Goal: Task Accomplishment & Management: Complete application form

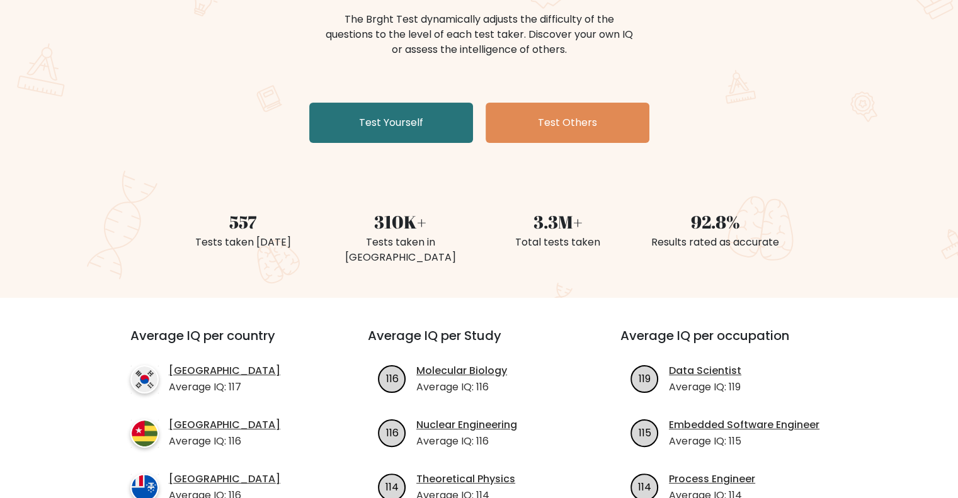
scroll to position [159, 0]
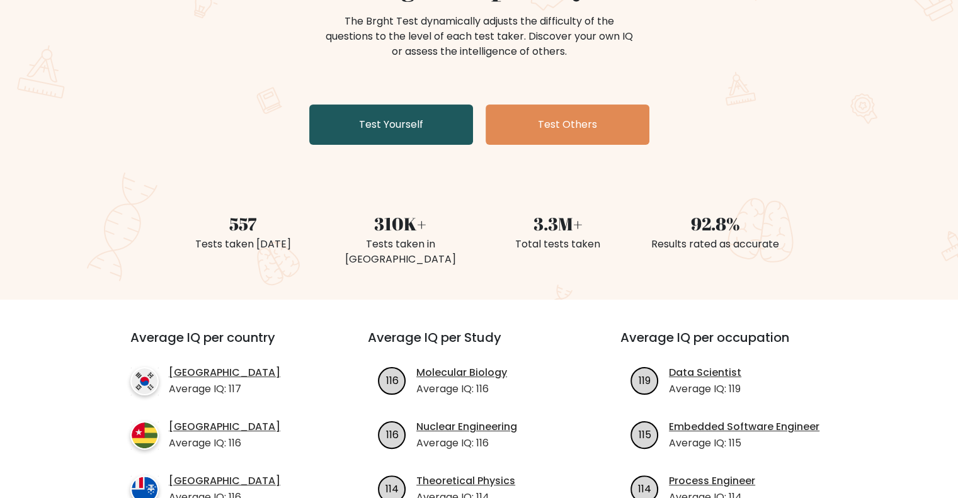
click at [405, 130] on link "Test Yourself" at bounding box center [391, 125] width 164 height 40
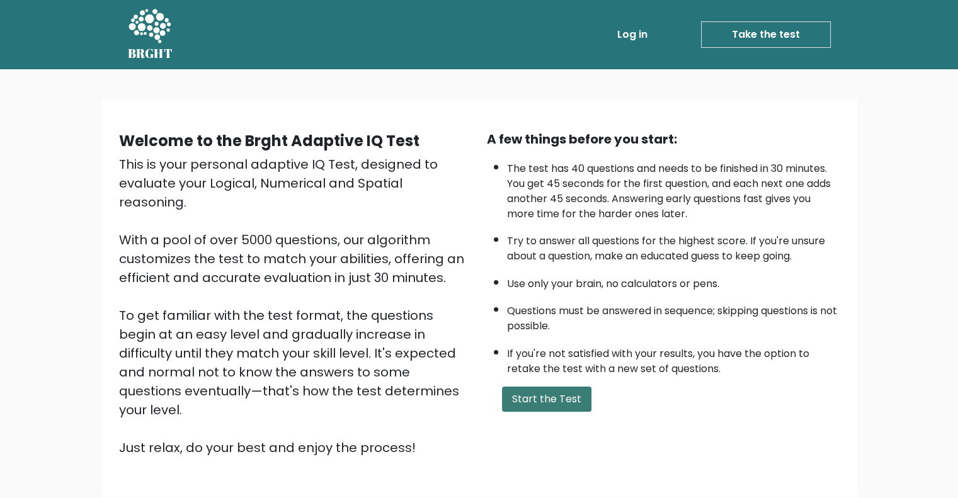
click at [512, 390] on button "Start the Test" at bounding box center [546, 399] width 89 height 25
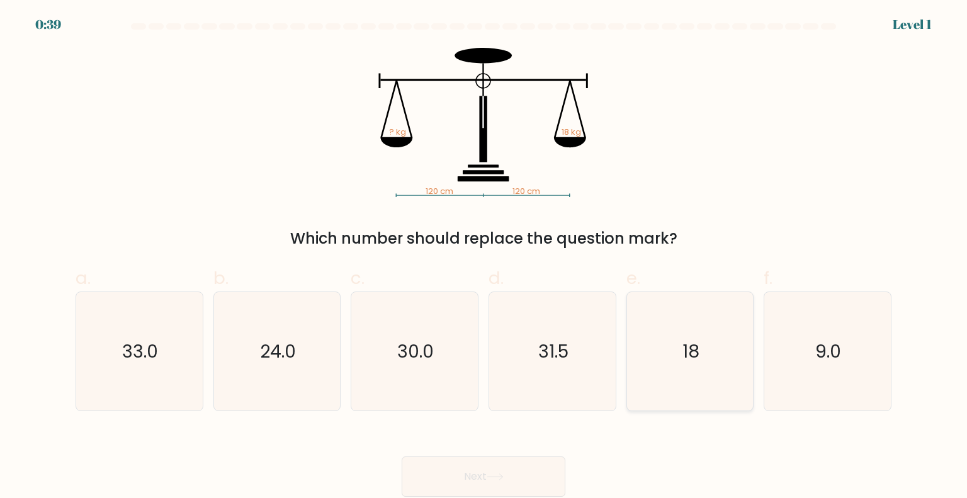
click at [666, 375] on icon "18" at bounding box center [690, 351] width 118 height 118
click at [484, 258] on input "e. 18" at bounding box center [484, 253] width 1 height 8
radio input "true"
click at [474, 483] on button "Next" at bounding box center [484, 476] width 164 height 40
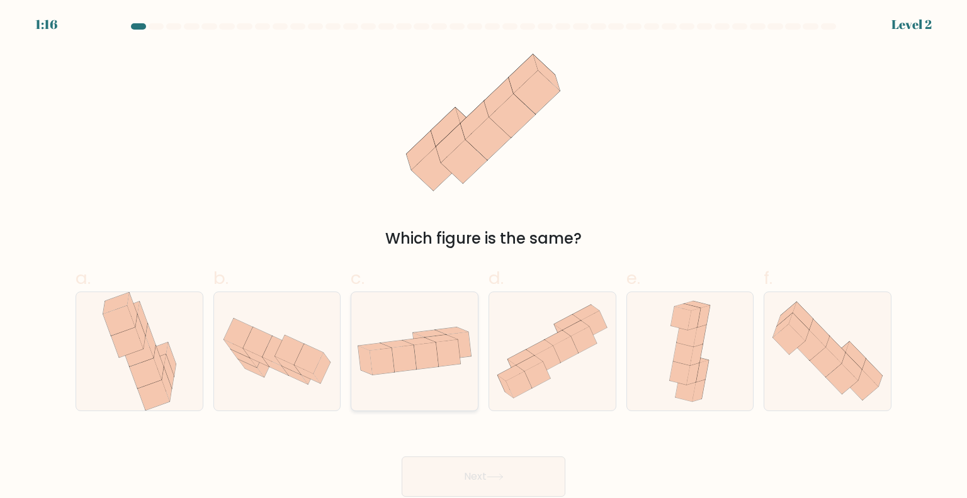
click at [446, 378] on icon at bounding box center [414, 351] width 127 height 65
click at [484, 258] on input "c." at bounding box center [484, 253] width 1 height 8
radio input "true"
click at [457, 467] on button "Next" at bounding box center [484, 476] width 164 height 40
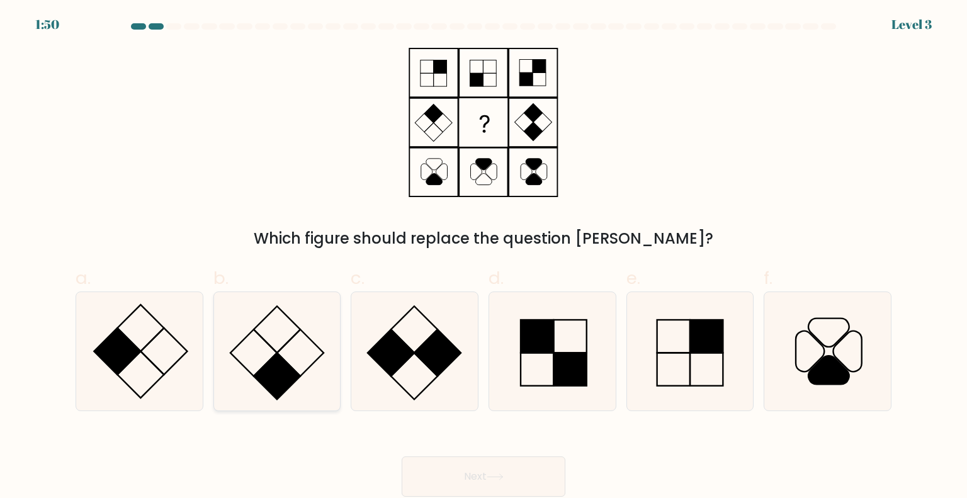
click at [257, 382] on icon at bounding box center [277, 351] width 118 height 118
click at [484, 258] on input "b." at bounding box center [484, 253] width 1 height 8
radio input "true"
click at [530, 463] on button "Next" at bounding box center [484, 476] width 164 height 40
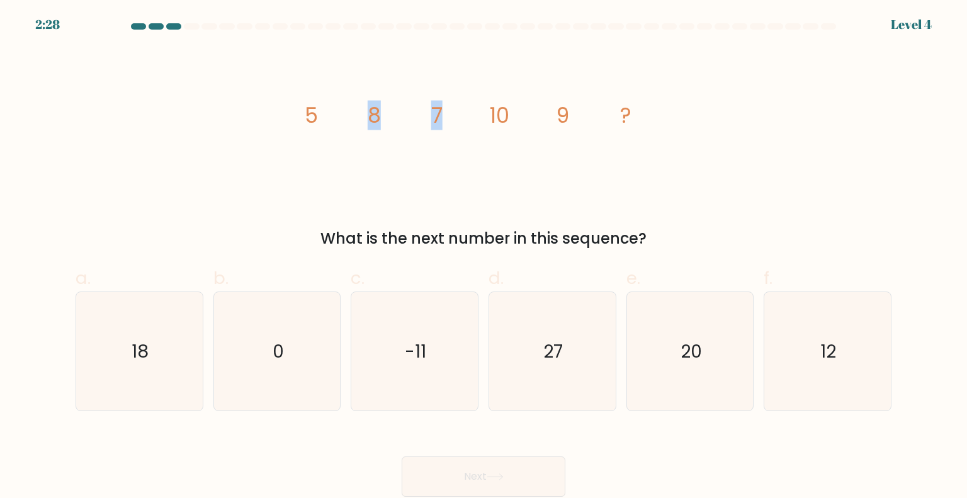
drag, startPoint x: 463, startPoint y: 143, endPoint x: 332, endPoint y: 128, distance: 131.8
click at [332, 128] on icon "image/svg+xml 5 8 7 10 9 ?" at bounding box center [484, 122] width 378 height 149
click at [793, 309] on icon "12" at bounding box center [827, 351] width 118 height 118
click at [484, 258] on input "f. 12" at bounding box center [484, 253] width 1 height 8
radio input "true"
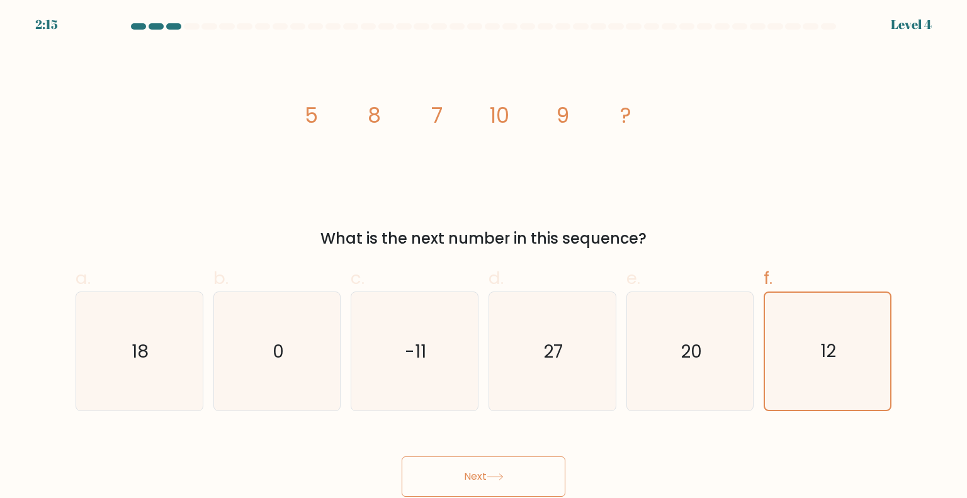
click at [506, 469] on button "Next" at bounding box center [484, 476] width 164 height 40
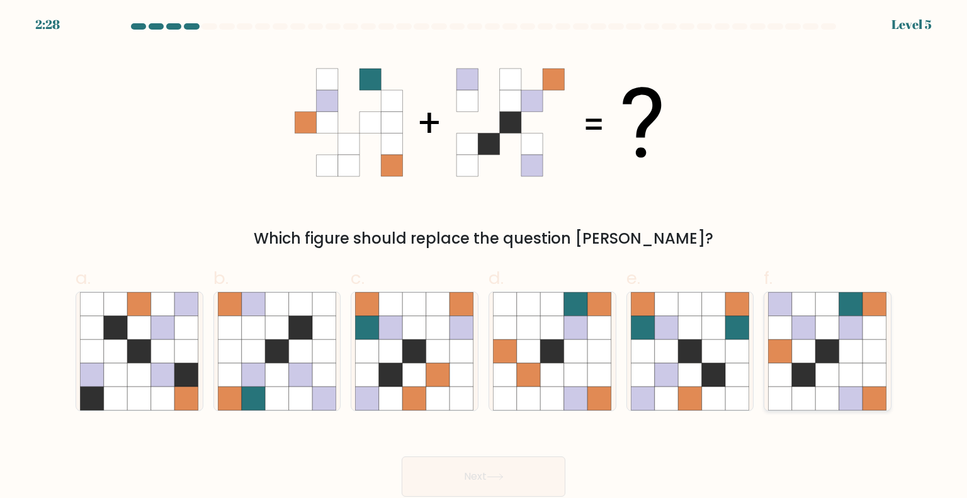
click at [850, 390] on icon at bounding box center [851, 399] width 24 height 24
click at [484, 258] on input "f." at bounding box center [484, 253] width 1 height 8
radio input "true"
click at [547, 459] on button "Next" at bounding box center [484, 476] width 164 height 40
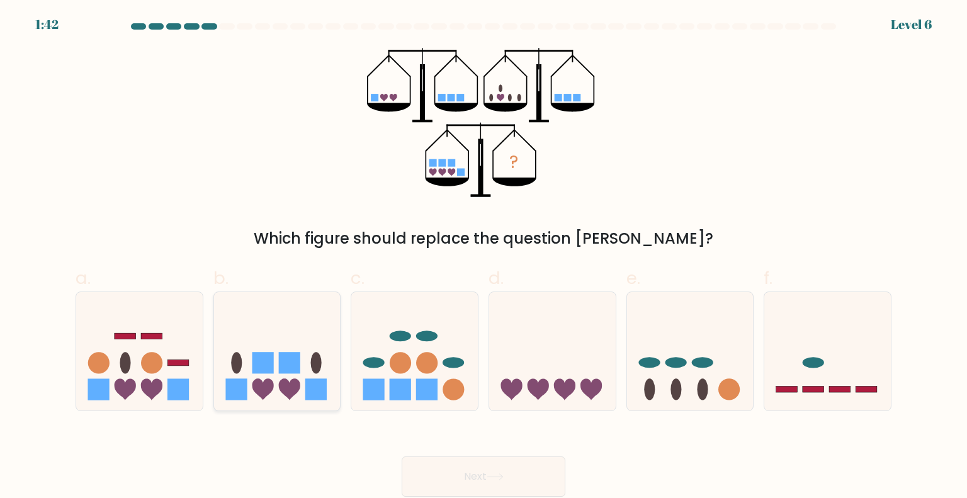
click at [301, 379] on icon at bounding box center [277, 351] width 127 height 105
click at [484, 258] on input "b." at bounding box center [484, 253] width 1 height 8
radio input "true"
click at [455, 460] on button "Next" at bounding box center [484, 476] width 164 height 40
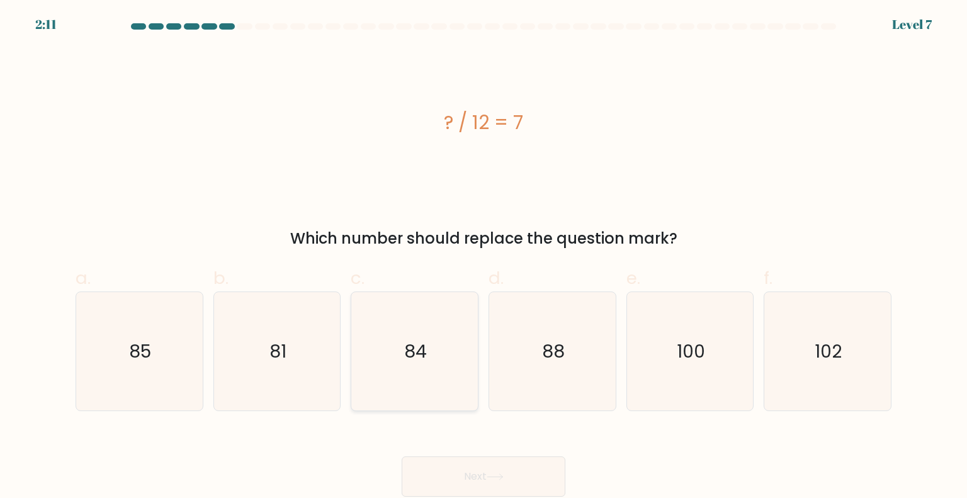
click at [458, 326] on icon "84" at bounding box center [414, 351] width 118 height 118
click at [484, 258] on input "c. 84" at bounding box center [484, 253] width 1 height 8
radio input "true"
click at [436, 470] on button "Next" at bounding box center [484, 476] width 164 height 40
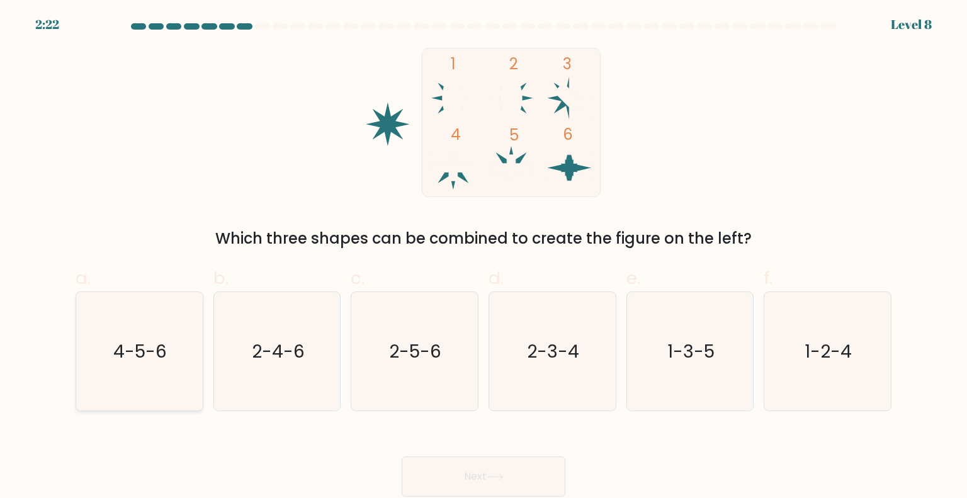
click at [158, 366] on icon "4-5-6" at bounding box center [139, 351] width 118 height 118
click at [484, 258] on input "a. 4-5-6" at bounding box center [484, 253] width 1 height 8
radio input "true"
click at [441, 472] on button "Next" at bounding box center [484, 476] width 164 height 40
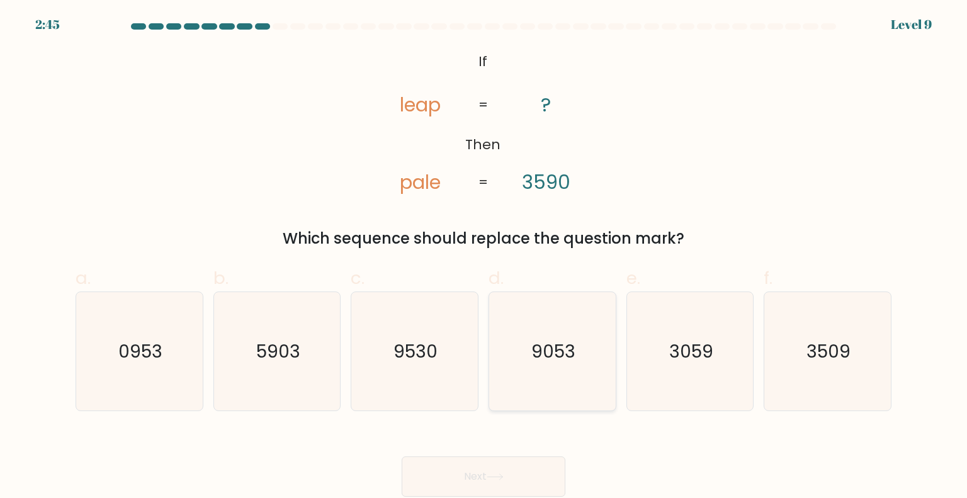
click at [526, 366] on icon "9053" at bounding box center [552, 351] width 118 height 118
click at [484, 258] on input "d. 9053" at bounding box center [484, 253] width 1 height 8
radio input "true"
click at [485, 457] on button "Next" at bounding box center [484, 476] width 164 height 40
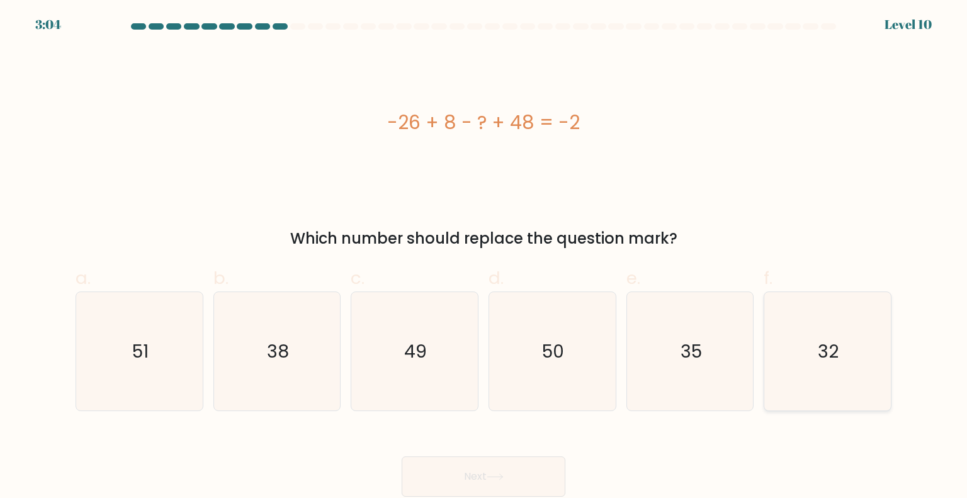
click at [786, 354] on icon "32" at bounding box center [827, 351] width 118 height 118
click at [484, 258] on input "f. 32" at bounding box center [484, 253] width 1 height 8
radio input "true"
click at [526, 475] on button "Next" at bounding box center [484, 476] width 164 height 40
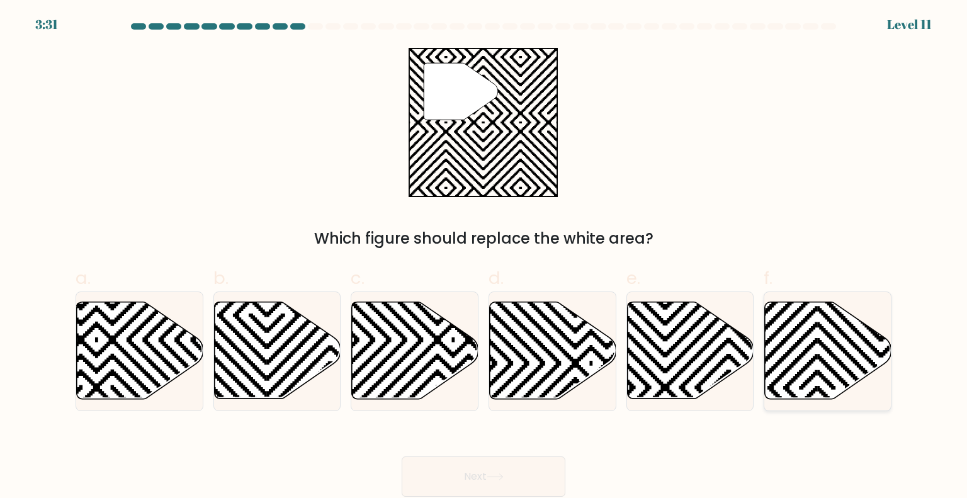
click at [817, 370] on icon at bounding box center [690, 403] width 255 height 255
click at [484, 258] on input "f." at bounding box center [484, 253] width 1 height 8
radio input "true"
click at [526, 466] on button "Next" at bounding box center [484, 476] width 164 height 40
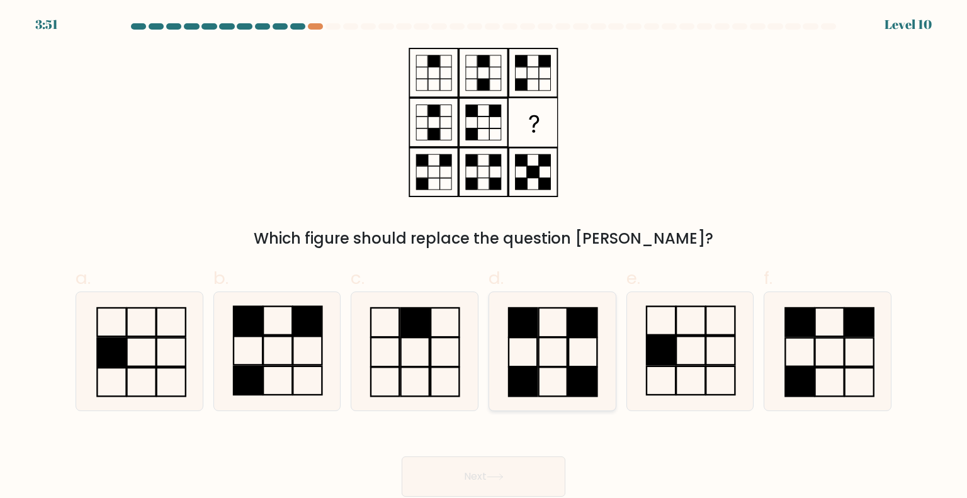
click at [530, 360] on icon at bounding box center [552, 351] width 118 height 118
click at [484, 258] on input "d." at bounding box center [484, 253] width 1 height 8
radio input "true"
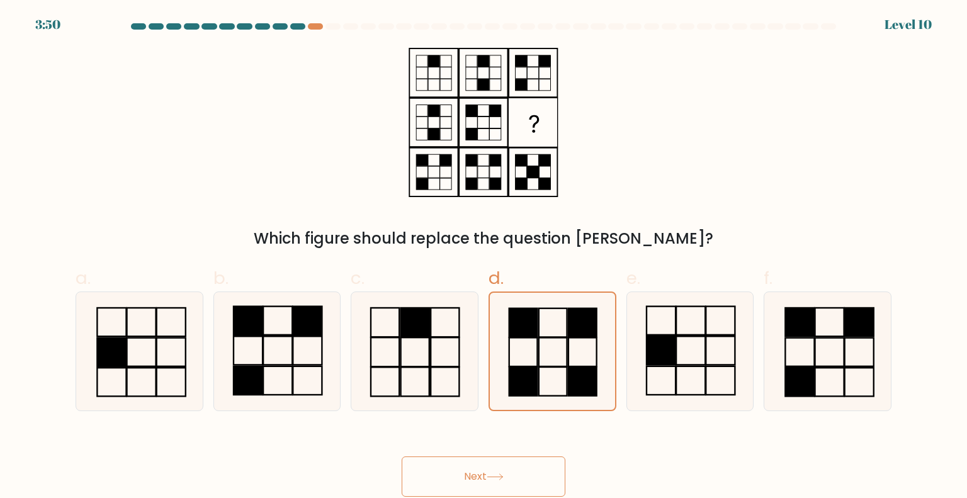
click at [524, 465] on button "Next" at bounding box center [484, 476] width 164 height 40
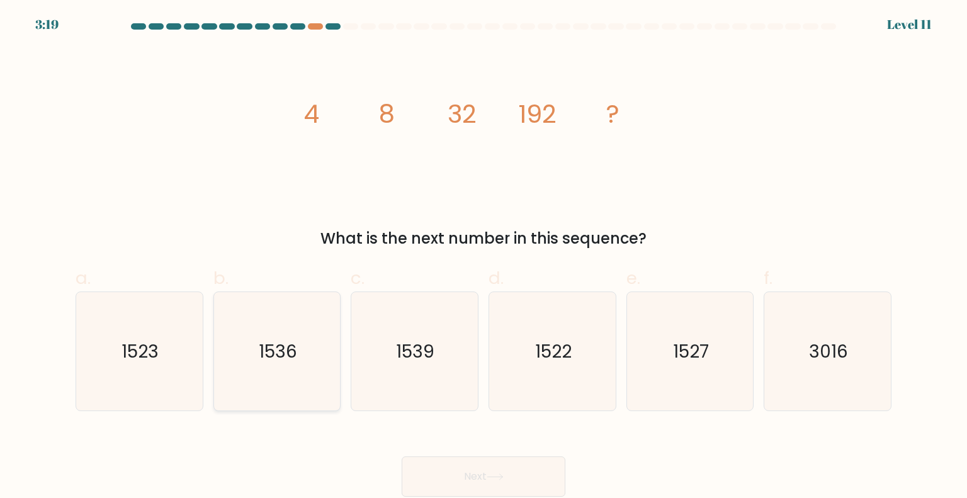
click at [291, 354] on text "1536" at bounding box center [278, 350] width 38 height 25
click at [484, 258] on input "b. 1536" at bounding box center [484, 253] width 1 height 8
radio input "true"
click at [501, 475] on icon at bounding box center [495, 476] width 17 height 7
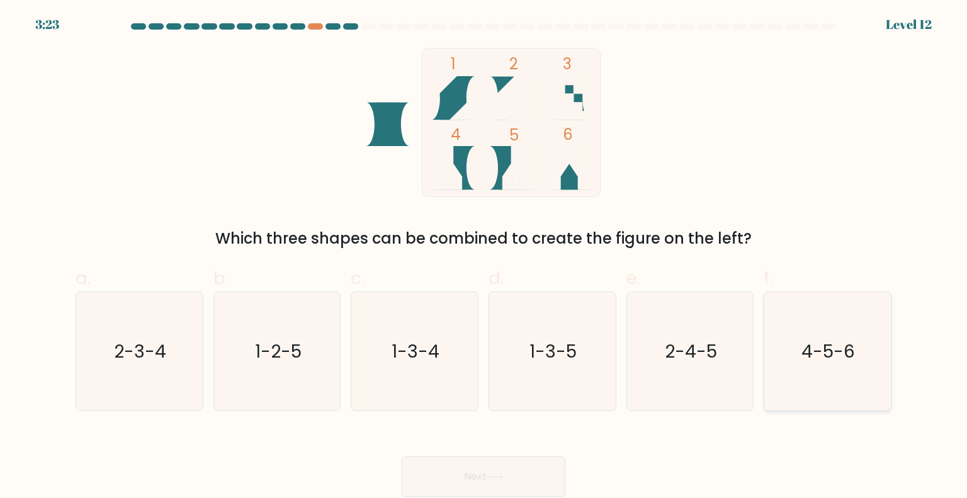
click at [831, 361] on text "4-5-6" at bounding box center [829, 350] width 54 height 25
click at [484, 258] on input "f. 4-5-6" at bounding box center [484, 253] width 1 height 8
radio input "true"
click at [528, 470] on button "Next" at bounding box center [484, 476] width 164 height 40
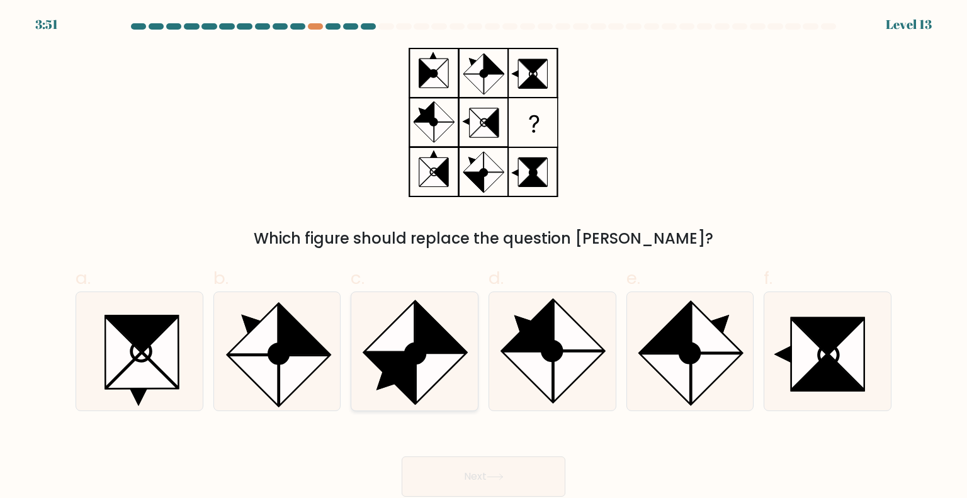
click at [418, 346] on circle at bounding box center [416, 354] width 28 height 28
click at [484, 258] on input "c." at bounding box center [484, 253] width 1 height 8
radio input "true"
click at [418, 360] on circle at bounding box center [415, 353] width 27 height 27
click at [484, 258] on input "c." at bounding box center [484, 253] width 1 height 8
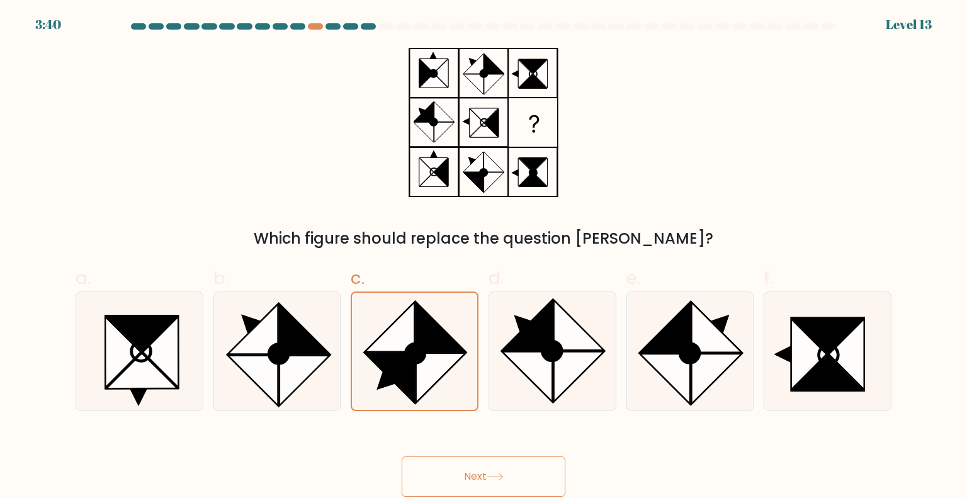
click at [461, 480] on button "Next" at bounding box center [484, 476] width 164 height 40
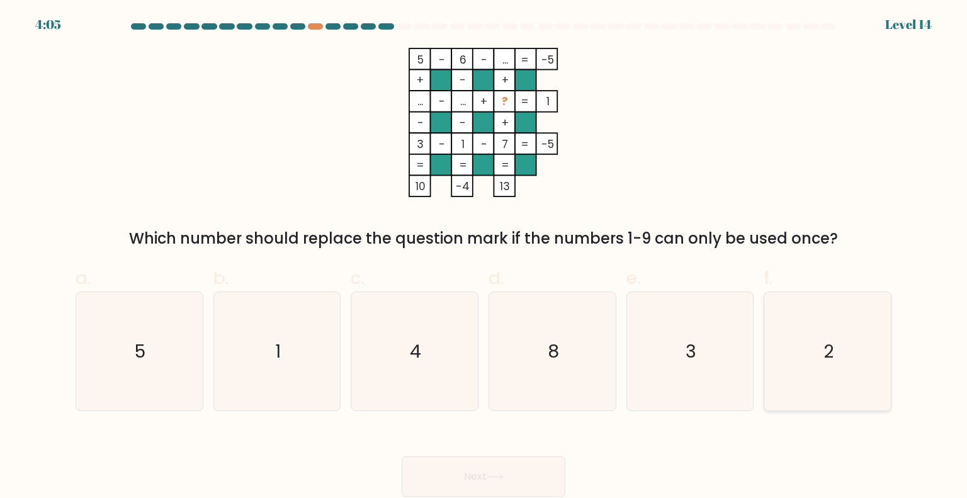
click at [874, 395] on icon "2" at bounding box center [827, 351] width 118 height 118
click at [484, 258] on input "f. 2" at bounding box center [484, 253] width 1 height 8
radio input "true"
click at [503, 459] on button "Next" at bounding box center [484, 476] width 164 height 40
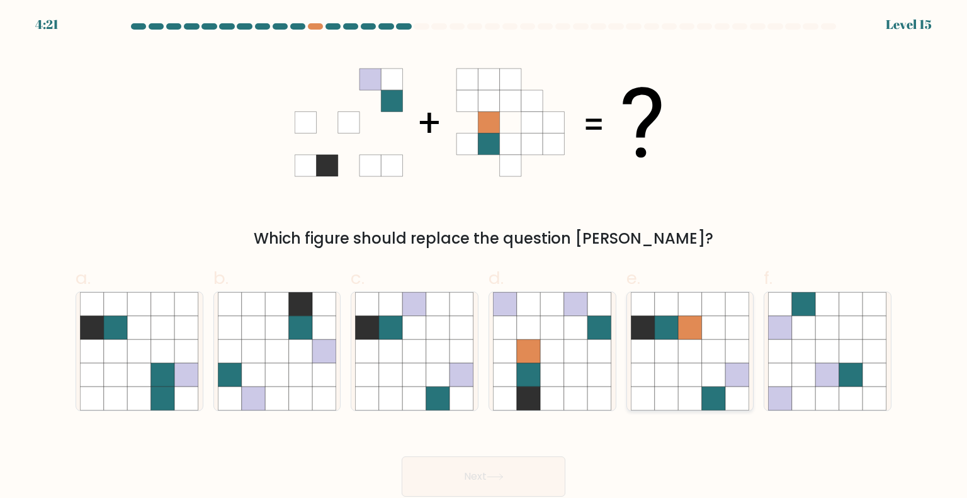
click at [657, 360] on icon at bounding box center [667, 351] width 24 height 24
click at [484, 258] on input "e." at bounding box center [484, 253] width 1 height 8
radio input "true"
click at [489, 465] on button "Next" at bounding box center [484, 476] width 164 height 40
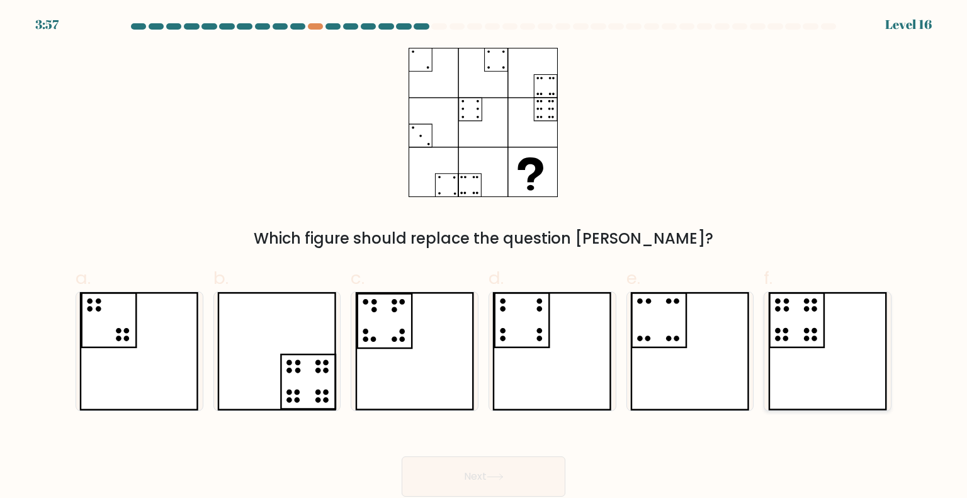
click at [831, 322] on icon at bounding box center [828, 351] width 120 height 118
click at [484, 258] on input "f." at bounding box center [484, 253] width 1 height 8
radio input "true"
click at [472, 473] on button "Next" at bounding box center [484, 476] width 164 height 40
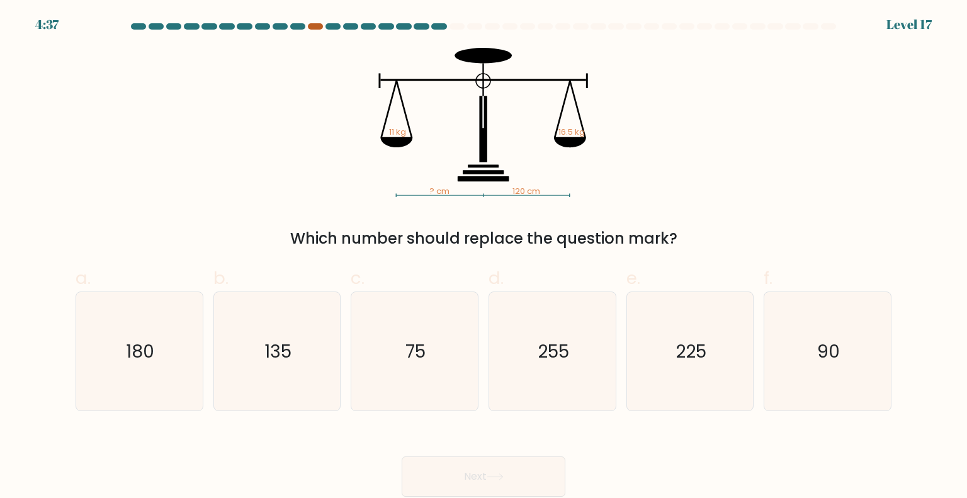
click at [317, 25] on div at bounding box center [315, 26] width 15 height 6
click at [439, 27] on div at bounding box center [438, 26] width 15 height 6
click at [315, 28] on div at bounding box center [315, 26] width 15 height 6
click at [149, 346] on text "180" at bounding box center [141, 350] width 28 height 25
click at [484, 258] on input "a. 180" at bounding box center [484, 253] width 1 height 8
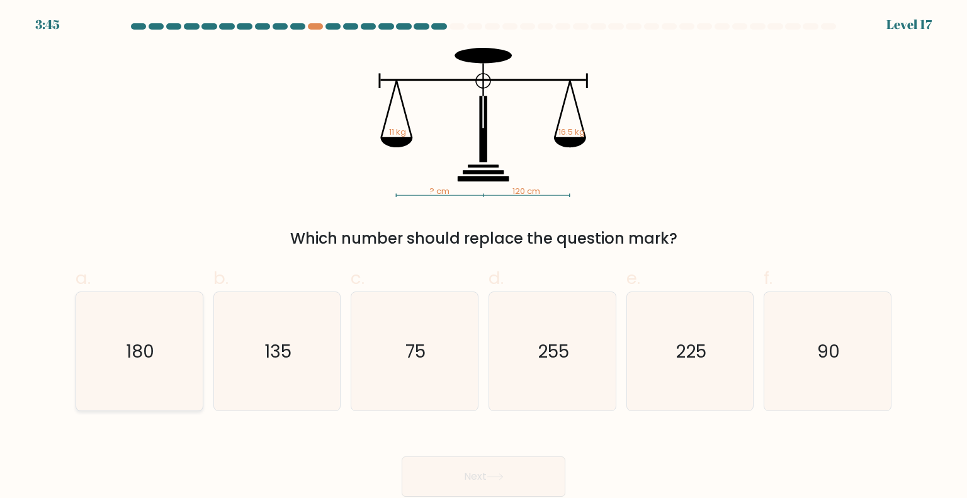
radio input "true"
click at [458, 460] on button "Next" at bounding box center [484, 476] width 164 height 40
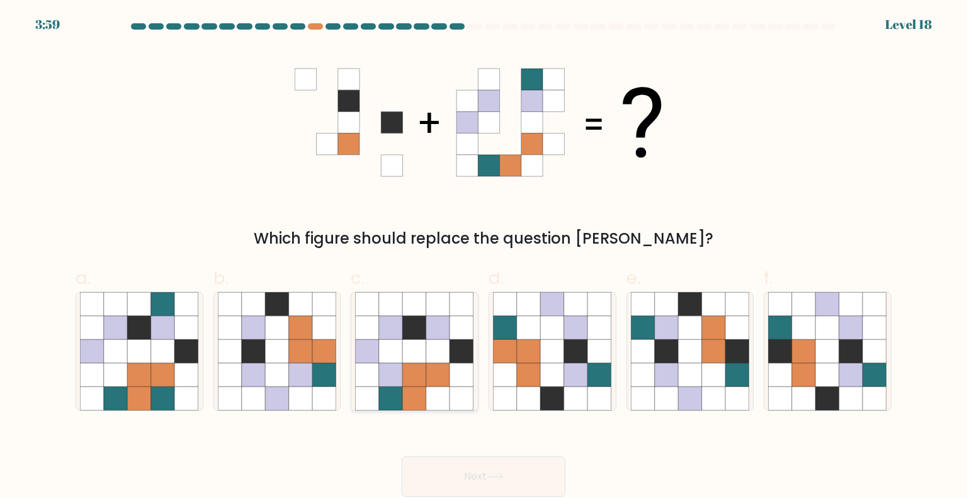
click at [436, 385] on icon at bounding box center [438, 375] width 24 height 24
click at [484, 258] on input "c." at bounding box center [484, 253] width 1 height 8
radio input "true"
click at [475, 480] on button "Next" at bounding box center [484, 476] width 164 height 40
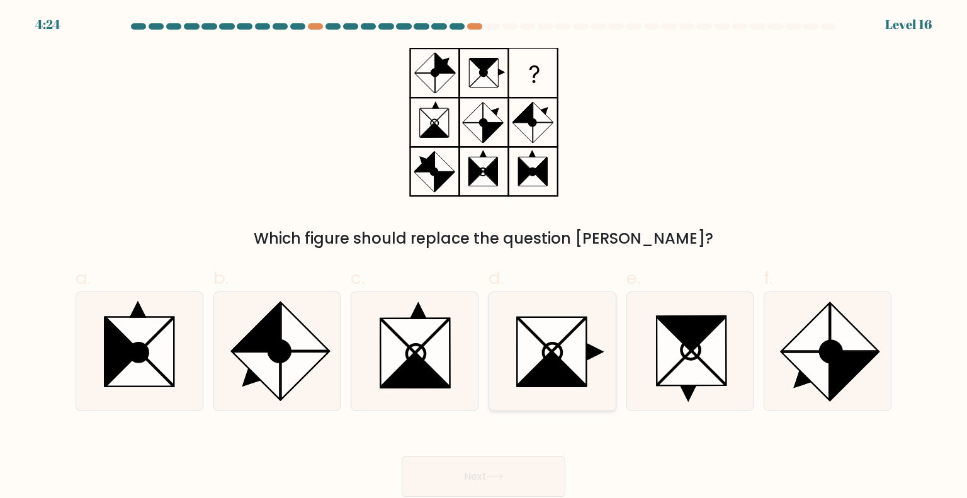
click at [568, 367] on icon at bounding box center [569, 351] width 33 height 67
click at [484, 258] on input "d." at bounding box center [484, 253] width 1 height 8
radio input "true"
click at [490, 470] on button "Next" at bounding box center [484, 476] width 164 height 40
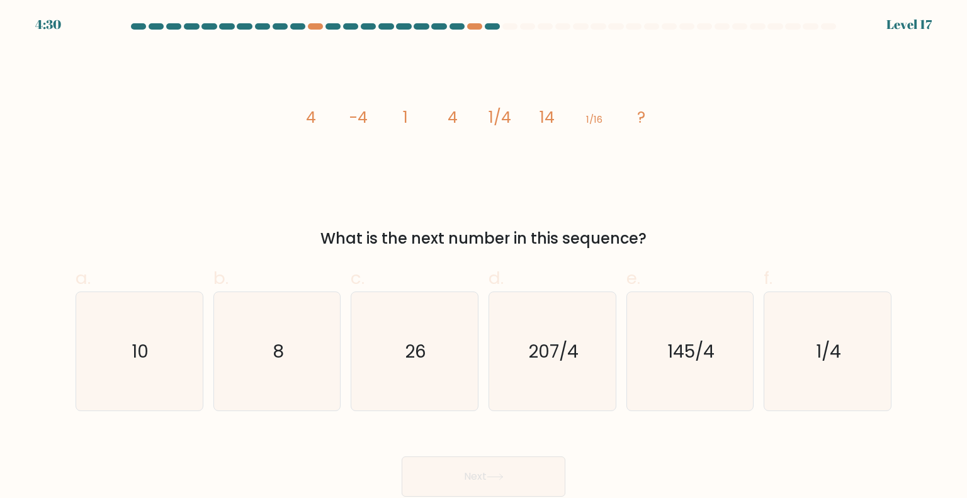
click at [375, 128] on icon "image/svg+xml 4 -4 1 4 1/4 14 1/16 ?" at bounding box center [484, 122] width 378 height 149
click at [421, 365] on icon "26" at bounding box center [414, 351] width 118 height 118
click at [484, 258] on input "c. 26" at bounding box center [484, 253] width 1 height 8
radio input "true"
click at [534, 461] on button "Next" at bounding box center [484, 476] width 164 height 40
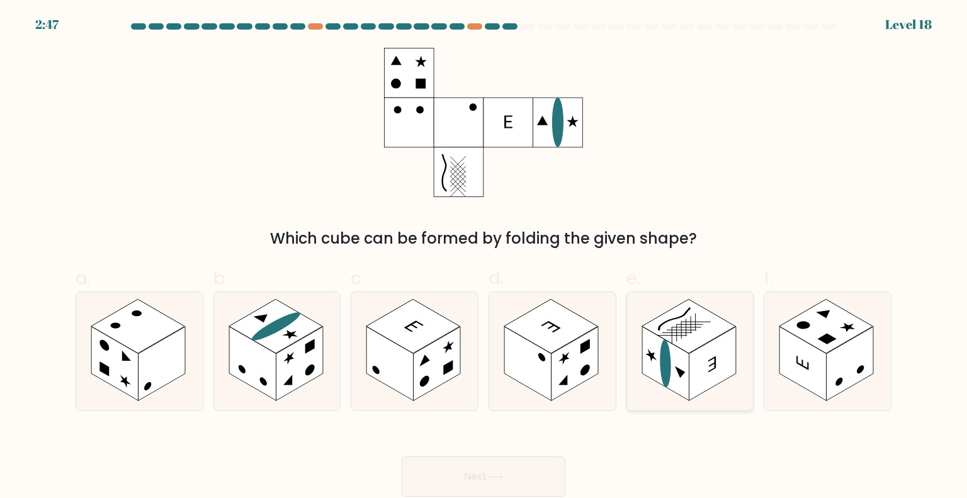
click at [720, 344] on rect at bounding box center [712, 364] width 47 height 74
click at [484, 258] on input "e." at bounding box center [484, 253] width 1 height 8
radio input "true"
click at [493, 470] on button "Next" at bounding box center [484, 476] width 164 height 40
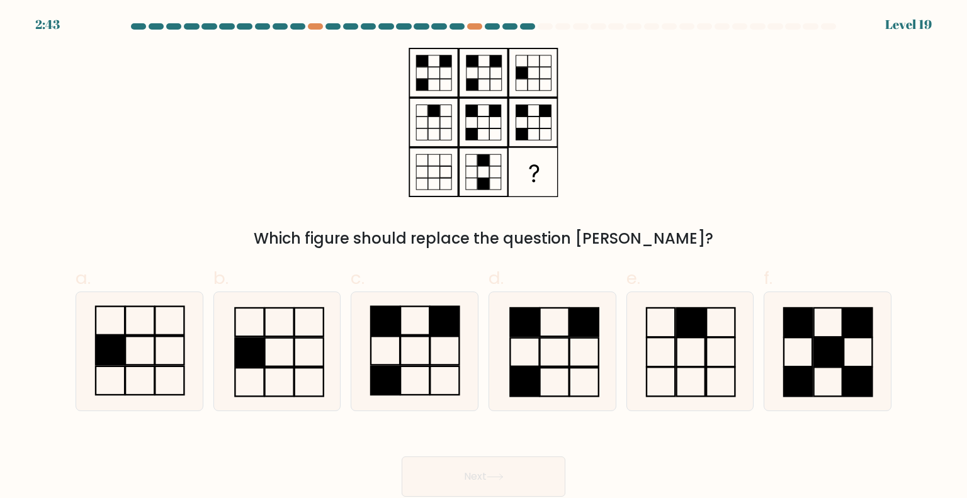
click at [494, 470] on button "Next" at bounding box center [484, 476] width 164 height 40
click at [666, 213] on div "Which figure should replace the question [PERSON_NAME]?" at bounding box center [483, 149] width 831 height 202
click at [839, 302] on icon at bounding box center [827, 351] width 118 height 118
click at [484, 258] on input "f." at bounding box center [484, 253] width 1 height 8
radio input "true"
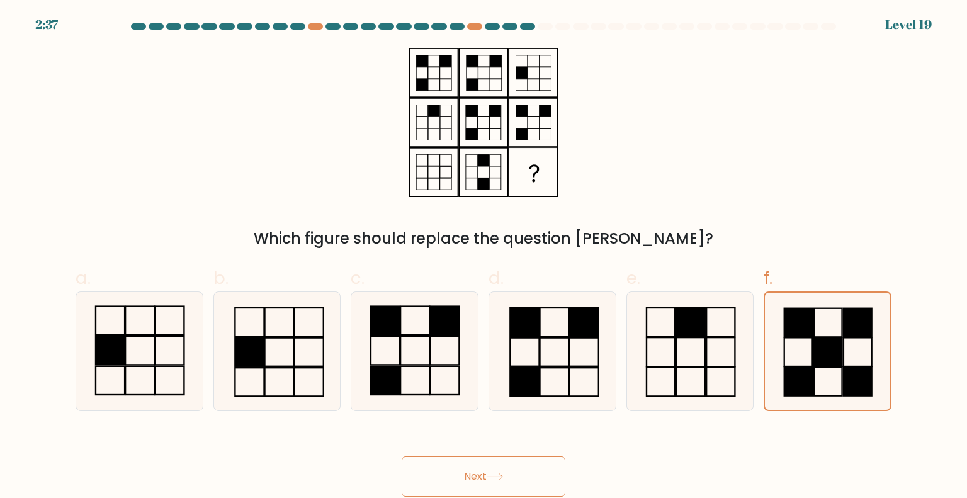
click at [499, 478] on icon at bounding box center [495, 476] width 17 height 7
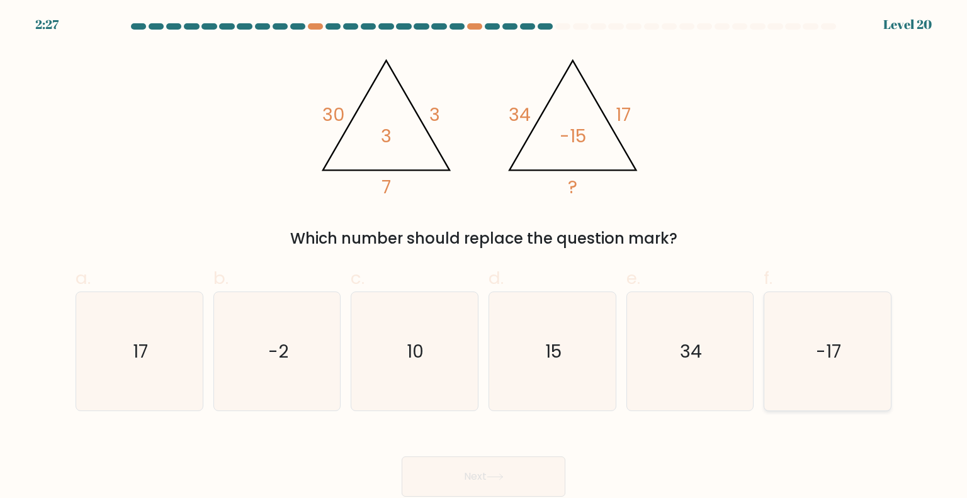
click at [810, 394] on icon "-17" at bounding box center [827, 351] width 118 height 118
click at [484, 258] on input "f. -17" at bounding box center [484, 253] width 1 height 8
radio input "true"
click at [504, 470] on button "Next" at bounding box center [484, 476] width 164 height 40
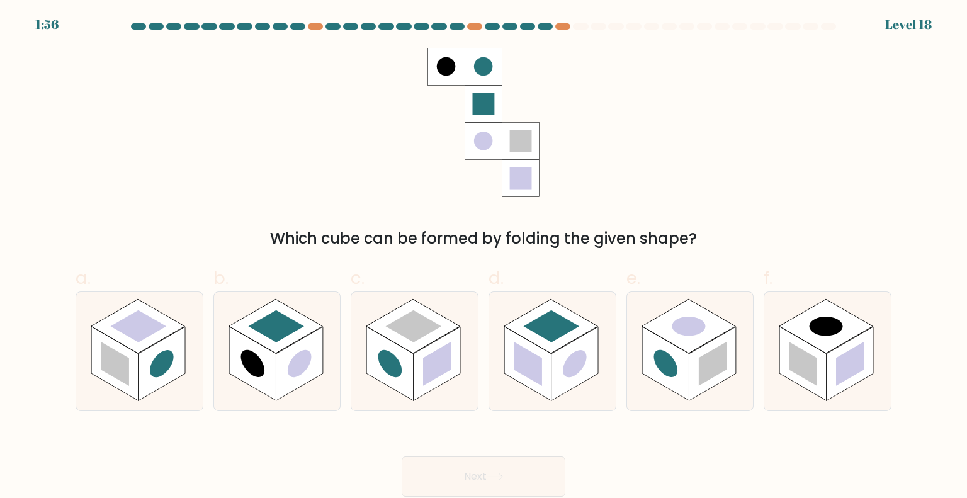
click at [490, 109] on rect at bounding box center [484, 104] width 22 height 22
drag, startPoint x: 920, startPoint y: 307, endPoint x: 509, endPoint y: 395, distance: 420.4
click at [509, 395] on form at bounding box center [483, 259] width 967 height 473
click at [305, 354] on circle at bounding box center [300, 363] width 24 height 37
click at [484, 258] on input "b." at bounding box center [484, 253] width 1 height 8
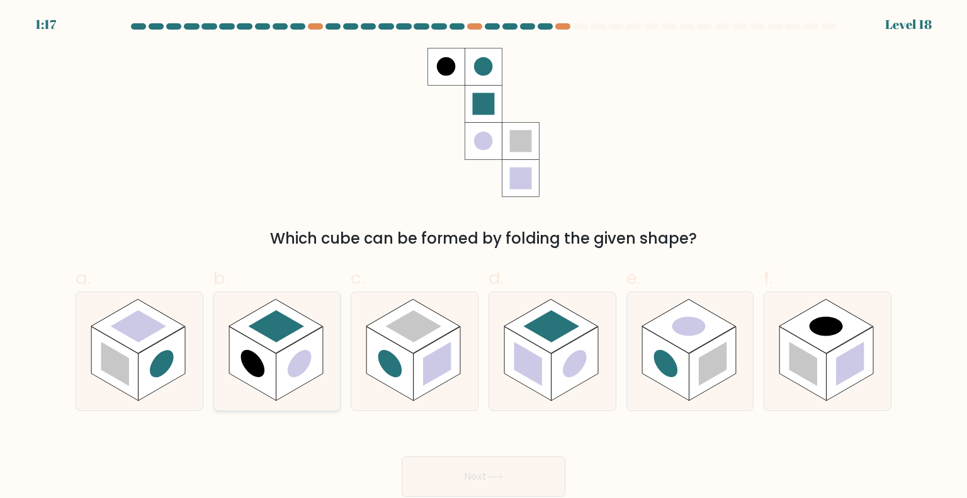
radio input "true"
click at [454, 479] on button "Next" at bounding box center [484, 476] width 164 height 40
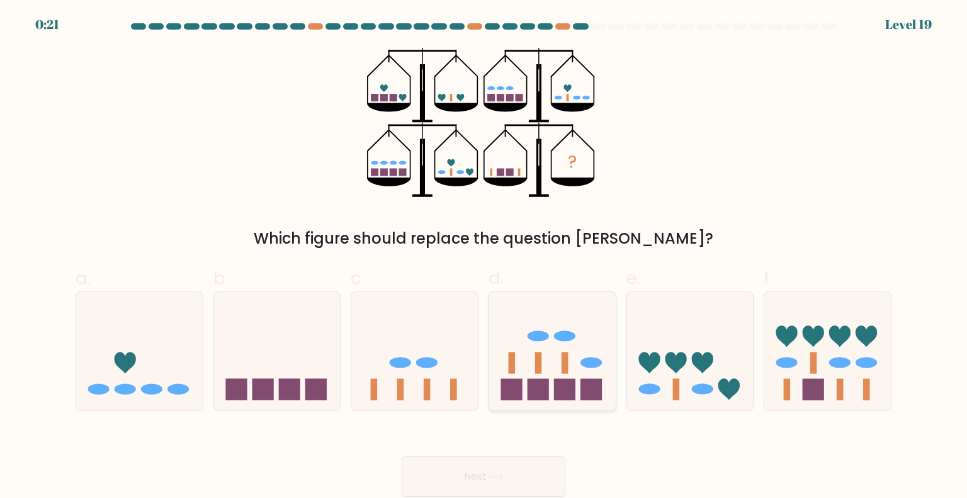
click at [570, 354] on icon at bounding box center [552, 351] width 127 height 105
click at [484, 258] on input "d." at bounding box center [484, 253] width 1 height 8
radio input "true"
click at [521, 478] on button "Next" at bounding box center [484, 476] width 164 height 40
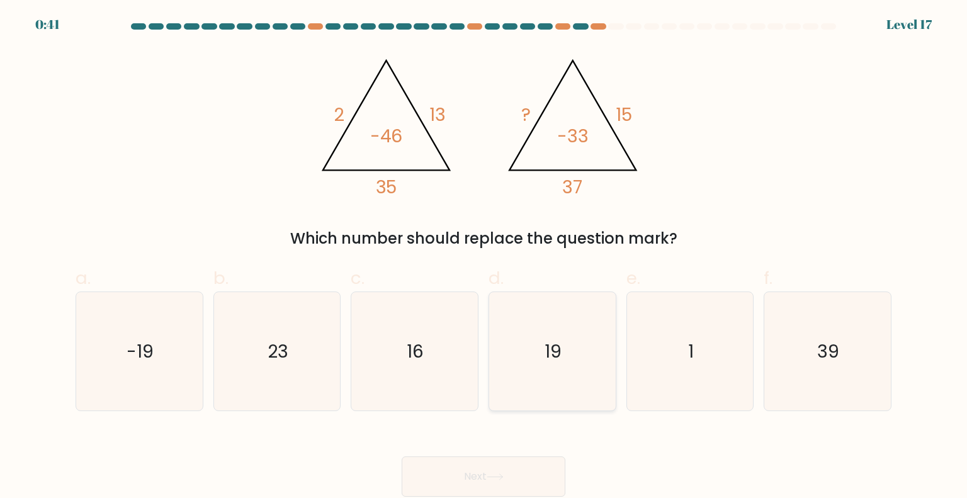
click at [526, 334] on icon "19" at bounding box center [552, 351] width 118 height 118
click at [484, 258] on input "d. 19" at bounding box center [484, 253] width 1 height 8
radio input "true"
click at [508, 470] on button "Next" at bounding box center [484, 476] width 164 height 40
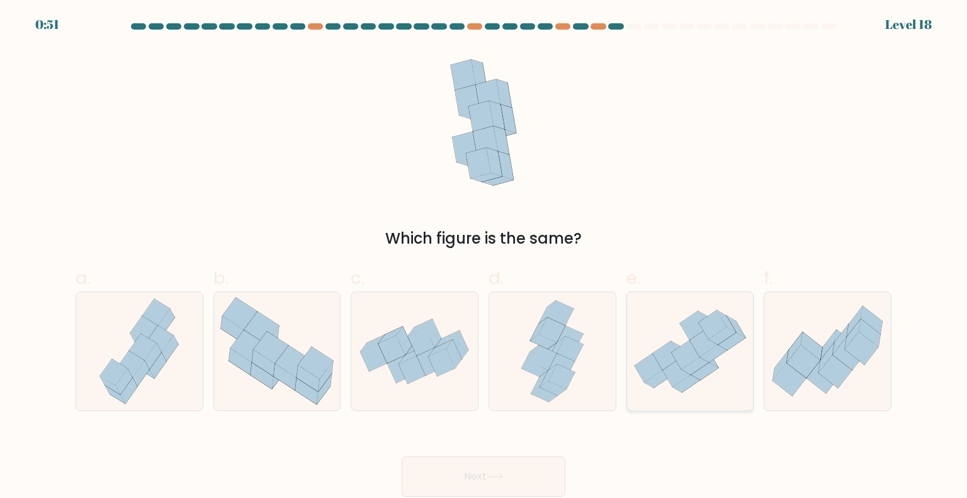
click at [730, 353] on icon at bounding box center [690, 351] width 127 height 101
click at [484, 258] on input "e." at bounding box center [484, 253] width 1 height 8
radio input "true"
click at [535, 474] on button "Next" at bounding box center [484, 476] width 164 height 40
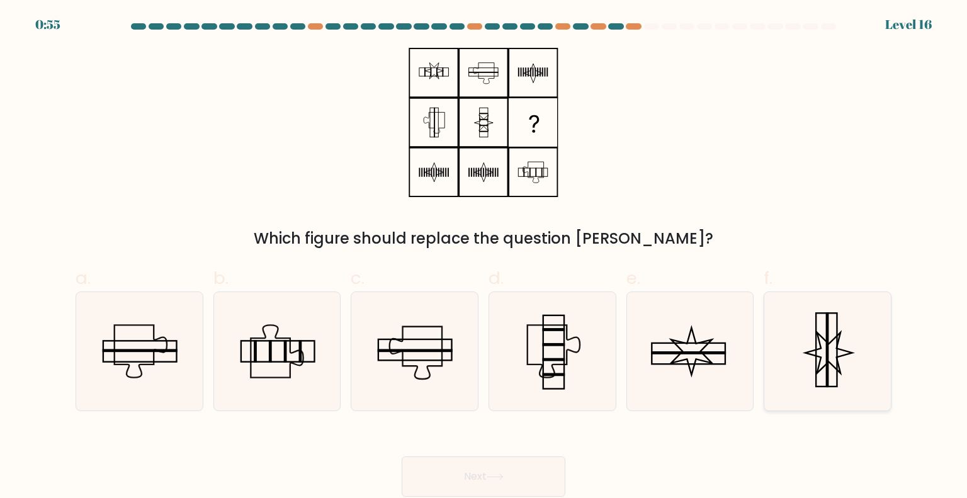
click at [803, 370] on icon at bounding box center [827, 351] width 118 height 118
click at [484, 258] on input "f." at bounding box center [484, 253] width 1 height 8
radio input "true"
click at [494, 458] on button "Next" at bounding box center [484, 476] width 164 height 40
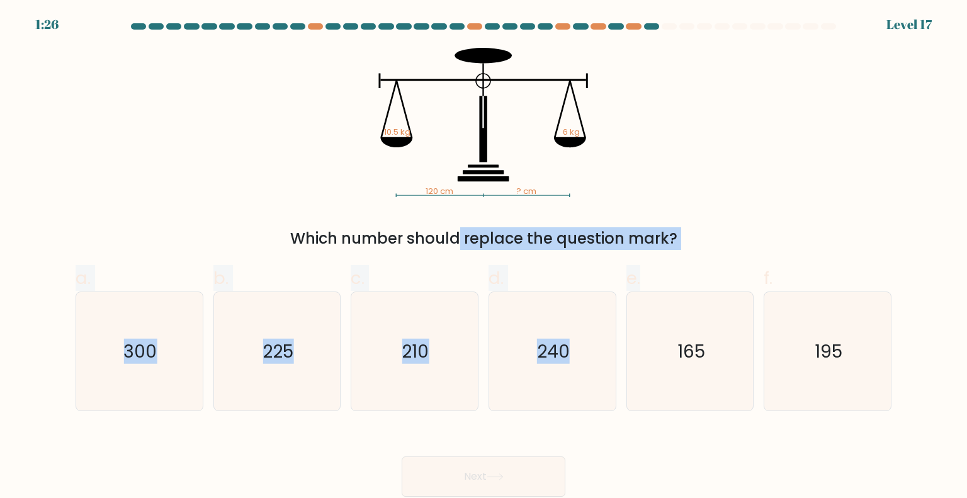
drag, startPoint x: 339, startPoint y: 246, endPoint x: 654, endPoint y: 266, distance: 314.8
click at [654, 266] on form at bounding box center [483, 259] width 967 height 473
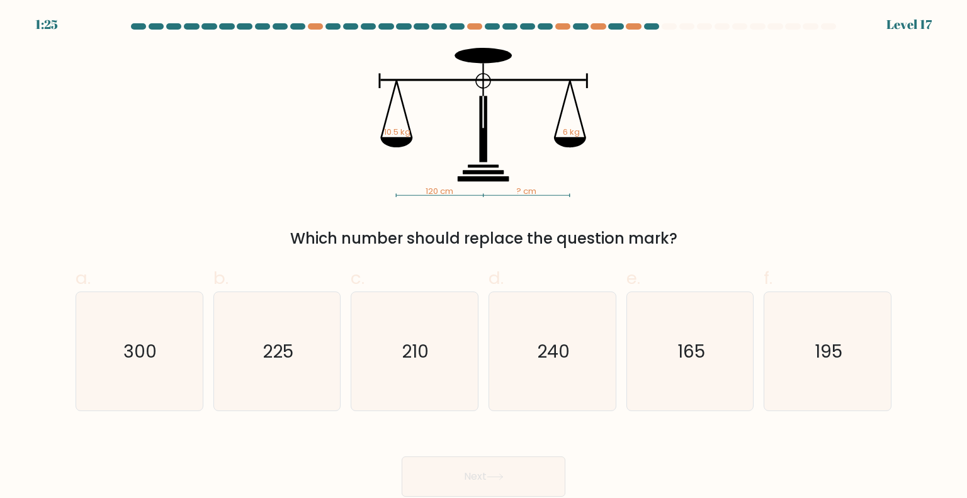
click at [703, 188] on div "120 cm ? cm 10.5 kg 6 kg Which number should replace the question mark?" at bounding box center [483, 149] width 831 height 202
click at [407, 361] on text "210" at bounding box center [415, 350] width 27 height 25
click at [484, 258] on input "c. 210" at bounding box center [484, 253] width 1 height 8
radio input "true"
click at [493, 470] on button "Next" at bounding box center [484, 476] width 164 height 40
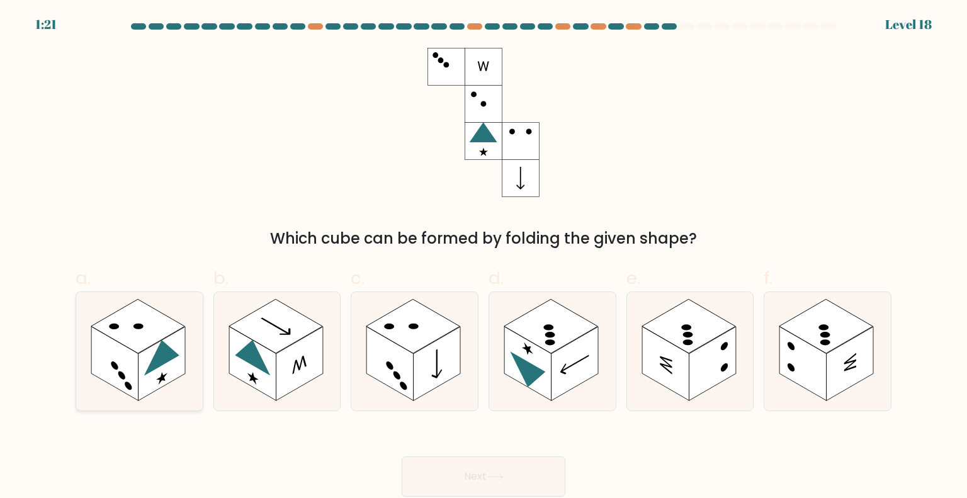
click at [152, 322] on rect at bounding box center [138, 326] width 94 height 54
click at [484, 258] on input "a." at bounding box center [484, 253] width 1 height 8
radio input "true"
click at [463, 479] on button "Next" at bounding box center [484, 476] width 164 height 40
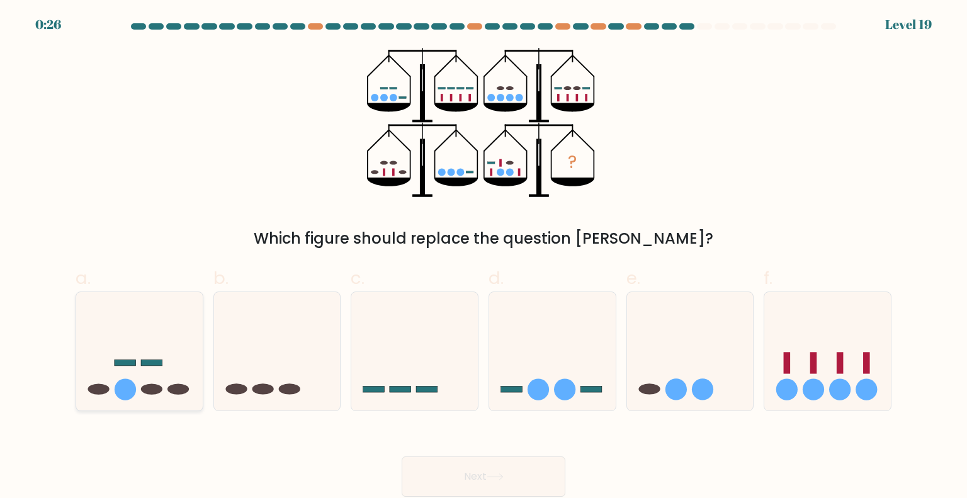
click at [140, 370] on icon at bounding box center [139, 351] width 127 height 105
click at [484, 258] on input "a." at bounding box center [484, 253] width 1 height 8
radio input "true"
click at [459, 472] on button "Next" at bounding box center [484, 476] width 164 height 40
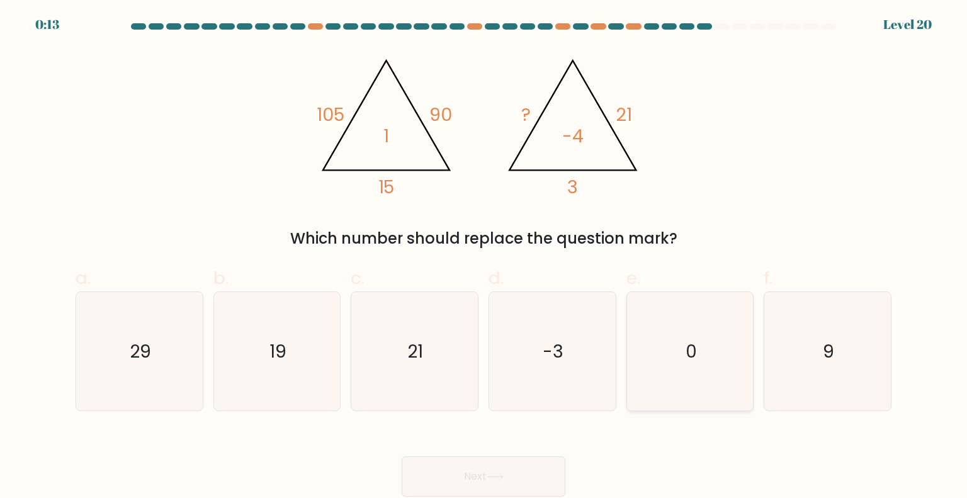
click at [663, 354] on icon "0" at bounding box center [690, 351] width 118 height 118
click at [484, 258] on input "e. 0" at bounding box center [484, 253] width 1 height 8
radio input "true"
click at [459, 463] on button "Next" at bounding box center [484, 476] width 164 height 40
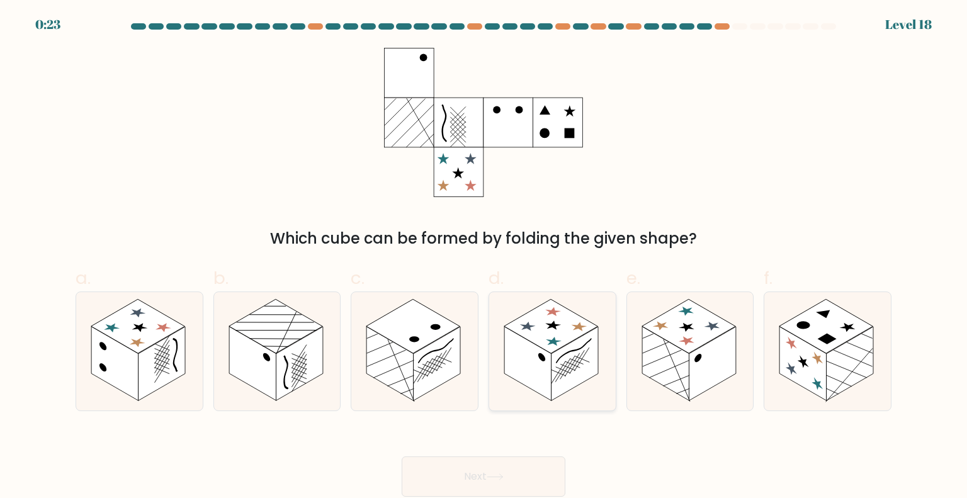
click at [545, 359] on rect at bounding box center [527, 363] width 47 height 74
click at [484, 258] on input "d." at bounding box center [484, 253] width 1 height 8
radio input "true"
click at [715, 383] on rect at bounding box center [712, 364] width 47 height 74
click at [484, 258] on input "e." at bounding box center [484, 253] width 1 height 8
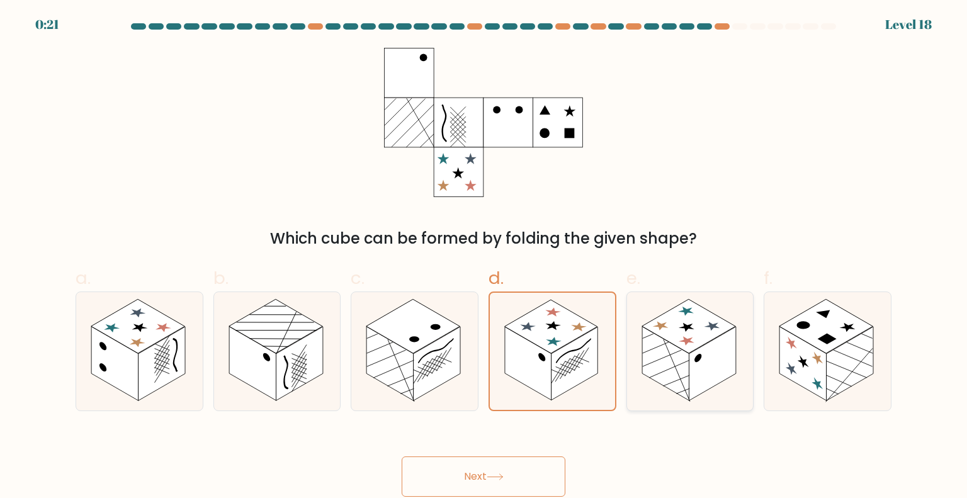
radio input "true"
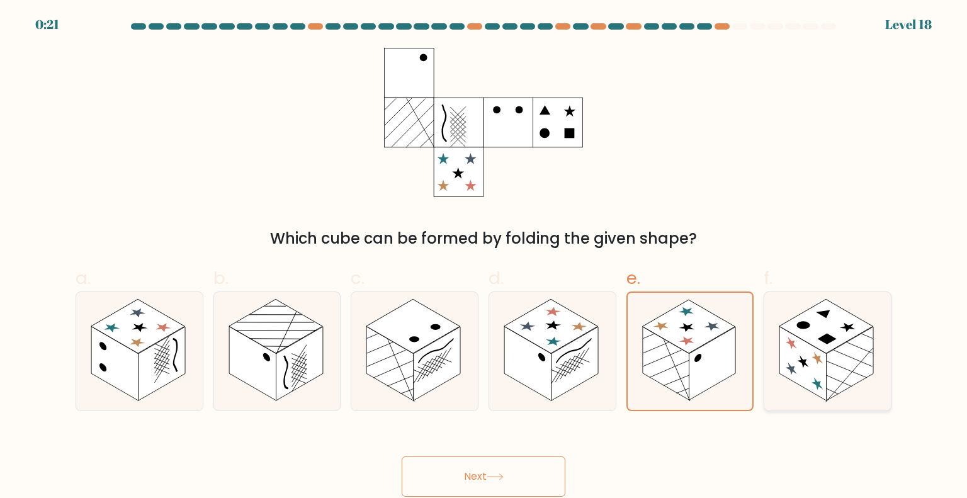
click at [822, 378] on rect at bounding box center [802, 363] width 47 height 74
click at [484, 258] on input "f." at bounding box center [484, 253] width 1 height 8
radio input "true"
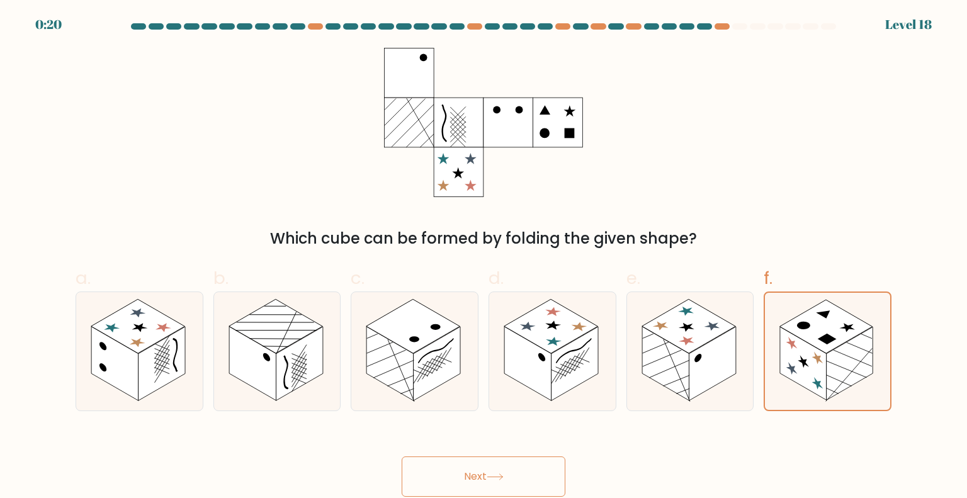
click at [514, 468] on button "Next" at bounding box center [484, 476] width 164 height 40
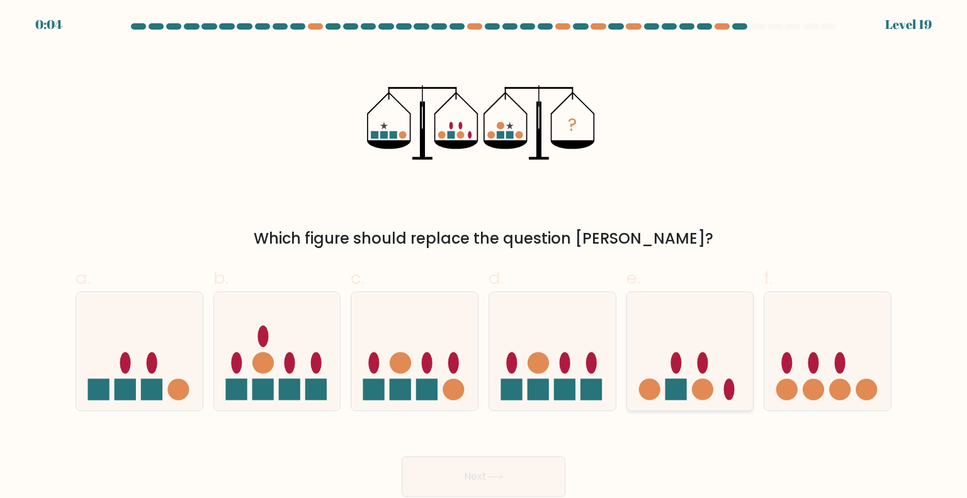
click at [727, 388] on ellipse at bounding box center [729, 388] width 11 height 21
click at [484, 258] on input "e." at bounding box center [484, 253] width 1 height 8
radio input "true"
click at [524, 475] on button "Next" at bounding box center [484, 476] width 164 height 40
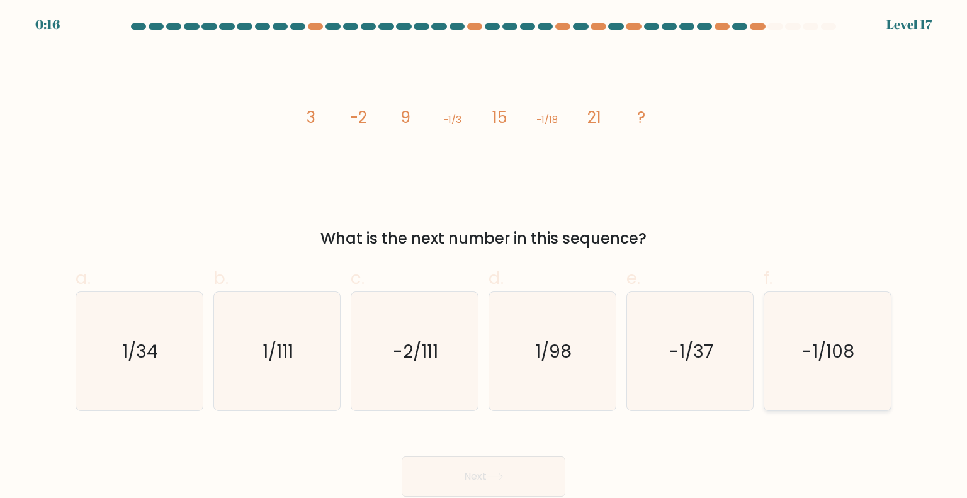
click at [854, 339] on text "-1/108" at bounding box center [829, 350] width 52 height 25
click at [484, 258] on input "f. -1/108" at bounding box center [484, 253] width 1 height 8
radio input "true"
click at [524, 473] on button "Next" at bounding box center [484, 476] width 164 height 40
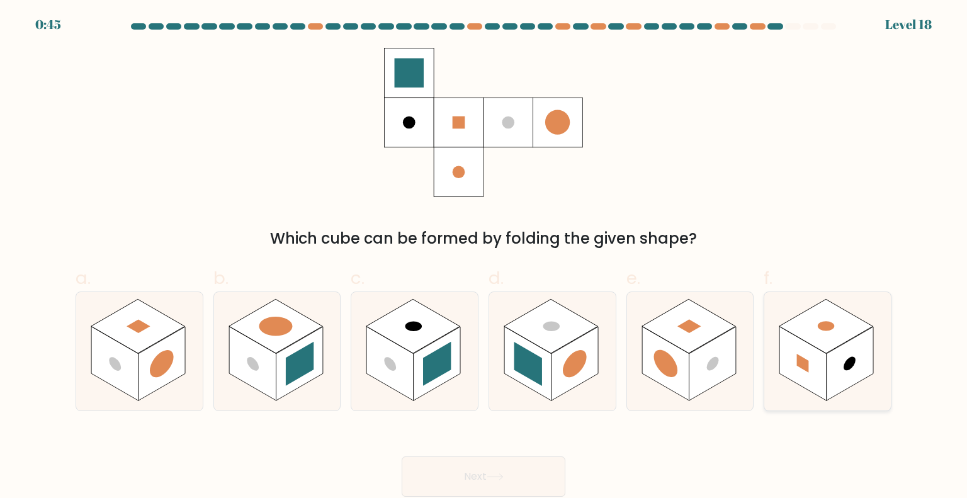
click at [813, 348] on rect at bounding box center [802, 363] width 47 height 74
click at [484, 258] on input "f." at bounding box center [484, 253] width 1 height 8
radio input "true"
click at [536, 456] on button "Next" at bounding box center [484, 476] width 164 height 40
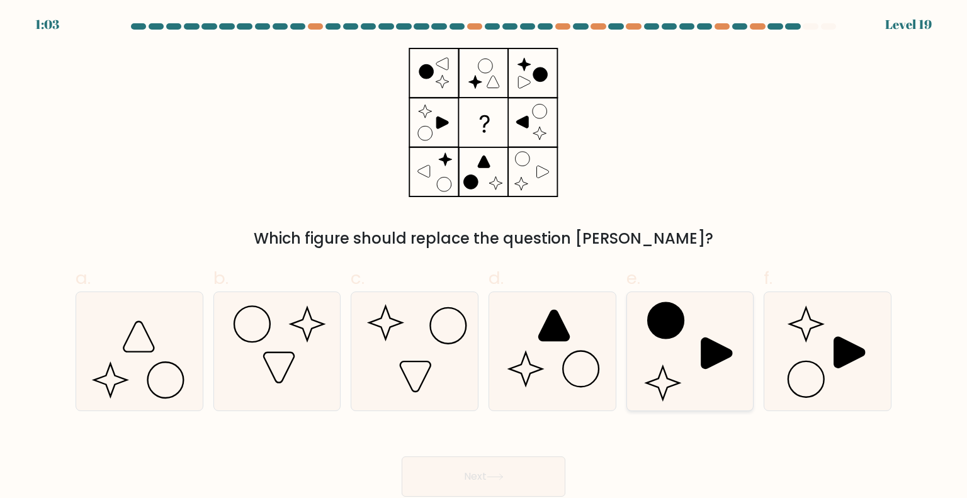
click at [705, 341] on icon at bounding box center [716, 353] width 30 height 30
click at [484, 258] on input "e." at bounding box center [484, 253] width 1 height 8
radio input "true"
click at [494, 463] on button "Next" at bounding box center [484, 476] width 164 height 40
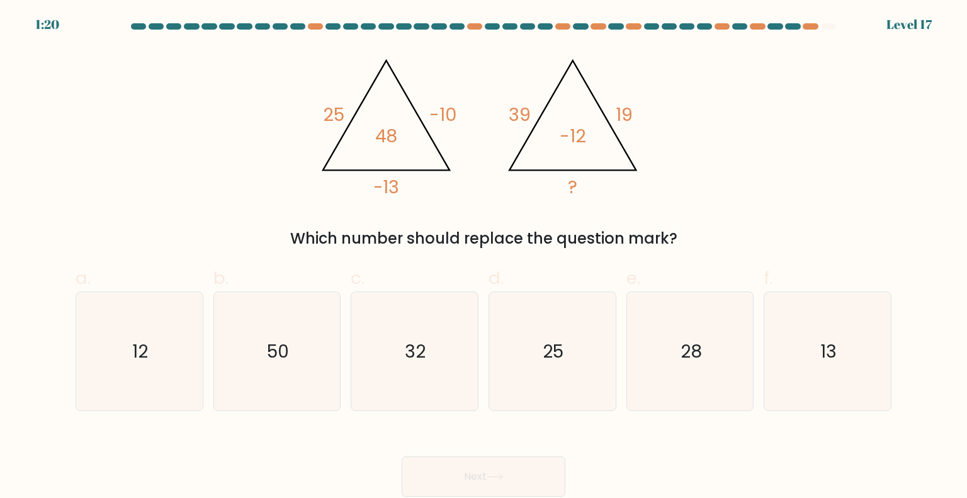
click at [490, 227] on div "Which number should replace the question mark?" at bounding box center [483, 238] width 801 height 23
click at [527, 369] on icon "25" at bounding box center [552, 351] width 118 height 118
click at [484, 258] on input "d. 25" at bounding box center [484, 253] width 1 height 8
radio input "true"
click at [493, 449] on div "Next" at bounding box center [483, 461] width 831 height 71
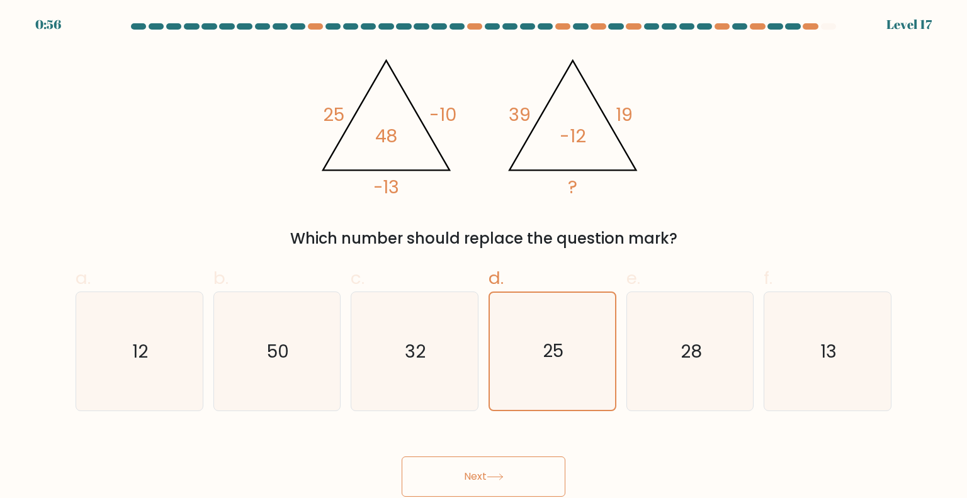
click at [506, 473] on button "Next" at bounding box center [484, 476] width 164 height 40
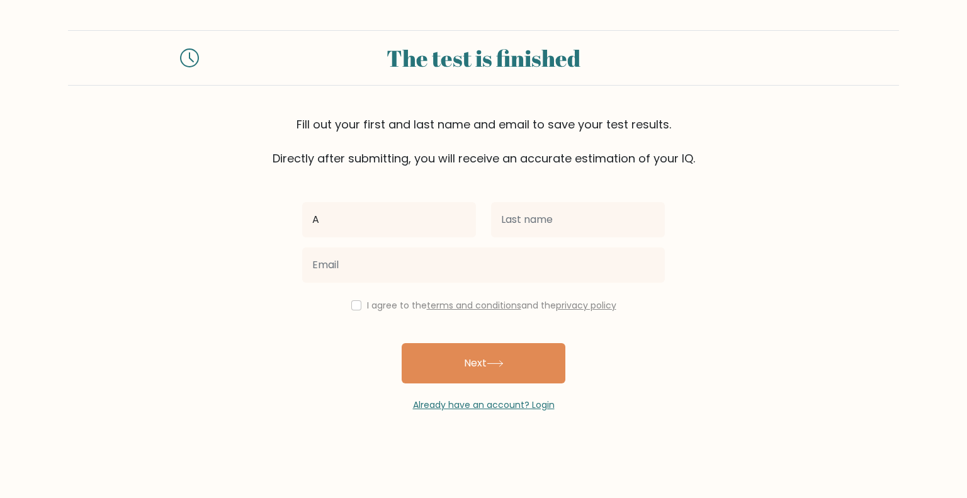
type input "[DEMOGRAPHIC_DATA]"
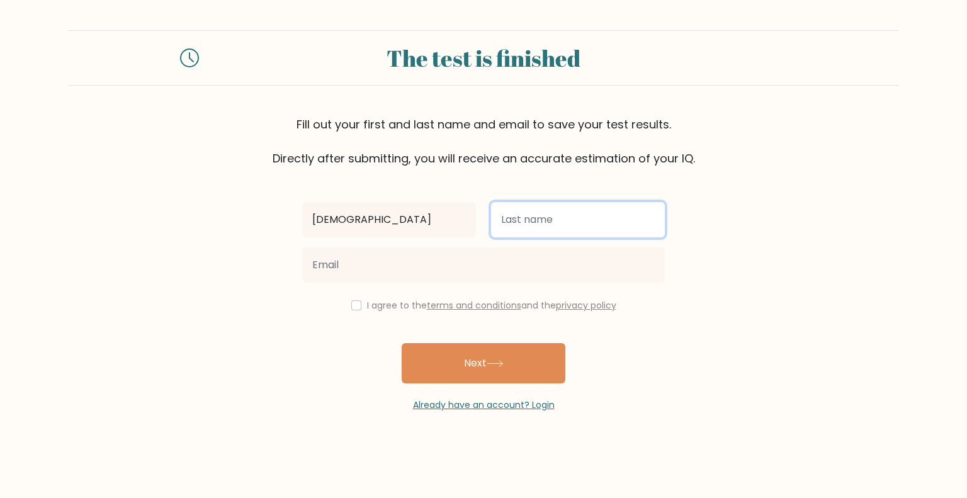
click at [549, 222] on input "text" at bounding box center [578, 219] width 174 height 35
type input "Venkatesh"
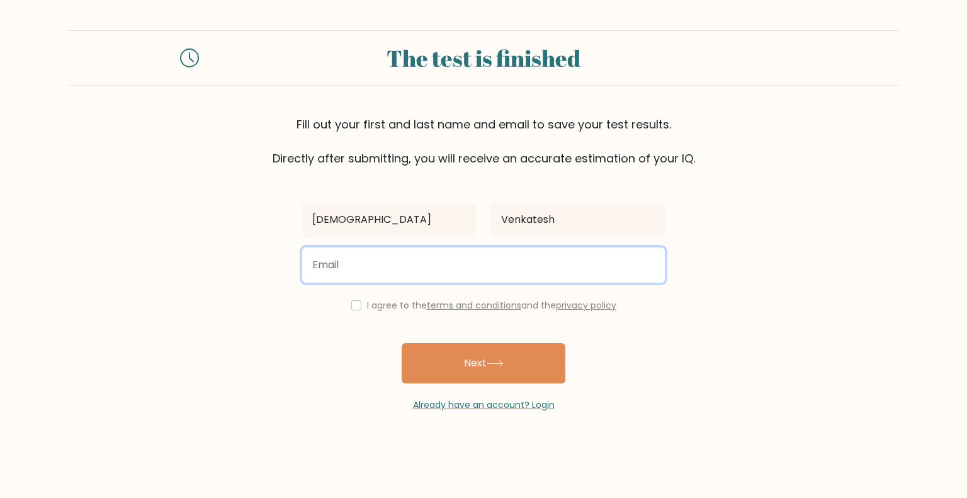
click at [498, 259] on input "email" at bounding box center [483, 264] width 363 height 35
type input "advaith.v20@gmail.com"
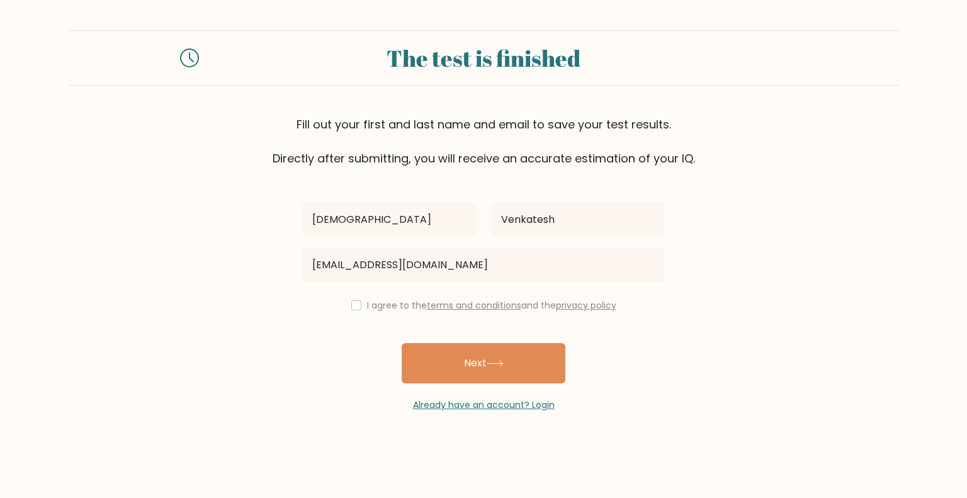
click at [363, 302] on div "I agree to the terms and conditions and the privacy policy" at bounding box center [484, 305] width 378 height 15
click at [351, 307] on input "checkbox" at bounding box center [356, 305] width 10 height 10
checkbox input "true"
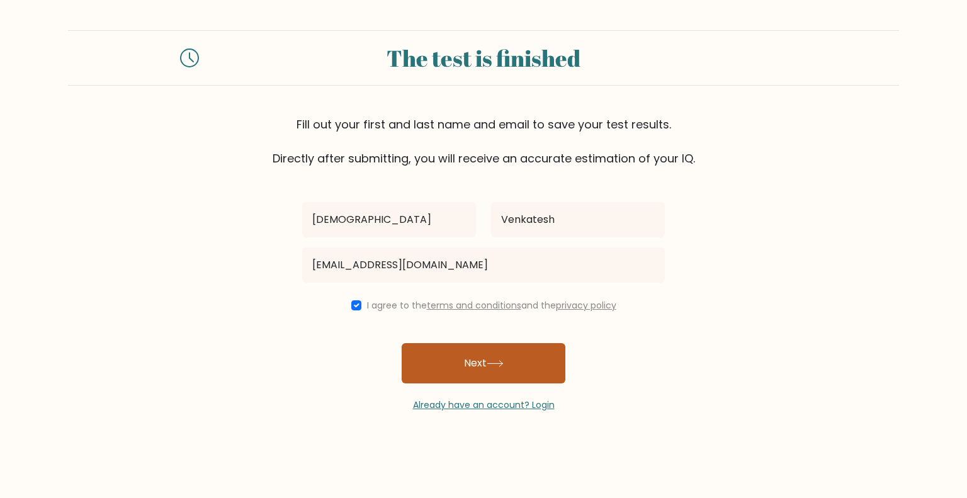
click at [507, 370] on button "Next" at bounding box center [484, 363] width 164 height 40
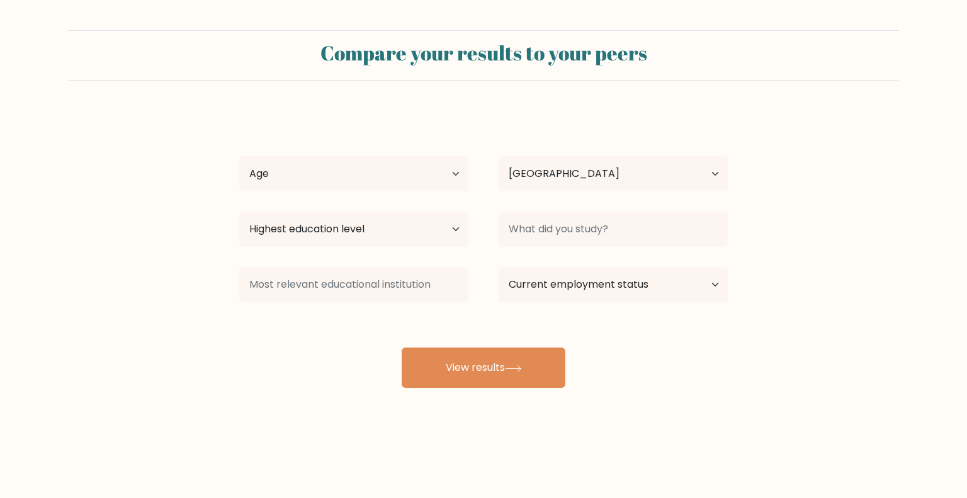
select select "IN"
click at [403, 164] on select "Age Under [DEMOGRAPHIC_DATA] [DEMOGRAPHIC_DATA] [DEMOGRAPHIC_DATA] [DEMOGRAPHIC…" at bounding box center [353, 173] width 229 height 35
select select "min_18"
click at [239, 156] on select "Age Under [DEMOGRAPHIC_DATA] [DEMOGRAPHIC_DATA] [DEMOGRAPHIC_DATA] [DEMOGRAPHIC…" at bounding box center [353, 173] width 229 height 35
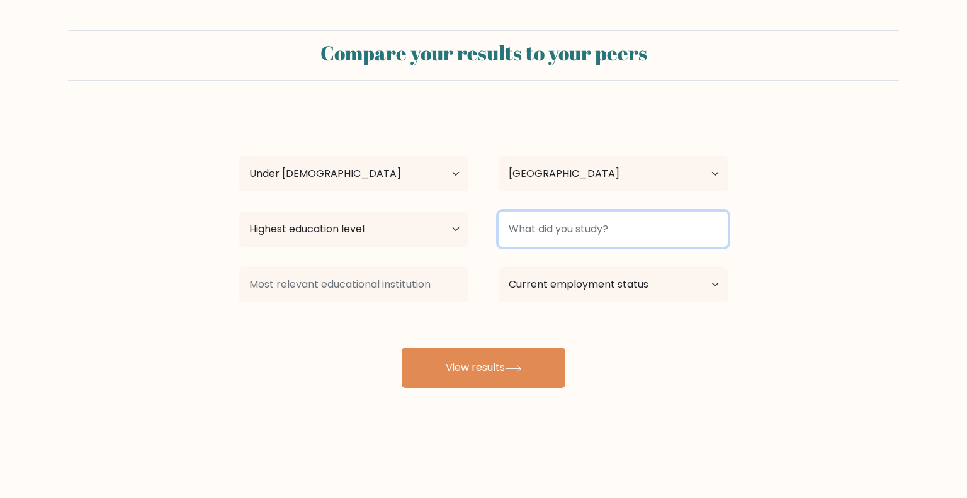
click at [599, 231] on input at bounding box center [613, 229] width 229 height 35
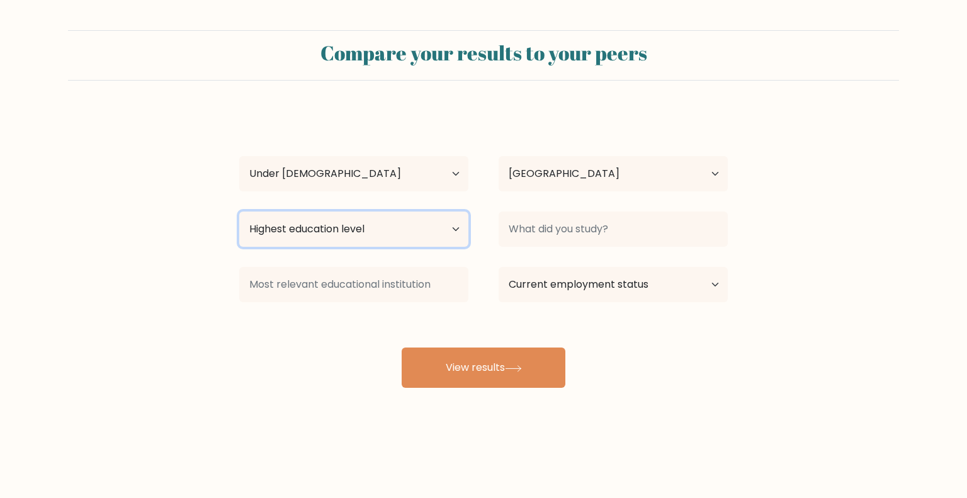
click at [418, 229] on select "Highest education level No schooling Primary Lower Secondary Upper Secondary Oc…" at bounding box center [353, 229] width 229 height 35
select select "upper_secondary"
click at [239, 212] on select "Highest education level No schooling Primary Lower Secondary Upper Secondary Oc…" at bounding box center [353, 229] width 229 height 35
click at [557, 293] on select "Current employment status Employed Student Retired Other / prefer not to answer" at bounding box center [613, 284] width 229 height 35
select select "student"
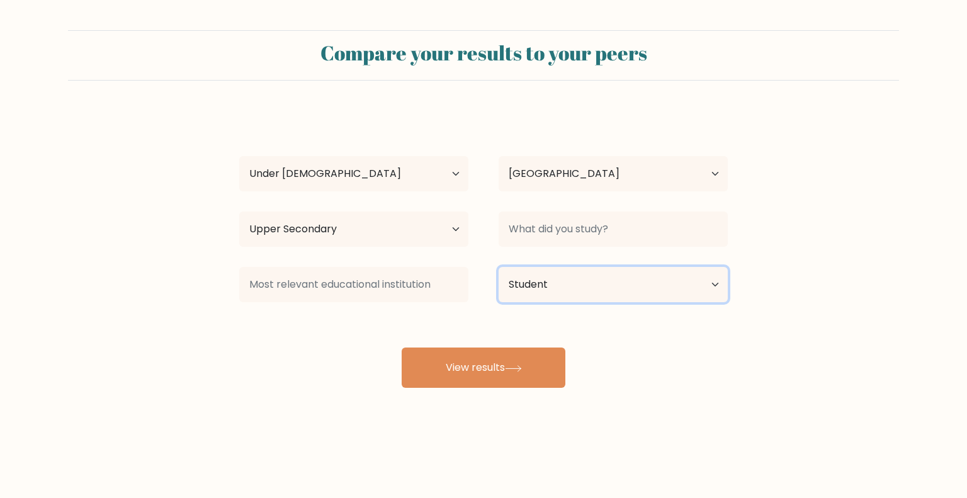
click at [499, 267] on select "Current employment status Employed Student Retired Other / prefer not to answer" at bounding box center [613, 284] width 229 height 35
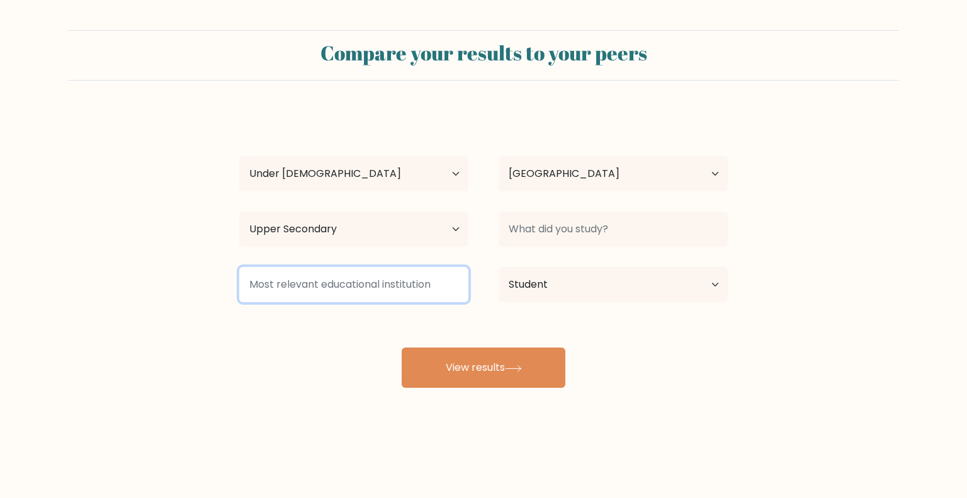
click at [421, 289] on input at bounding box center [353, 284] width 229 height 35
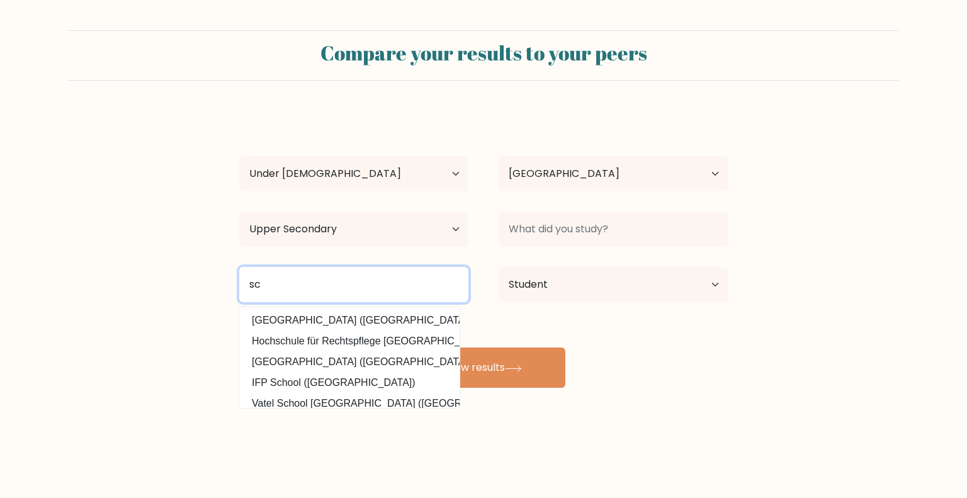
type input "s"
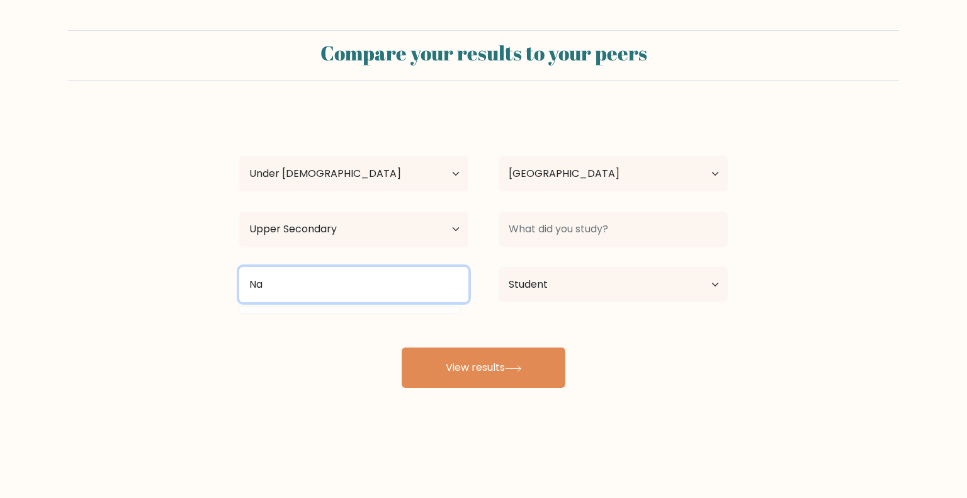
type input "N"
type input "c"
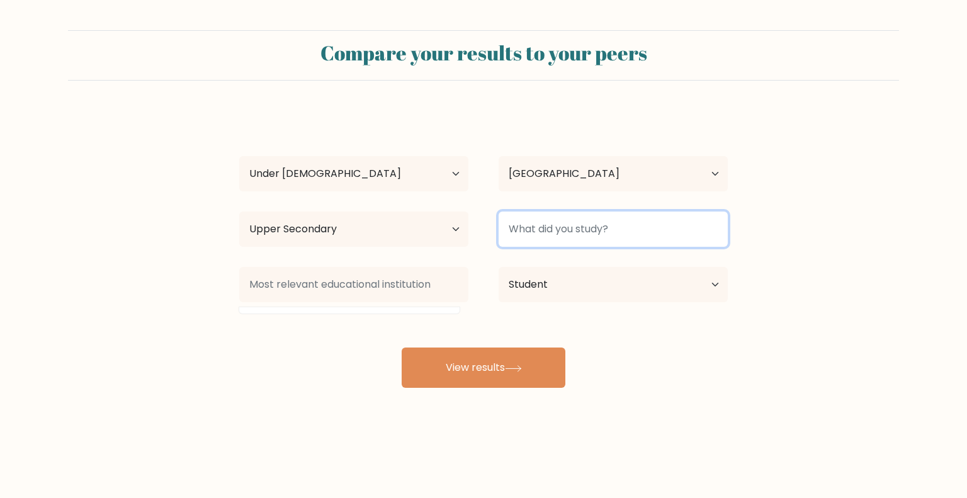
click at [604, 235] on input at bounding box center [613, 229] width 229 height 35
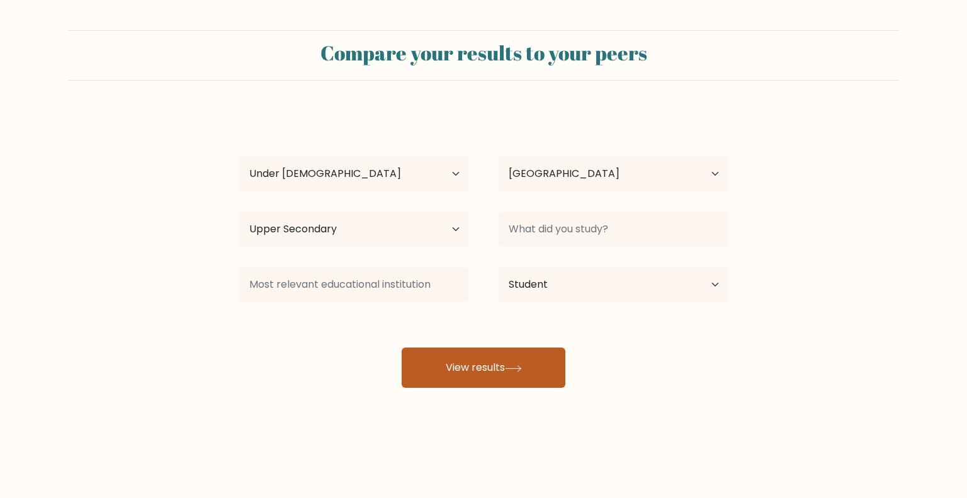
click at [521, 356] on button "View results" at bounding box center [484, 368] width 164 height 40
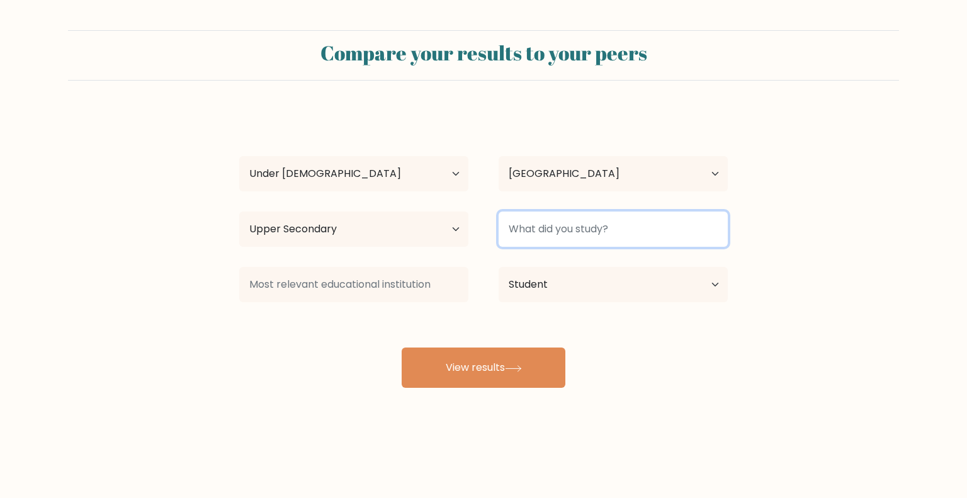
click at [565, 218] on input at bounding box center [613, 229] width 229 height 35
type input "S"
type input "maths"
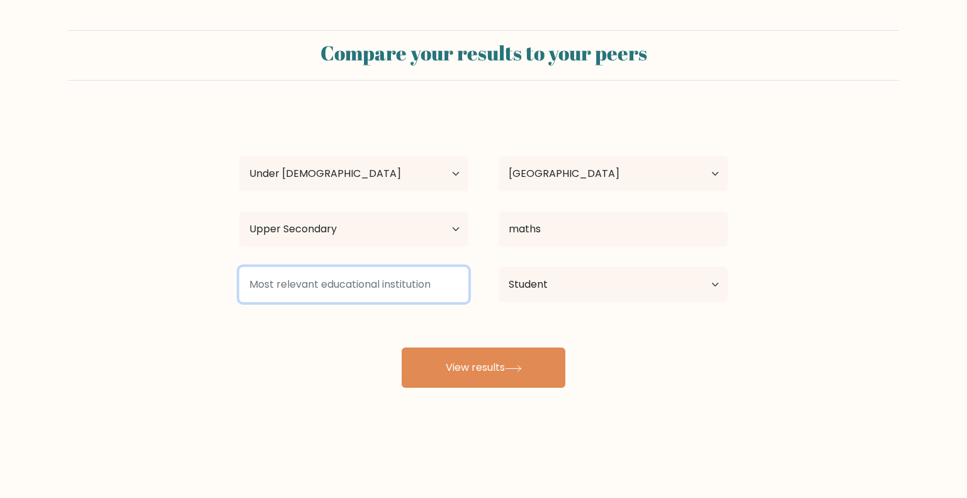
click at [408, 276] on input at bounding box center [353, 284] width 229 height 35
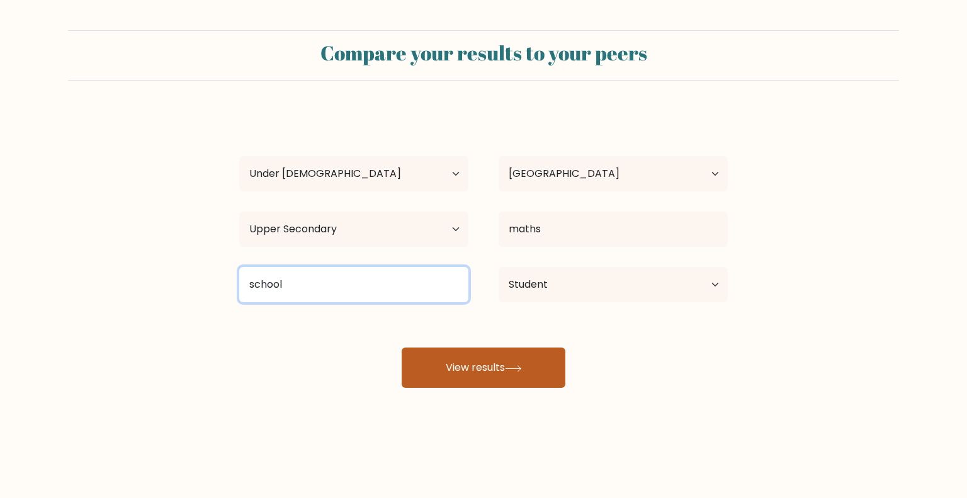
type input "school"
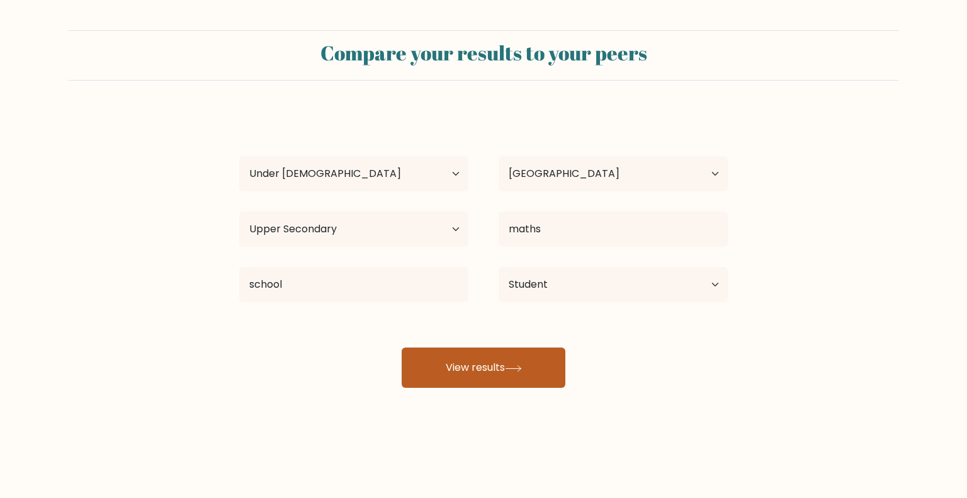
click at [462, 380] on button "View results" at bounding box center [484, 368] width 164 height 40
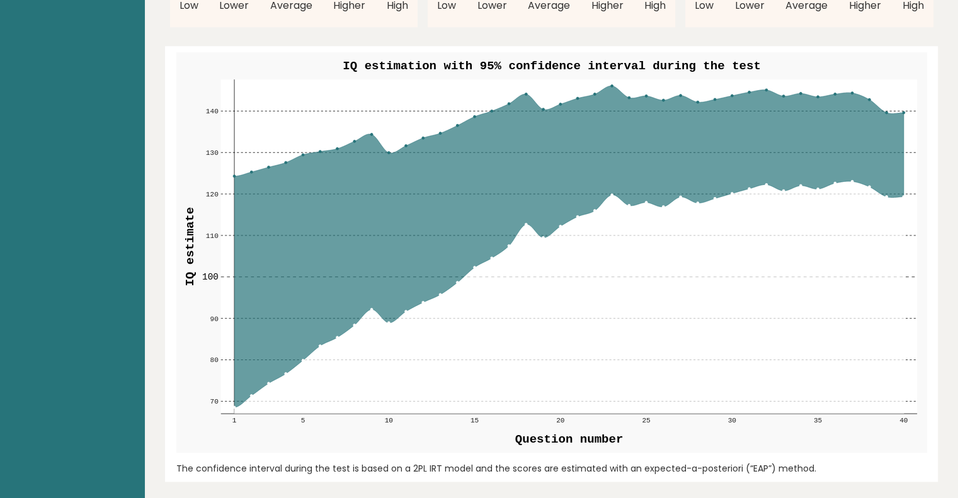
scroll to position [1448, 0]
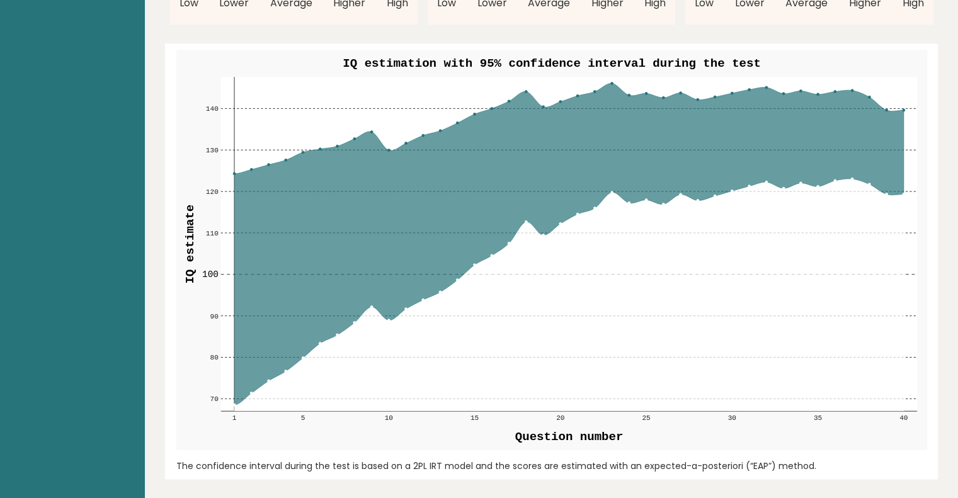
drag, startPoint x: 366, startPoint y: 42, endPoint x: 446, endPoint y: 46, distance: 80.1
click at [370, 57] on text "IQ estimation with 95% confidence interval during the test" at bounding box center [551, 64] width 417 height 14
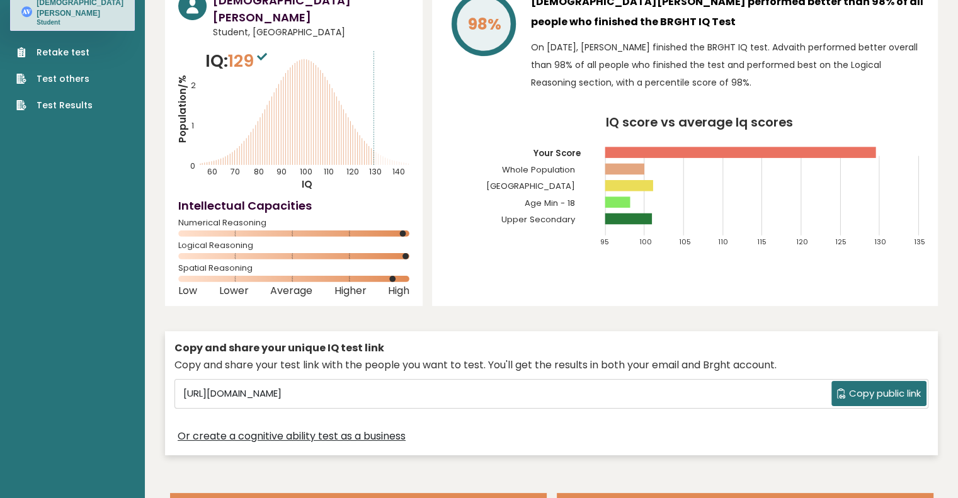
scroll to position [75, 0]
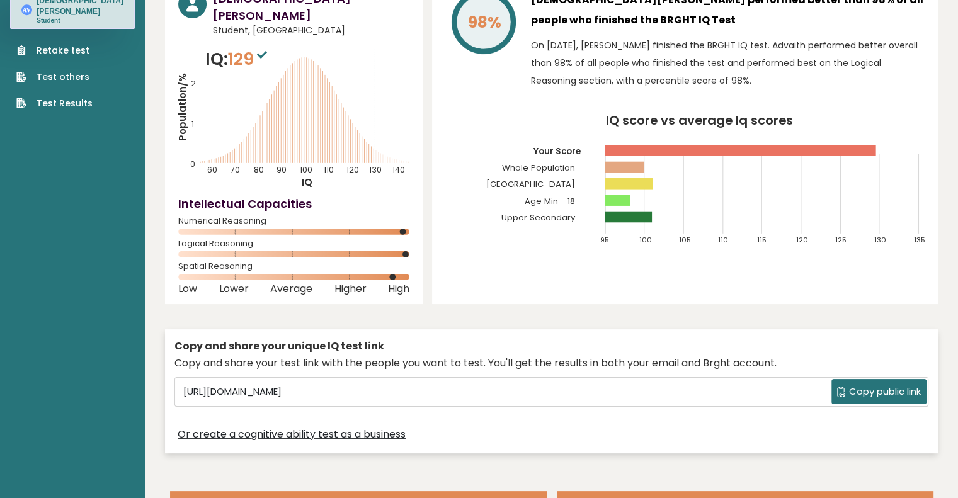
click at [53, 44] on link "Retake test" at bounding box center [54, 50] width 76 height 13
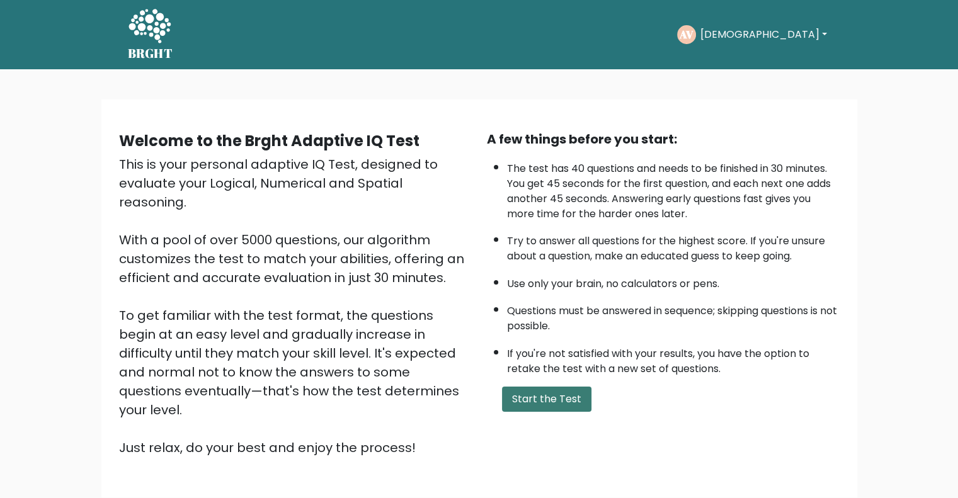
click at [514, 387] on button "Start the Test" at bounding box center [546, 399] width 89 height 25
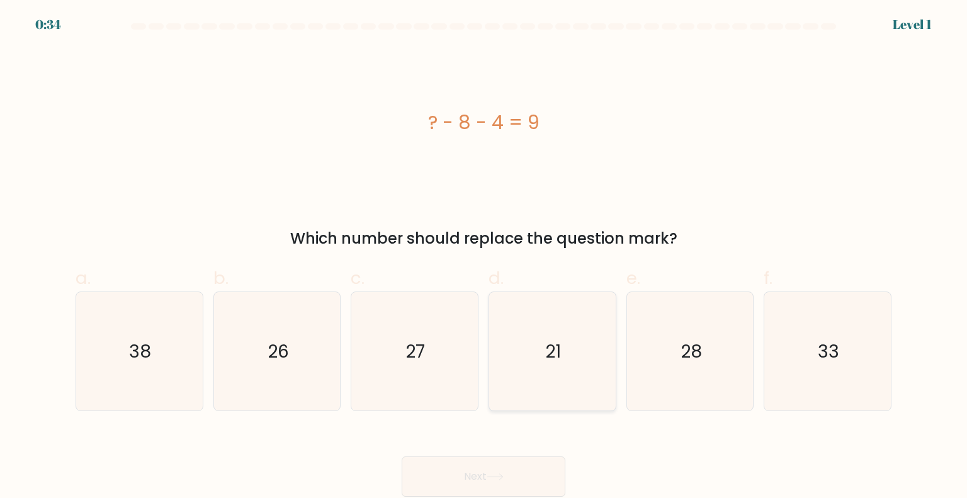
click at [530, 309] on icon "21" at bounding box center [552, 351] width 118 height 118
click at [484, 258] on input "d. 21" at bounding box center [484, 253] width 1 height 8
radio input "true"
click at [514, 465] on button "Next" at bounding box center [484, 476] width 164 height 40
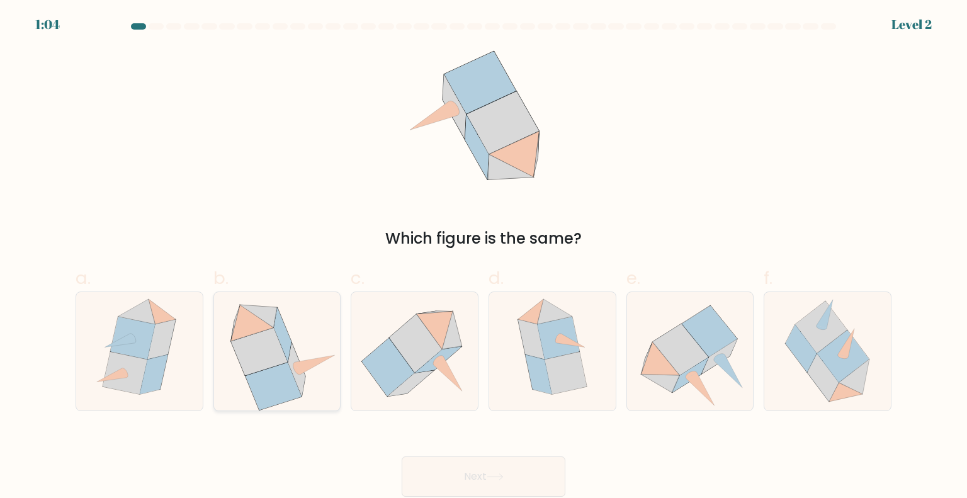
click at [310, 388] on icon at bounding box center [277, 351] width 122 height 118
click at [484, 258] on input "b." at bounding box center [484, 253] width 1 height 8
radio input "true"
click at [481, 467] on button "Next" at bounding box center [484, 476] width 164 height 40
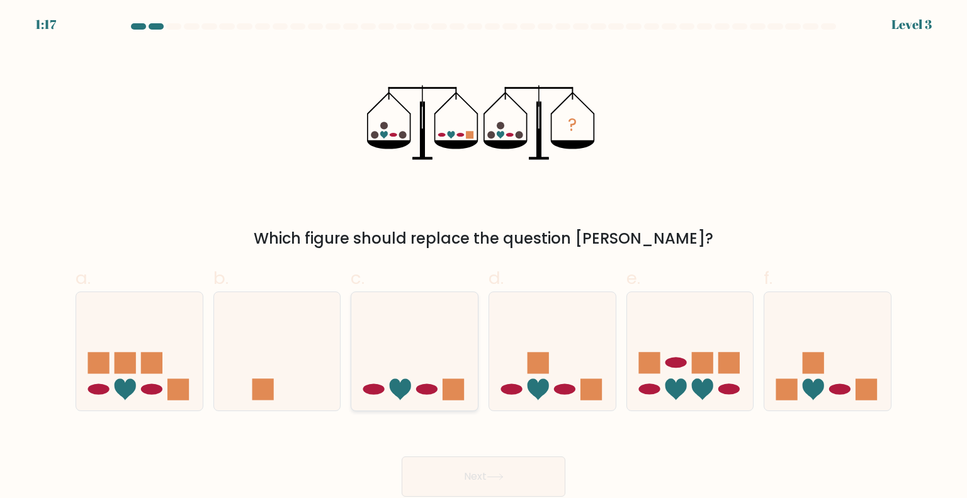
click at [417, 363] on icon at bounding box center [414, 351] width 127 height 105
click at [484, 258] on input "c." at bounding box center [484, 253] width 1 height 8
radio input "true"
click at [481, 471] on button "Next" at bounding box center [484, 476] width 164 height 40
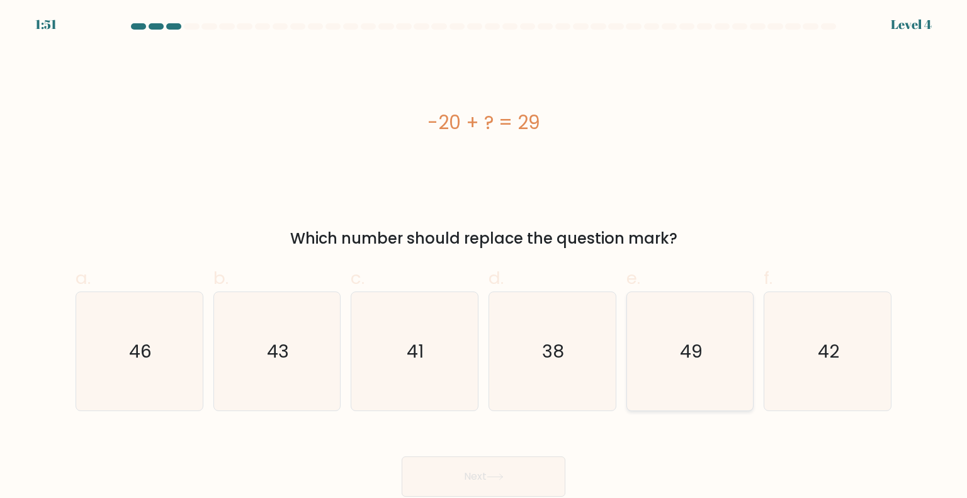
click at [672, 349] on icon "49" at bounding box center [690, 351] width 118 height 118
click at [484, 258] on input "e. 49" at bounding box center [484, 253] width 1 height 8
radio input "true"
click at [473, 453] on div "Next" at bounding box center [483, 461] width 831 height 71
click at [480, 465] on button "Next" at bounding box center [484, 476] width 164 height 40
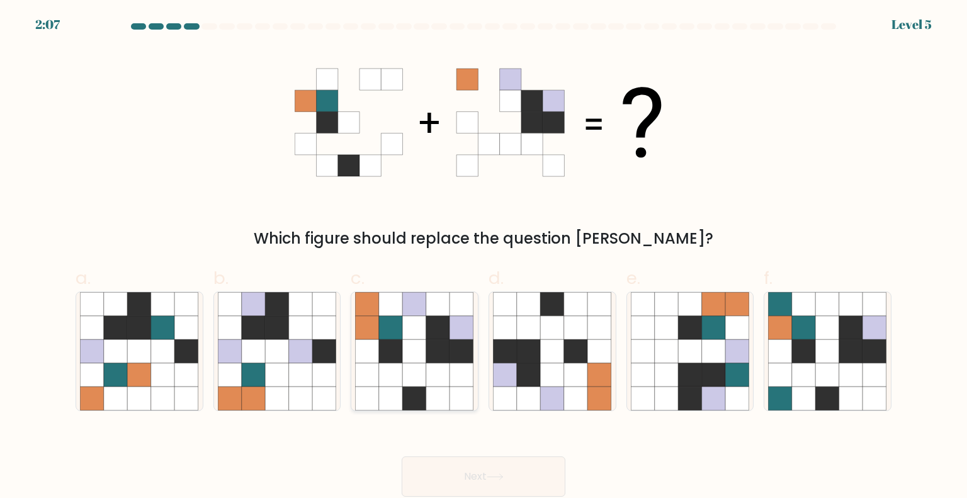
click at [447, 369] on icon at bounding box center [438, 375] width 24 height 24
click at [484, 258] on input "c." at bounding box center [484, 253] width 1 height 8
radio input "true"
click at [468, 472] on button "Next" at bounding box center [484, 476] width 164 height 40
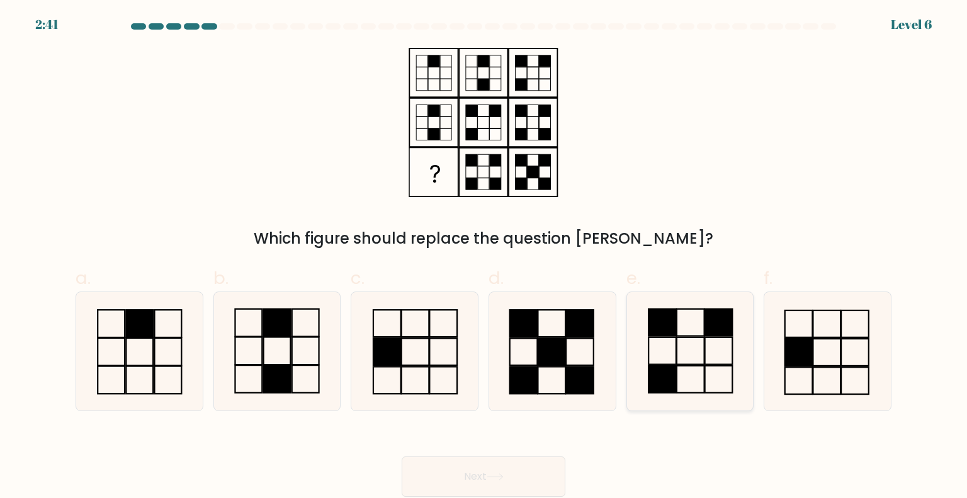
click at [660, 352] on icon at bounding box center [690, 351] width 118 height 118
click at [484, 258] on input "e." at bounding box center [484, 253] width 1 height 8
radio input "true"
click at [509, 475] on button "Next" at bounding box center [484, 476] width 164 height 40
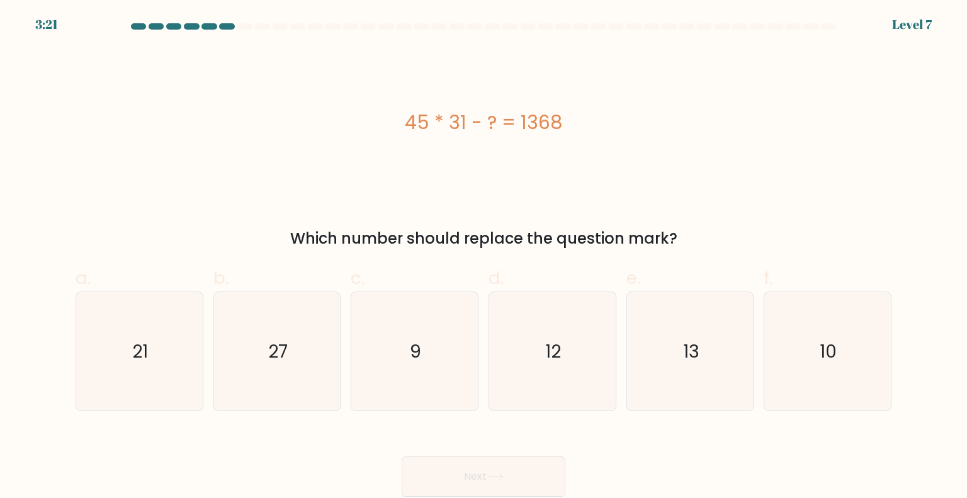
click at [419, 127] on div "45 * 31 - ? = 1368" at bounding box center [484, 122] width 816 height 28
click at [261, 346] on icon "27" at bounding box center [277, 351] width 118 height 118
click at [484, 258] on input "b. 27" at bounding box center [484, 253] width 1 height 8
radio input "true"
click at [470, 472] on button "Next" at bounding box center [484, 476] width 164 height 40
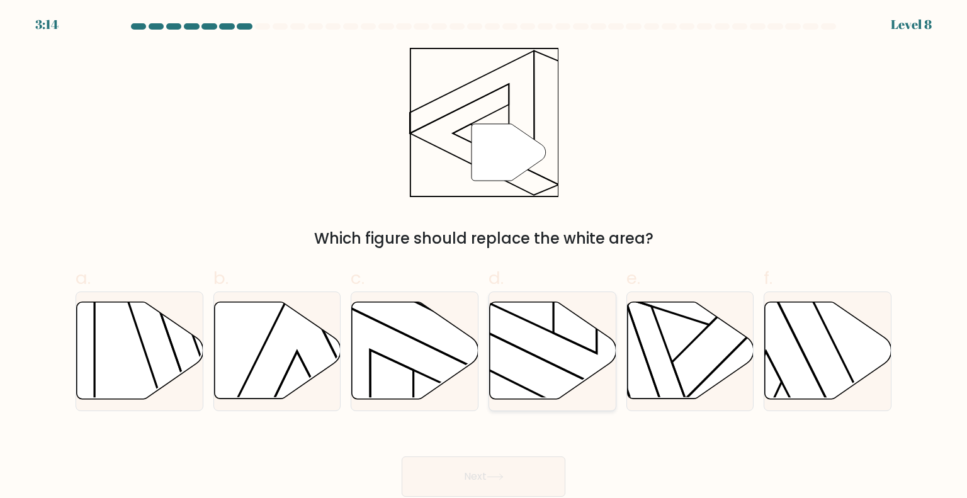
click at [560, 353] on icon at bounding box center [553, 350] width 127 height 97
click at [484, 258] on input "d." at bounding box center [484, 253] width 1 height 8
radio input "true"
click at [465, 465] on button "Next" at bounding box center [484, 476] width 164 height 40
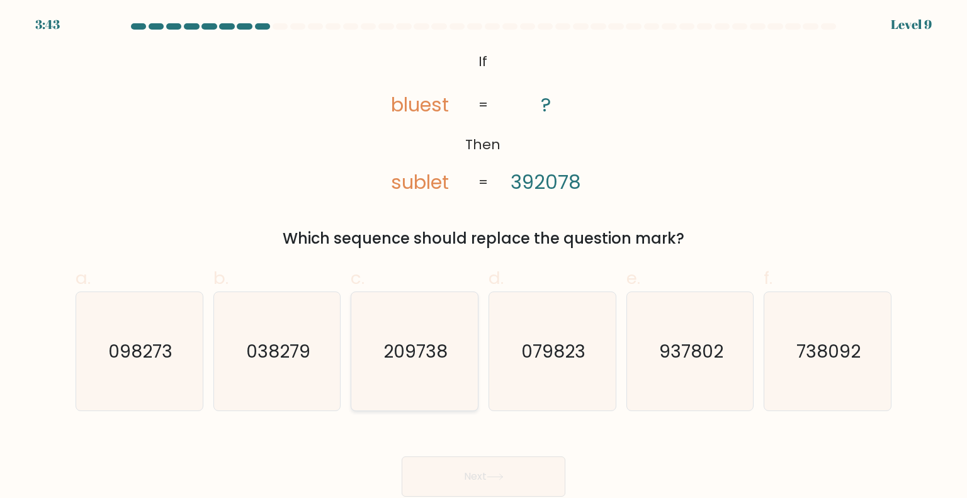
click at [404, 399] on icon "209738" at bounding box center [414, 351] width 118 height 118
click at [484, 258] on input "c. 209738" at bounding box center [484, 253] width 1 height 8
radio input "true"
click at [532, 462] on button "Next" at bounding box center [484, 476] width 164 height 40
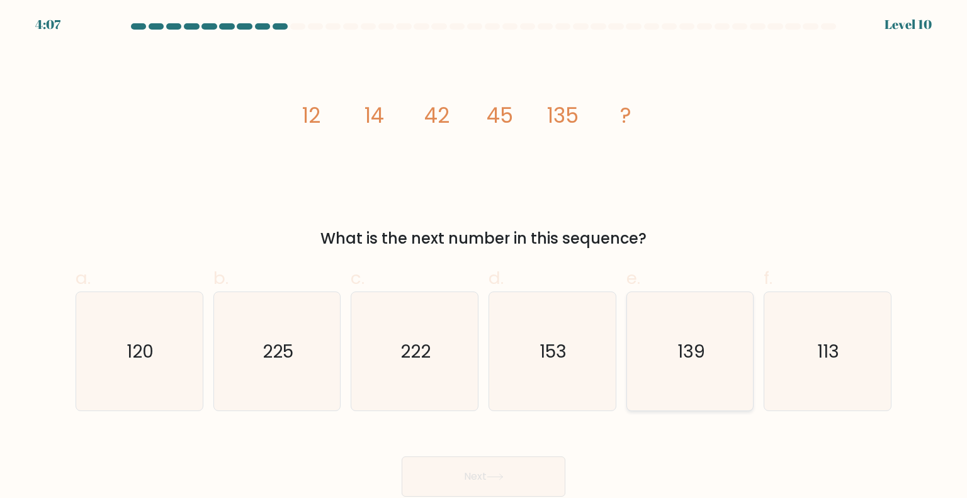
click at [706, 380] on icon "139" at bounding box center [690, 351] width 118 height 118
click at [484, 258] on input "e. 139" at bounding box center [484, 253] width 1 height 8
radio input "true"
click at [531, 462] on button "Next" at bounding box center [484, 476] width 164 height 40
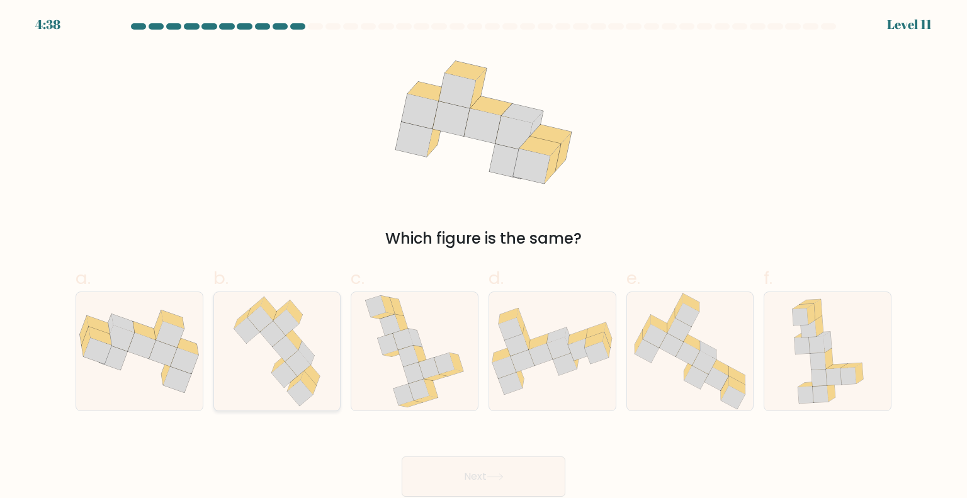
click at [300, 382] on icon at bounding box center [300, 393] width 26 height 26
click at [484, 258] on input "b." at bounding box center [484, 253] width 1 height 8
radio input "true"
click at [453, 460] on button "Next" at bounding box center [484, 476] width 164 height 40
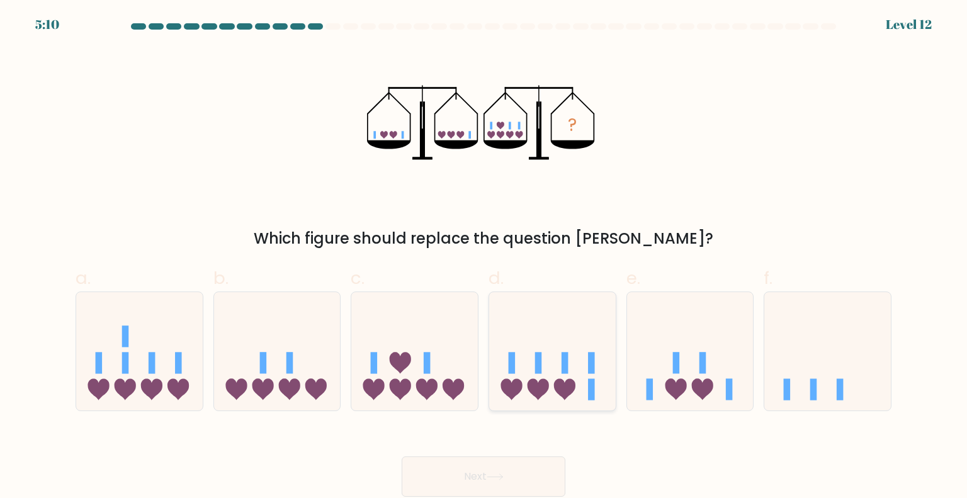
click at [563, 399] on icon at bounding box center [552, 351] width 127 height 105
click at [484, 258] on input "d." at bounding box center [484, 253] width 1 height 8
radio input "true"
click at [445, 480] on button "Next" at bounding box center [484, 476] width 164 height 40
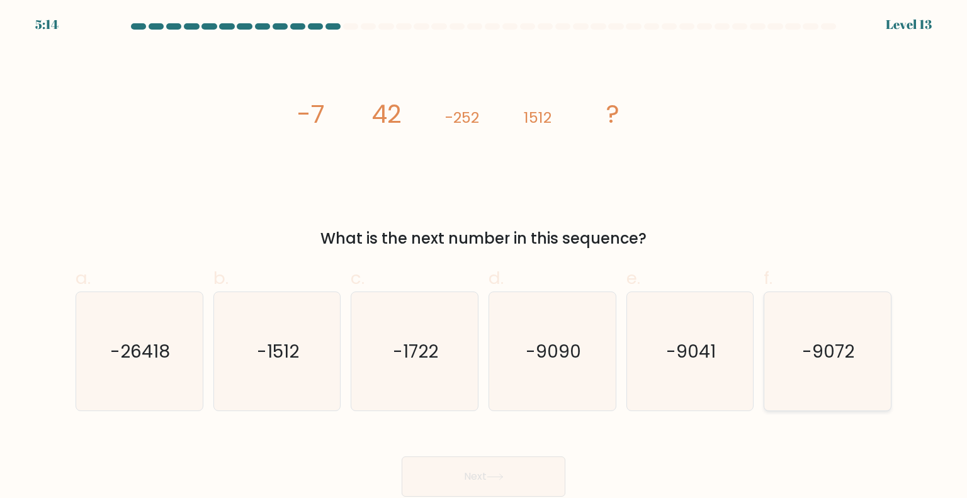
click at [803, 409] on icon "-9072" at bounding box center [827, 351] width 118 height 118
click at [484, 258] on input "f. -9072" at bounding box center [484, 253] width 1 height 8
radio input "true"
click at [517, 477] on button "Next" at bounding box center [484, 476] width 164 height 40
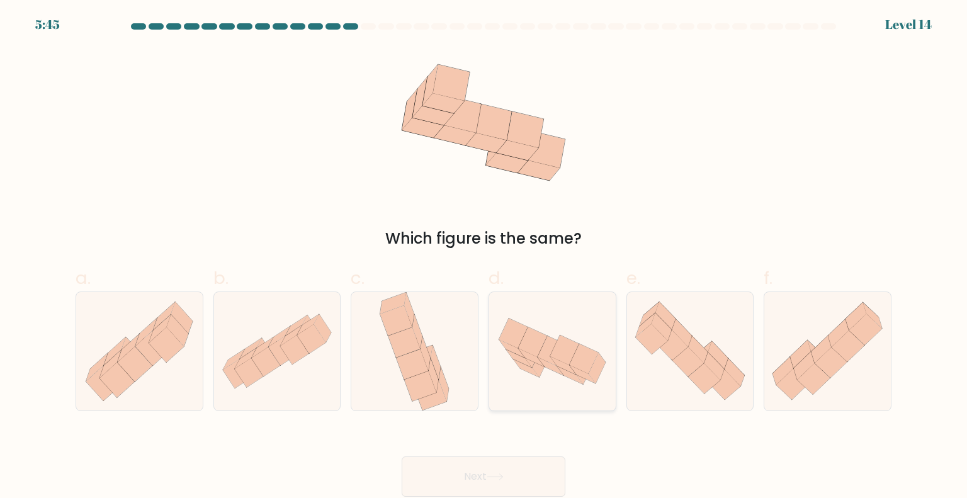
click at [572, 392] on div at bounding box center [553, 352] width 128 height 120
click at [484, 258] on input "d." at bounding box center [484, 253] width 1 height 8
radio input "true"
click at [504, 475] on icon at bounding box center [495, 476] width 17 height 7
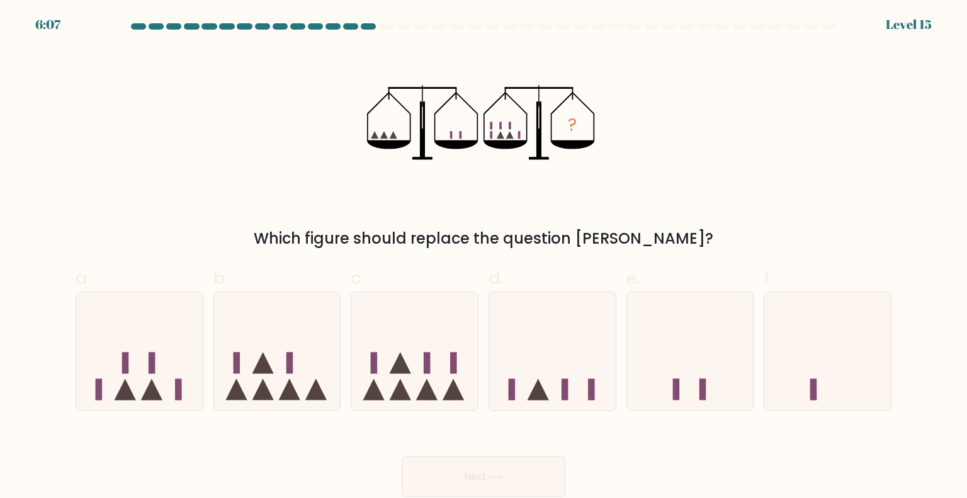
click at [511, 173] on icon "?" at bounding box center [484, 122] width 234 height 149
click at [426, 399] on icon at bounding box center [426, 388] width 21 height 21
click at [484, 258] on input "c." at bounding box center [484, 253] width 1 height 8
radio input "true"
click at [521, 478] on button "Next" at bounding box center [484, 476] width 164 height 40
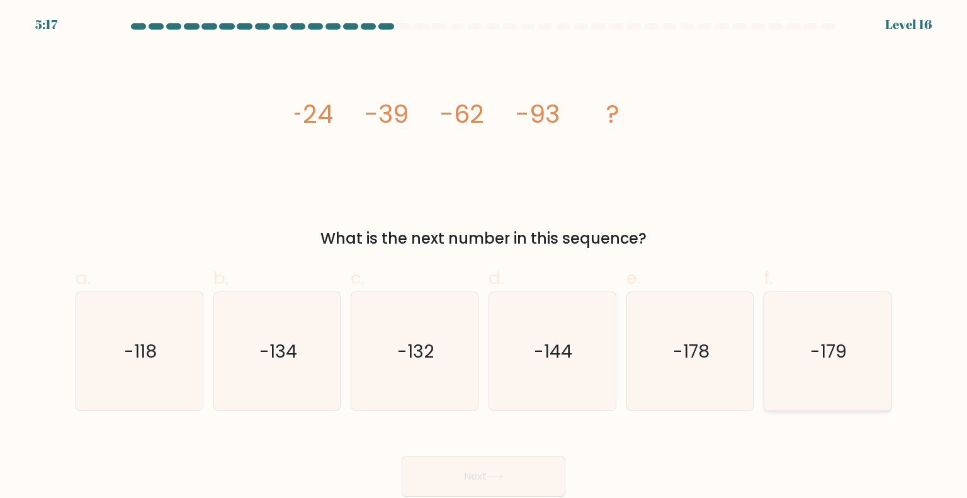
click at [812, 340] on text "-179" at bounding box center [828, 350] width 37 height 25
click at [484, 258] on input "f. -179" at bounding box center [484, 253] width 1 height 8
radio input "true"
click at [477, 472] on button "Next" at bounding box center [484, 476] width 164 height 40
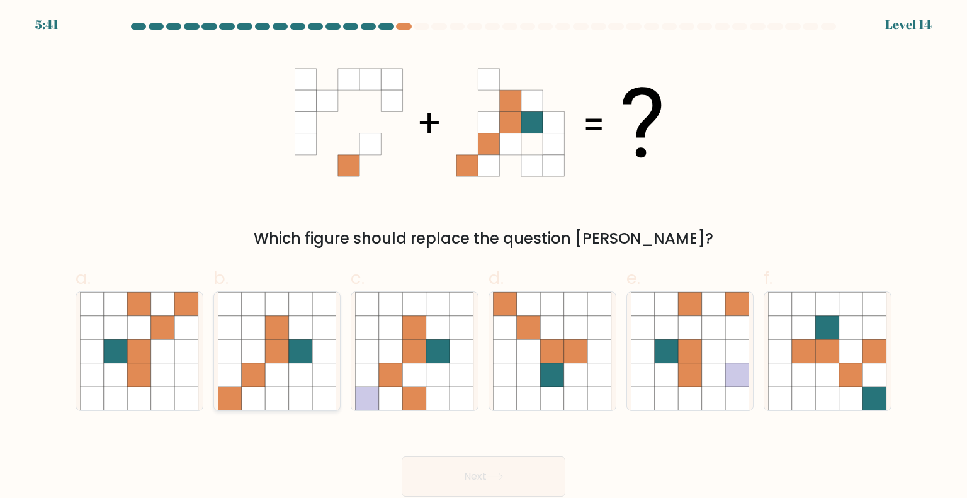
click at [297, 394] on icon at bounding box center [301, 399] width 24 height 24
click at [484, 258] on input "b." at bounding box center [484, 253] width 1 height 8
radio input "true"
click at [434, 375] on icon at bounding box center [438, 375] width 24 height 24
click at [484, 258] on input "c." at bounding box center [484, 253] width 1 height 8
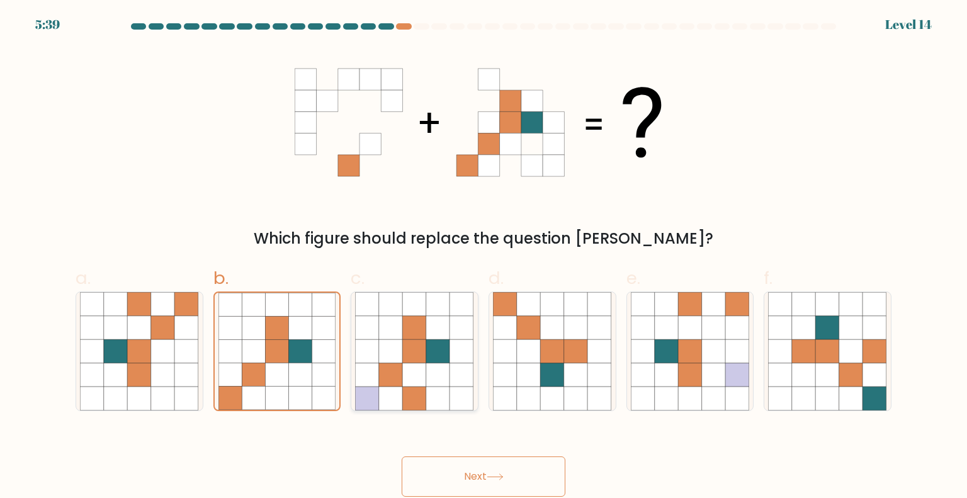
radio input "true"
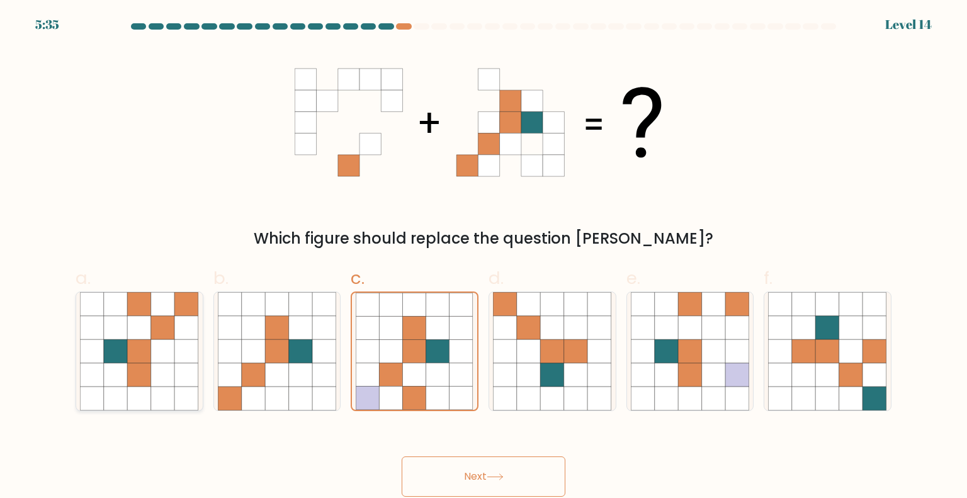
click at [161, 374] on icon at bounding box center [163, 375] width 24 height 24
click at [484, 258] on input "a." at bounding box center [484, 253] width 1 height 8
radio input "true"
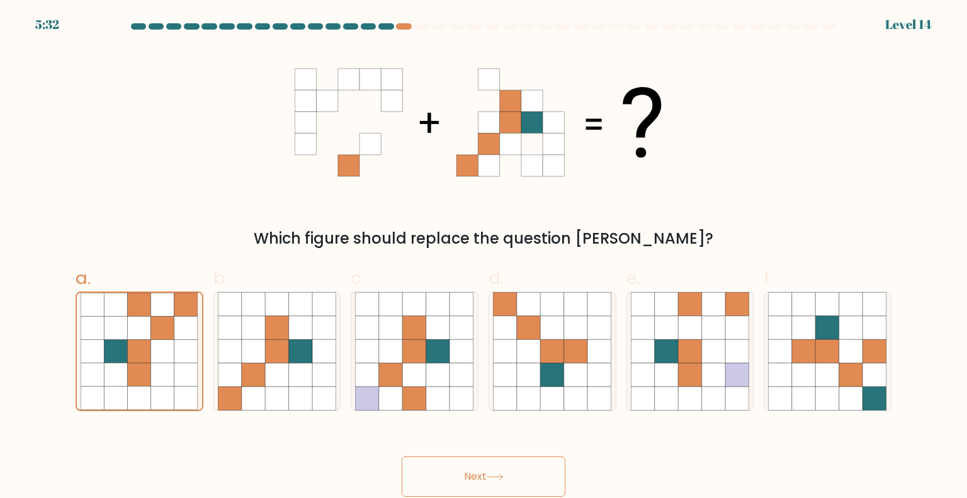
click at [526, 470] on button "Next" at bounding box center [484, 476] width 164 height 40
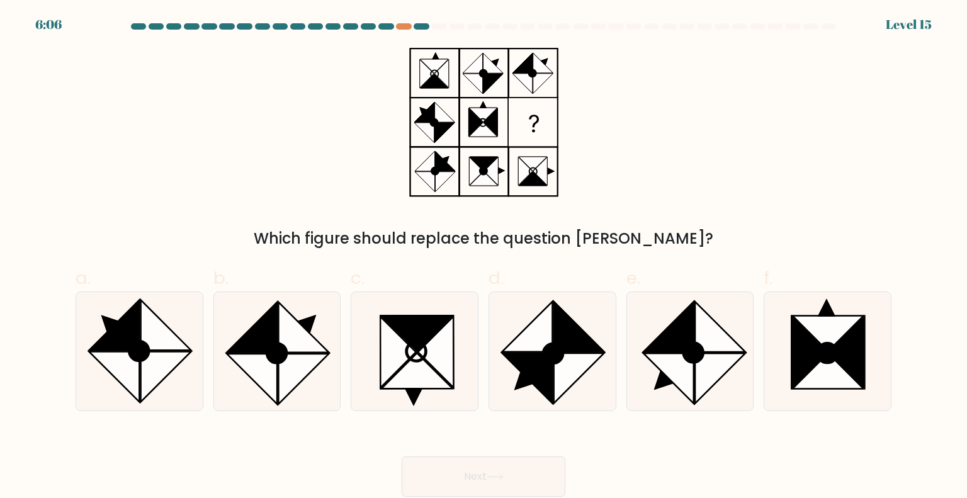
click at [902, 384] on form at bounding box center [483, 259] width 967 height 473
click at [870, 362] on icon at bounding box center [827, 351] width 118 height 118
click at [484, 258] on input "f." at bounding box center [484, 253] width 1 height 8
radio input "true"
click at [530, 470] on button "Next" at bounding box center [484, 476] width 164 height 40
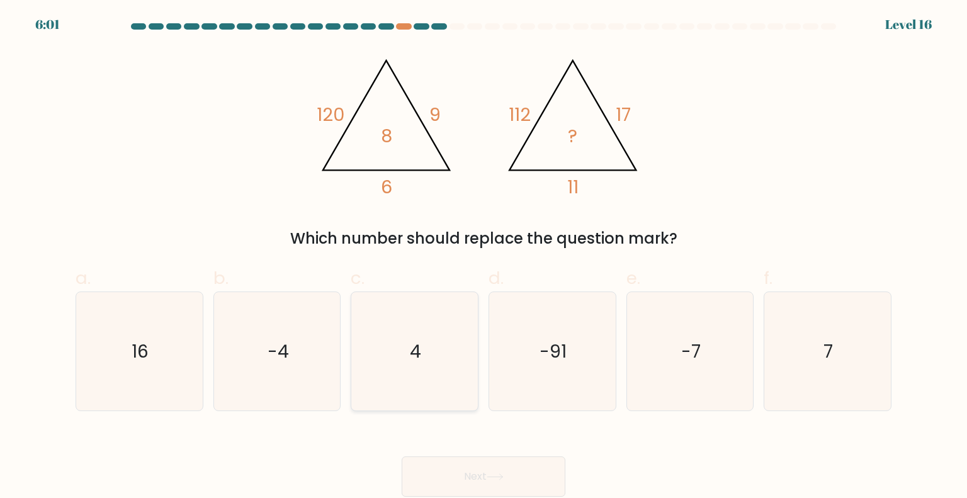
click at [476, 356] on div "4" at bounding box center [415, 352] width 128 height 120
click at [484, 258] on input "c. 4" at bounding box center [484, 253] width 1 height 8
radio input "true"
click at [448, 471] on button "Next" at bounding box center [484, 476] width 164 height 40
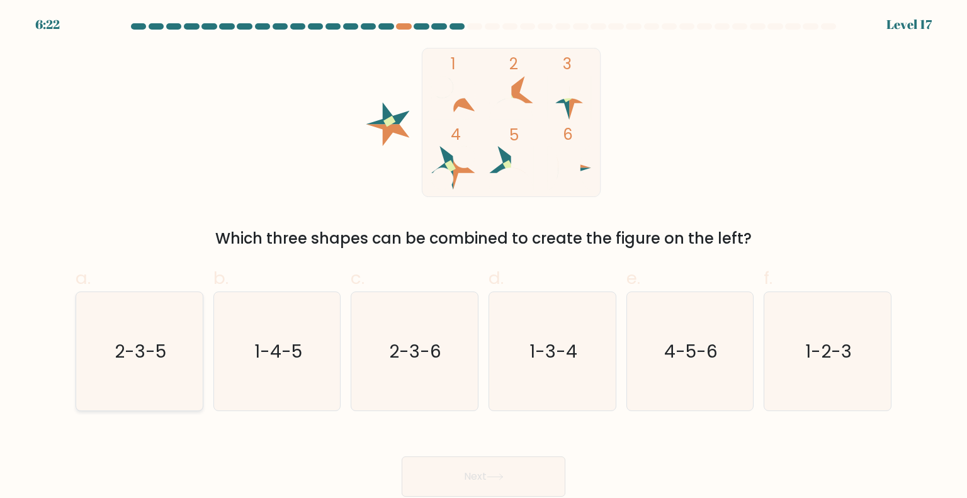
click at [144, 362] on text "2-3-5" at bounding box center [141, 350] width 52 height 25
click at [484, 258] on input "a. 2-3-5" at bounding box center [484, 253] width 1 height 8
radio input "true"
click at [507, 467] on button "Next" at bounding box center [484, 476] width 164 height 40
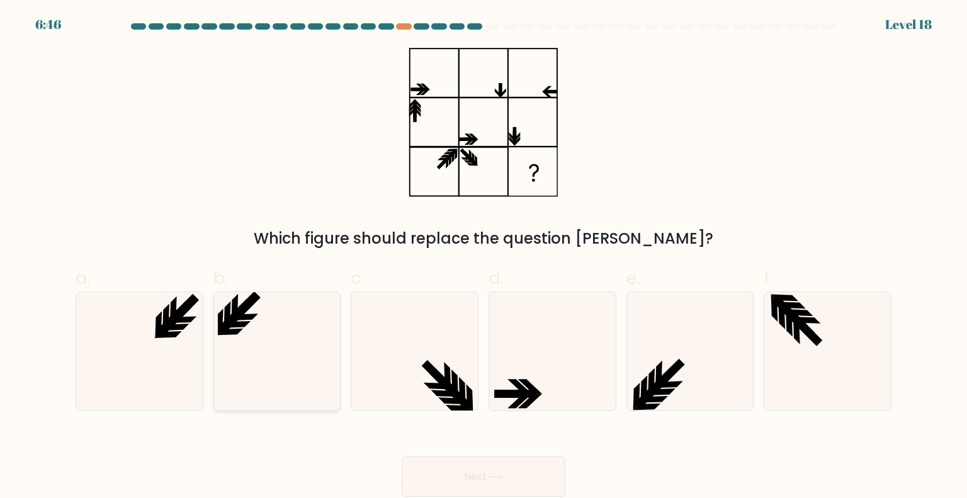
click at [307, 332] on icon at bounding box center [277, 351] width 118 height 118
click at [484, 258] on input "b." at bounding box center [484, 253] width 1 height 8
radio input "true"
click at [530, 478] on button "Next" at bounding box center [484, 476] width 164 height 40
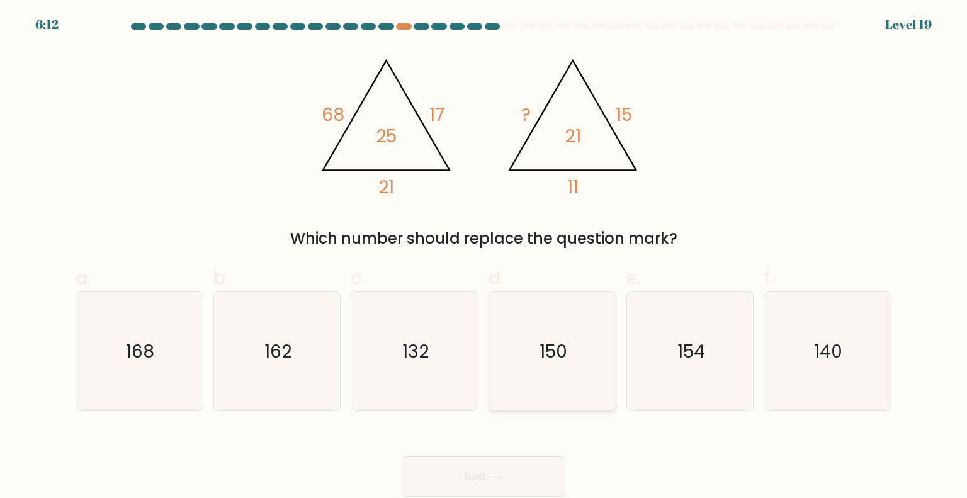
click at [554, 349] on text "150" at bounding box center [554, 350] width 28 height 25
click at [484, 258] on input "d. 150" at bounding box center [484, 253] width 1 height 8
radio input "true"
click at [451, 457] on button "Next" at bounding box center [484, 476] width 164 height 40
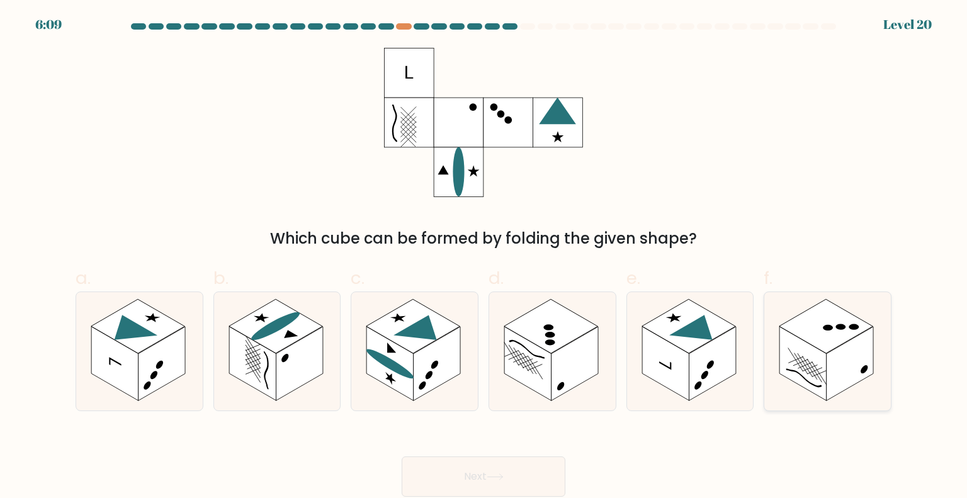
click at [827, 349] on rect at bounding box center [826, 326] width 94 height 54
click at [484, 258] on input "f." at bounding box center [484, 253] width 1 height 8
radio input "true"
click at [148, 357] on rect at bounding box center [162, 364] width 47 height 74
click at [484, 258] on input "a." at bounding box center [484, 253] width 1 height 8
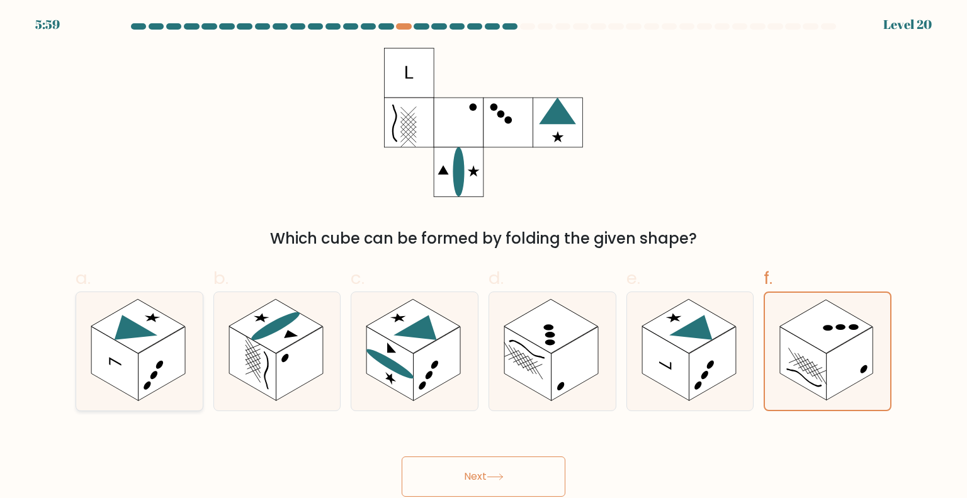
radio input "true"
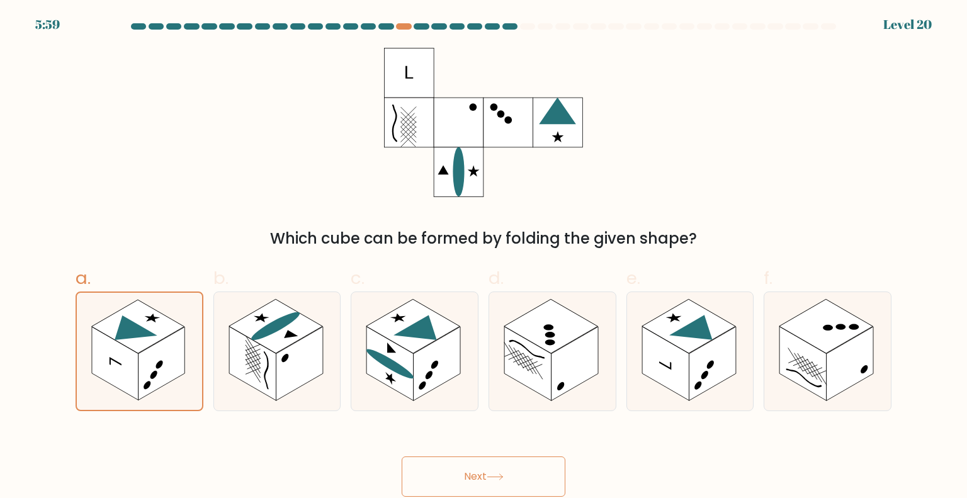
click at [513, 465] on button "Next" at bounding box center [484, 476] width 164 height 40
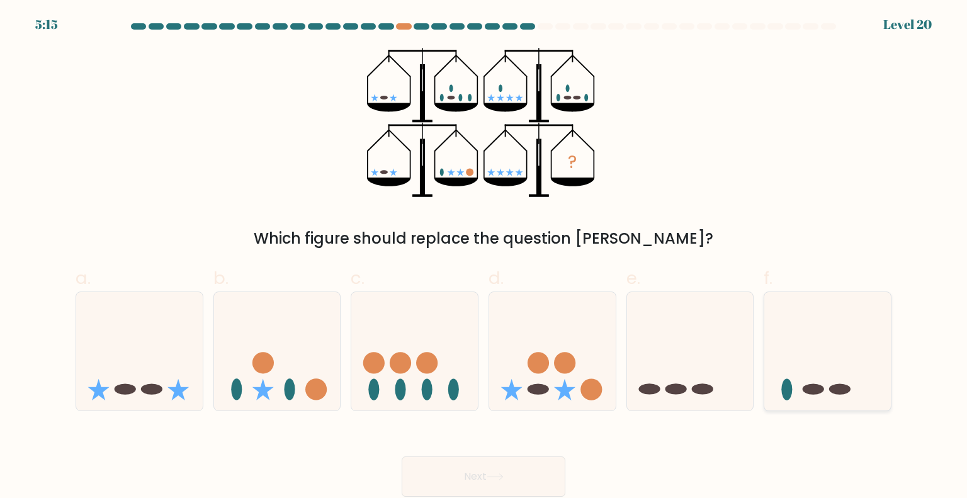
click at [795, 365] on icon at bounding box center [827, 351] width 127 height 105
click at [484, 258] on input "f." at bounding box center [484, 253] width 1 height 8
radio input "true"
click at [524, 477] on button "Next" at bounding box center [484, 476] width 164 height 40
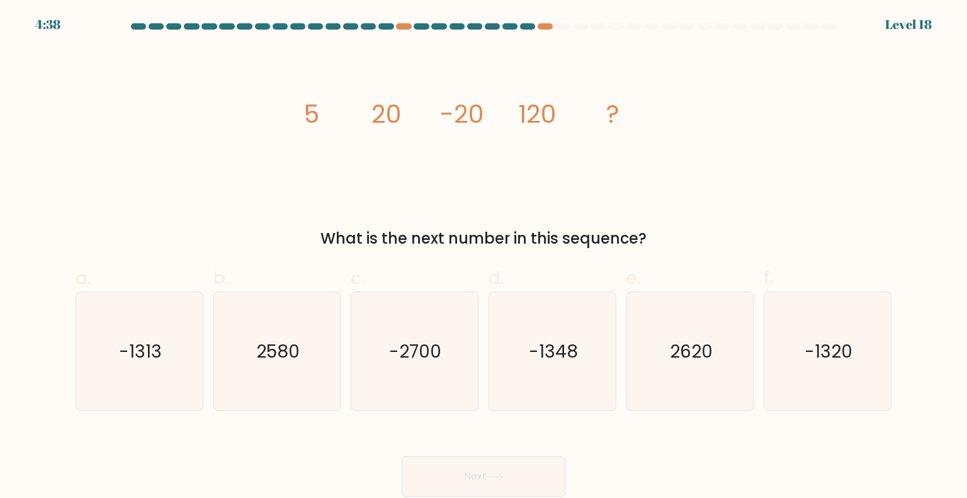
click at [808, 414] on form at bounding box center [483, 259] width 967 height 473
click at [781, 397] on icon "-1320" at bounding box center [827, 351] width 118 height 118
click at [484, 258] on input "f. -1320" at bounding box center [484, 253] width 1 height 8
radio input "true"
click at [484, 462] on button "Next" at bounding box center [484, 476] width 164 height 40
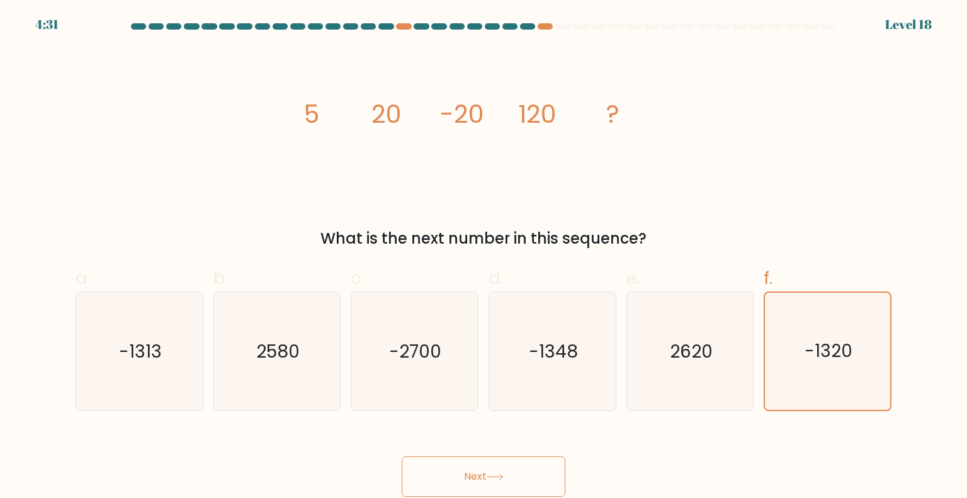
click at [533, 480] on button "Next" at bounding box center [484, 476] width 164 height 40
drag, startPoint x: 474, startPoint y: 445, endPoint x: 482, endPoint y: 472, distance: 28.1
click at [482, 472] on div "Next" at bounding box center [483, 461] width 831 height 71
click at [482, 472] on button "Next" at bounding box center [484, 476] width 164 height 40
click at [818, 373] on icon "-1320" at bounding box center [827, 351] width 117 height 117
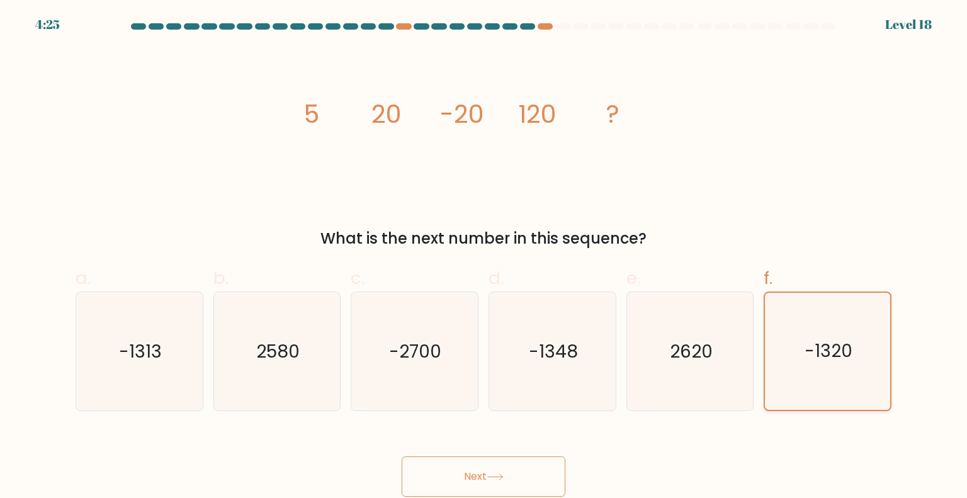
click at [484, 258] on input "f. -1320" at bounding box center [484, 253] width 1 height 8
click at [507, 489] on button "Next" at bounding box center [484, 476] width 164 height 40
click at [591, 377] on icon "-1348" at bounding box center [552, 351] width 118 height 118
click at [484, 258] on input "d. -1348" at bounding box center [484, 253] width 1 height 8
radio input "true"
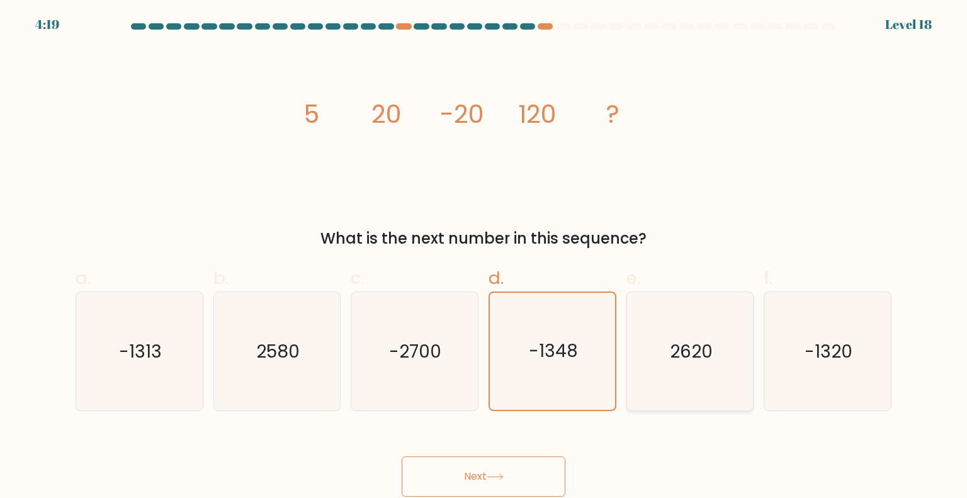
click at [707, 394] on icon "2620" at bounding box center [690, 351] width 118 height 118
click at [484, 258] on input "e. 2620" at bounding box center [484, 253] width 1 height 8
radio input "true"
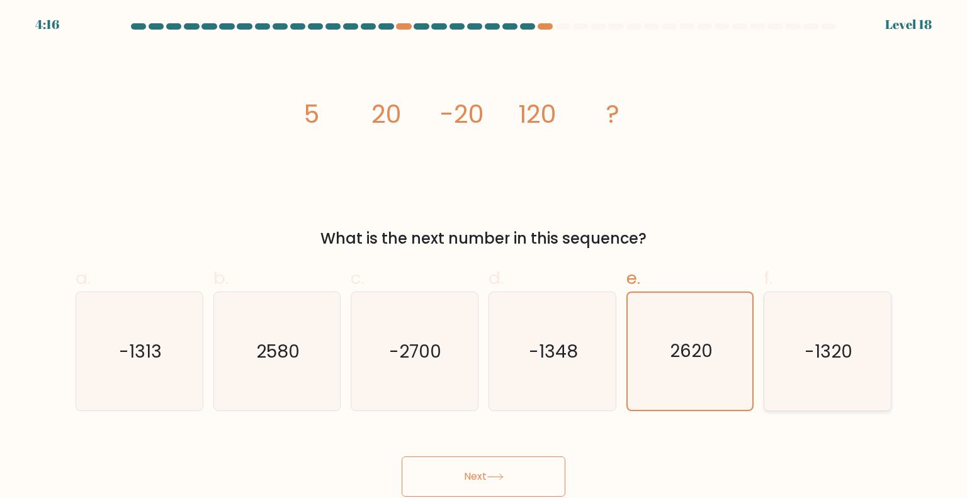
click at [786, 367] on icon "-1320" at bounding box center [827, 351] width 118 height 118
click at [484, 258] on input "f. -1320" at bounding box center [484, 253] width 1 height 8
radio input "true"
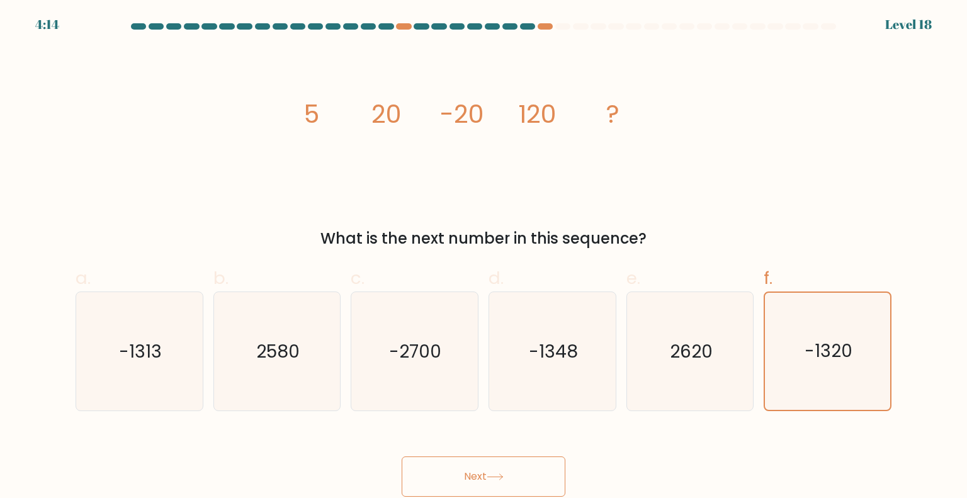
click at [468, 475] on button "Next" at bounding box center [484, 476] width 164 height 40
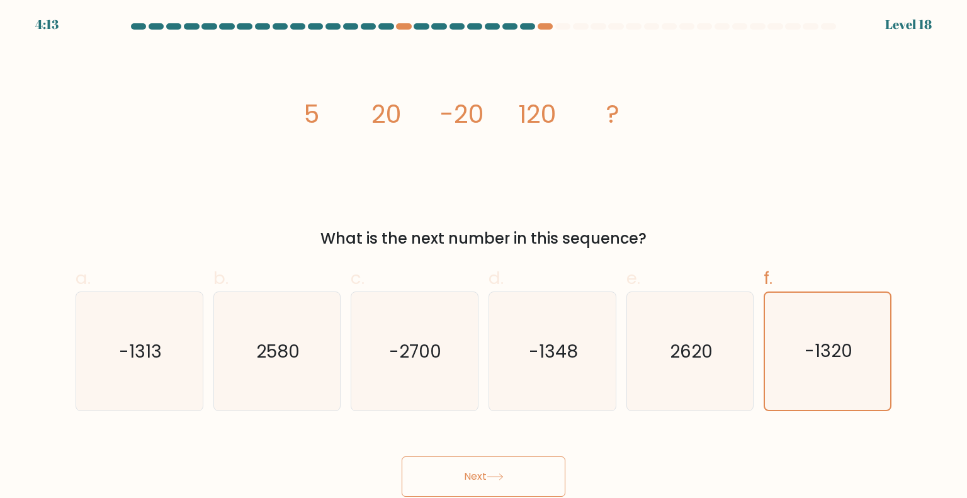
click at [468, 475] on button "Next" at bounding box center [484, 476] width 164 height 40
click at [789, 344] on icon "-1320" at bounding box center [827, 351] width 118 height 118
click at [484, 258] on input "f. -1320" at bounding box center [484, 253] width 1 height 8
radio input "true"
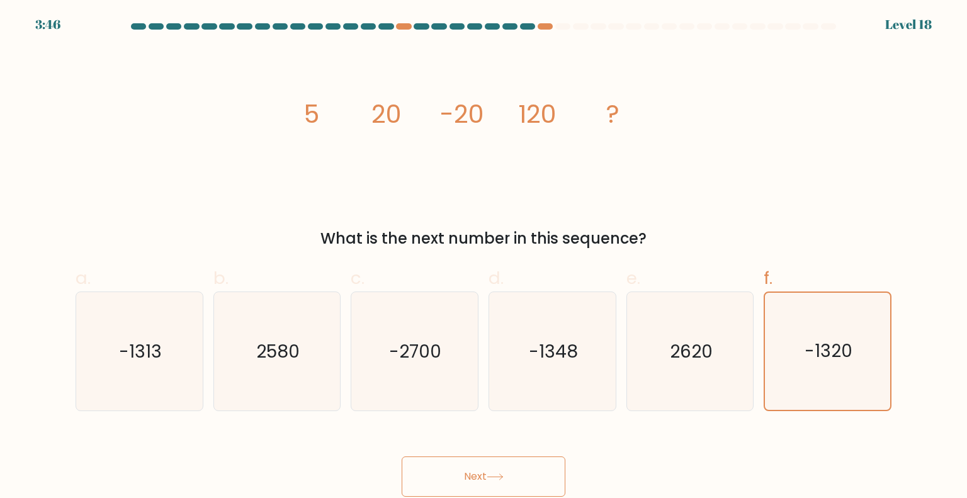
click at [519, 467] on button "Next" at bounding box center [484, 476] width 164 height 40
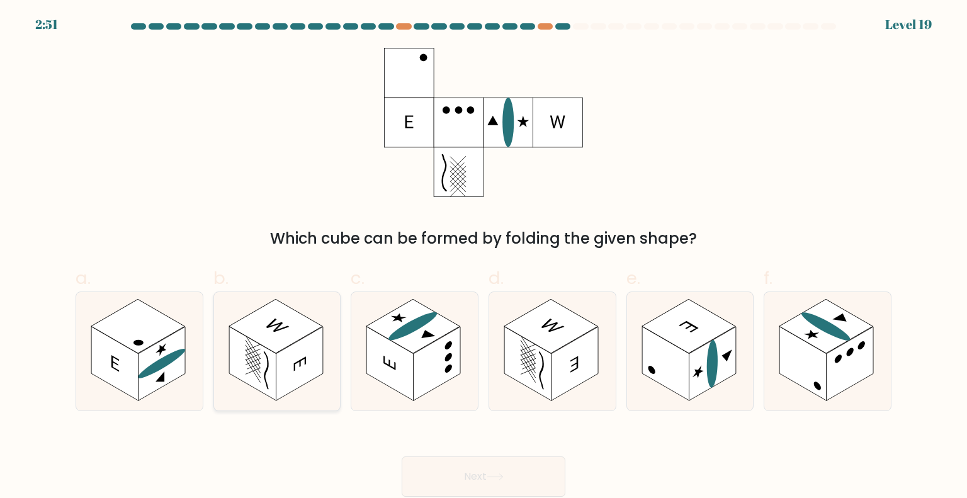
click at [298, 348] on rect at bounding box center [299, 364] width 47 height 74
click at [484, 258] on input "b." at bounding box center [484, 253] width 1 height 8
radio input "true"
click at [519, 470] on button "Next" at bounding box center [484, 476] width 164 height 40
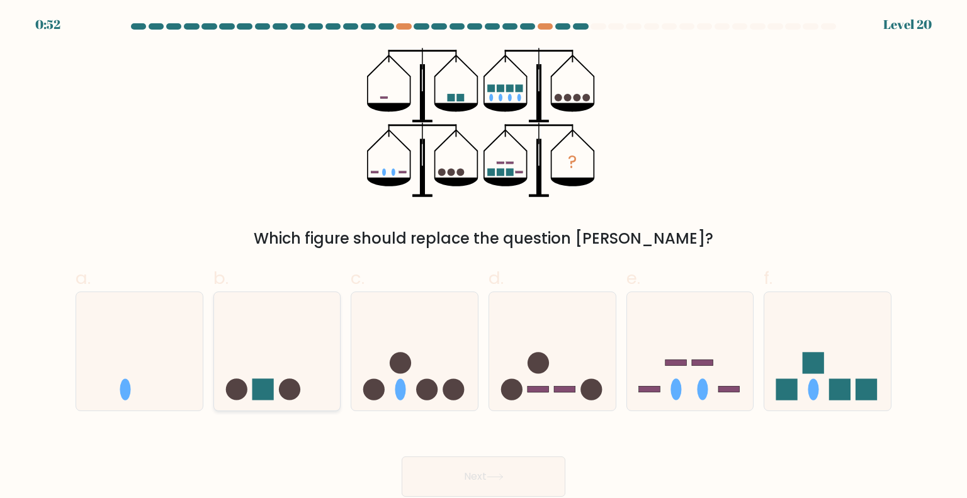
click at [249, 391] on icon at bounding box center [277, 351] width 127 height 105
click at [484, 258] on input "b." at bounding box center [484, 253] width 1 height 8
radio input "true"
click at [485, 485] on button "Next" at bounding box center [484, 476] width 164 height 40
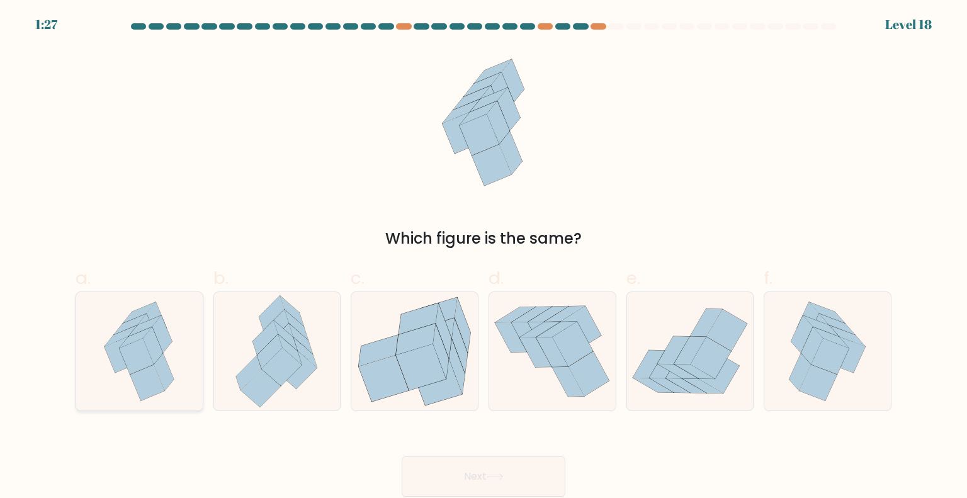
click at [178, 372] on icon at bounding box center [139, 351] width 93 height 118
click at [484, 258] on input "a." at bounding box center [484, 253] width 1 height 8
radio input "true"
click at [450, 477] on button "Next" at bounding box center [484, 476] width 164 height 40
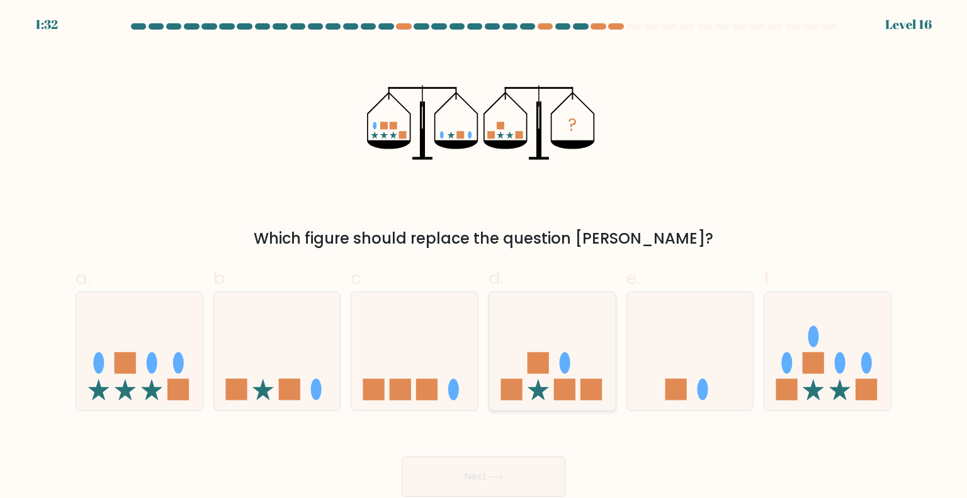
click at [564, 377] on icon at bounding box center [552, 351] width 127 height 105
click at [484, 258] on input "d." at bounding box center [484, 253] width 1 height 8
radio input "true"
click at [526, 470] on button "Next" at bounding box center [484, 476] width 164 height 40
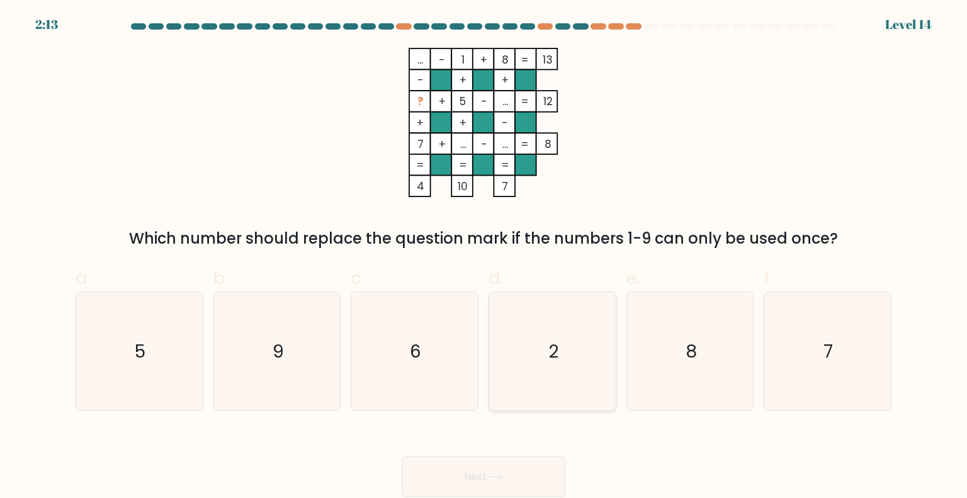
click at [572, 359] on icon "2" at bounding box center [552, 351] width 118 height 118
click at [484, 258] on input "d. 2" at bounding box center [484, 253] width 1 height 8
radio input "true"
click at [527, 485] on button "Next" at bounding box center [484, 476] width 164 height 40
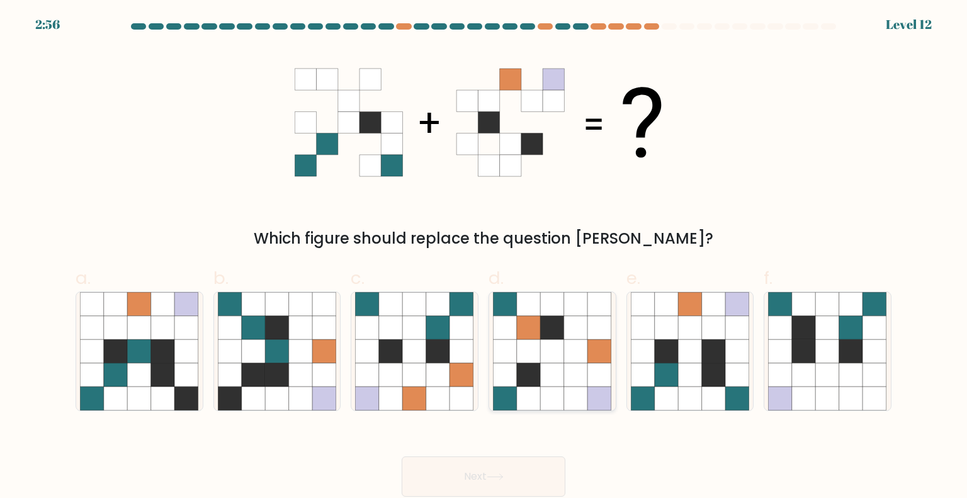
click at [544, 365] on icon at bounding box center [553, 375] width 24 height 24
click at [484, 258] on input "d." at bounding box center [484, 253] width 1 height 8
radio input "true"
click at [519, 463] on button "Next" at bounding box center [484, 476] width 164 height 40
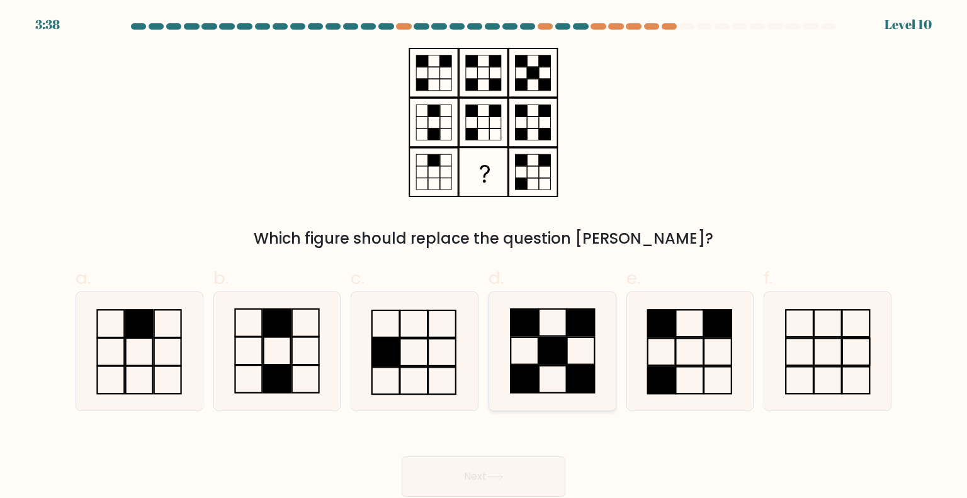
click at [533, 383] on rect at bounding box center [525, 379] width 28 height 27
click at [484, 258] on input "d." at bounding box center [484, 253] width 1 height 8
radio input "true"
click at [533, 383] on rect at bounding box center [524, 379] width 27 height 27
click at [484, 258] on input "d." at bounding box center [484, 253] width 1 height 8
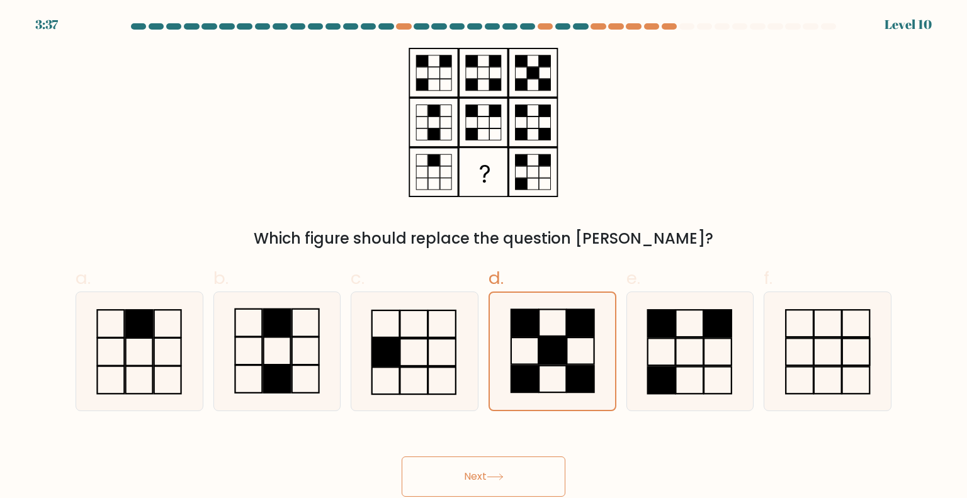
click at [514, 470] on button "Next" at bounding box center [484, 476] width 164 height 40
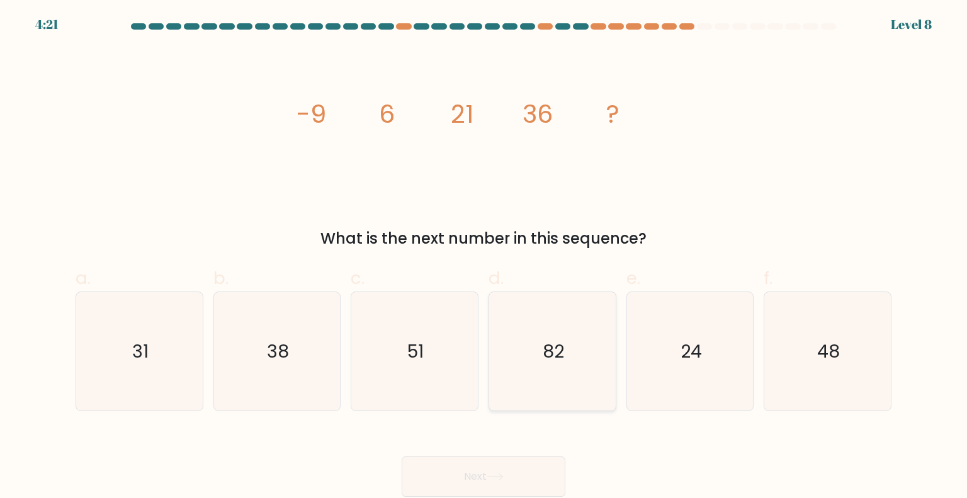
click at [556, 375] on icon "82" at bounding box center [552, 351] width 118 height 118
click at [484, 258] on input "d. 82" at bounding box center [484, 253] width 1 height 8
radio input "true"
click at [529, 463] on button "Next" at bounding box center [484, 476] width 164 height 40
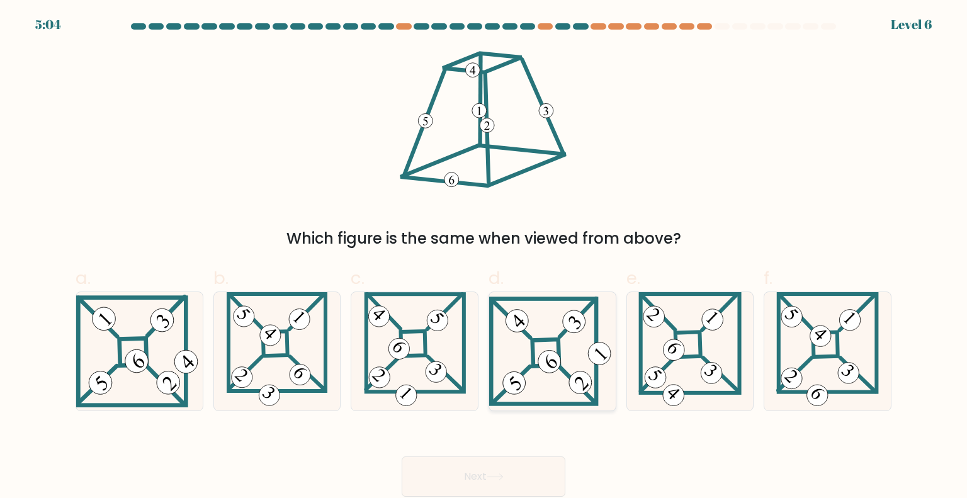
click at [552, 397] on icon at bounding box center [552, 351] width 127 height 109
click at [484, 258] on input "d." at bounding box center [484, 253] width 1 height 8
radio input "true"
click at [523, 478] on button "Next" at bounding box center [484, 476] width 164 height 40
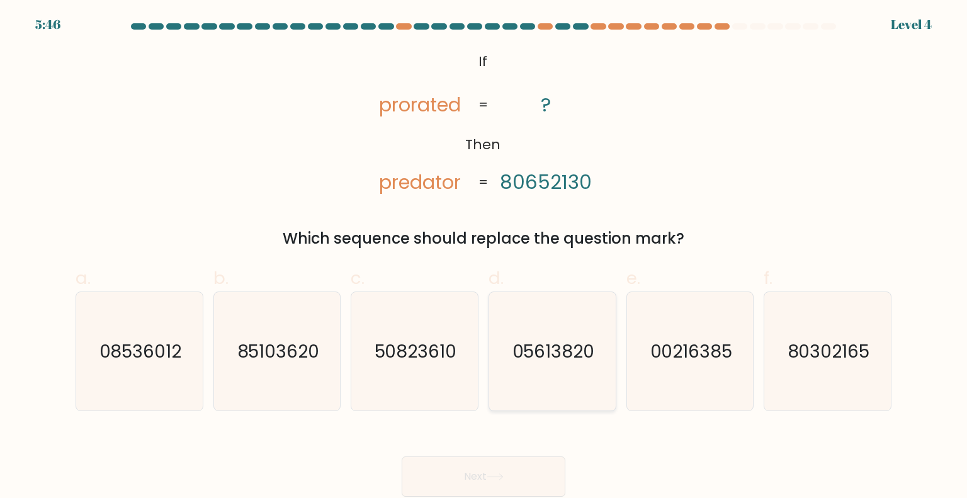
click at [559, 351] on text "05613820" at bounding box center [554, 350] width 82 height 25
click at [484, 258] on input "d. 05613820" at bounding box center [484, 253] width 1 height 8
radio input "true"
click at [524, 443] on div "Next" at bounding box center [483, 461] width 831 height 71
click at [524, 467] on button "Next" at bounding box center [484, 476] width 164 height 40
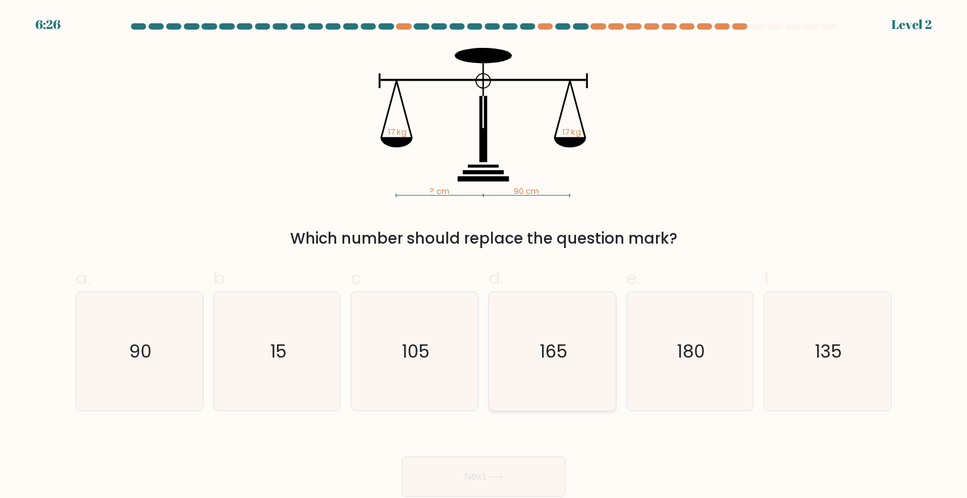
click at [556, 388] on icon "165" at bounding box center [552, 351] width 118 height 118
click at [484, 258] on input "d. 165" at bounding box center [484, 253] width 1 height 8
radio input "true"
click at [525, 479] on button "Next" at bounding box center [484, 476] width 164 height 40
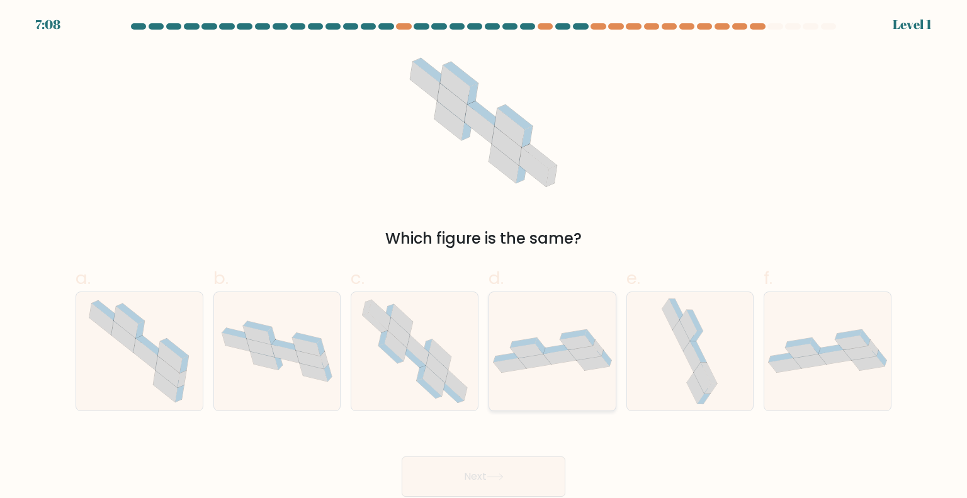
click at [560, 381] on div at bounding box center [553, 352] width 128 height 120
click at [484, 258] on input "d." at bounding box center [484, 253] width 1 height 8
radio input "true"
click at [536, 462] on button "Next" at bounding box center [484, 476] width 164 height 40
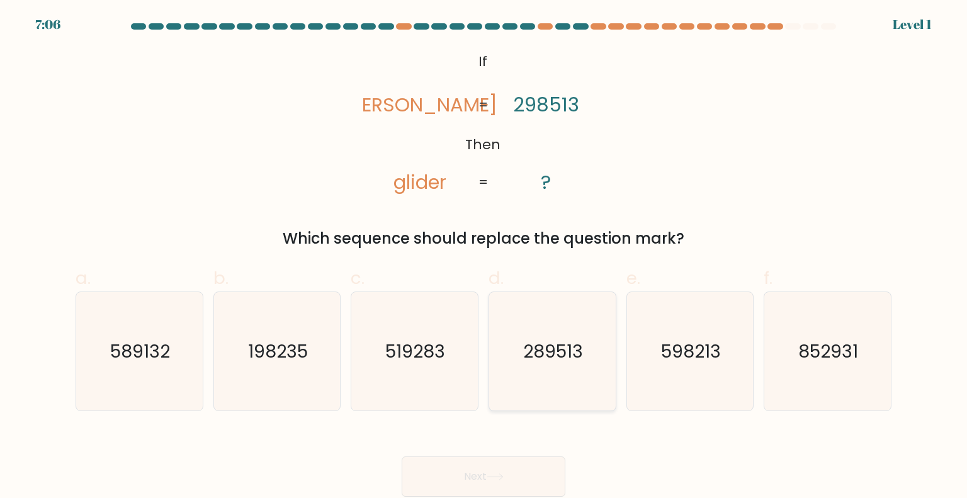
click at [574, 358] on text "289513" at bounding box center [554, 350] width 60 height 25
click at [484, 258] on input "d. 289513" at bounding box center [484, 253] width 1 height 8
radio input "true"
click at [551, 472] on button "Next" at bounding box center [484, 476] width 164 height 40
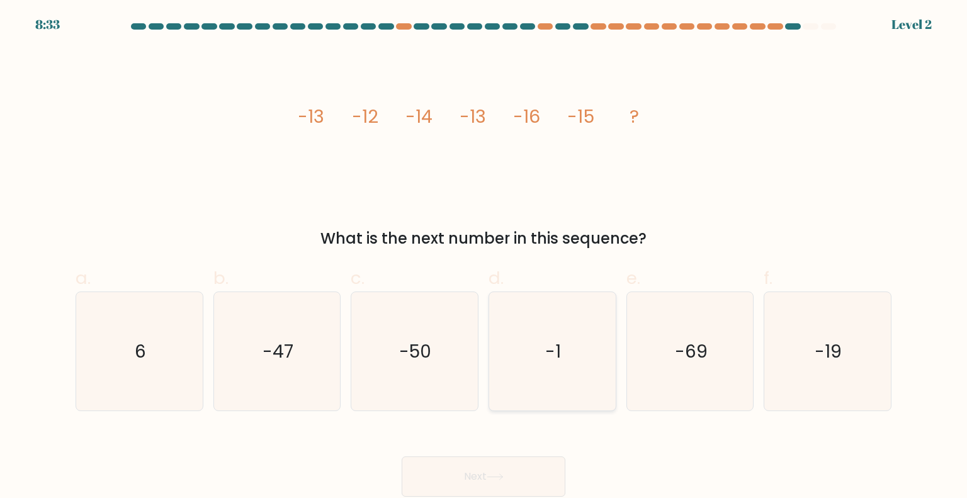
click at [579, 365] on icon "-1" at bounding box center [552, 351] width 118 height 118
click at [484, 258] on input "d. -1" at bounding box center [484, 253] width 1 height 8
radio input "true"
click at [549, 458] on button "Next" at bounding box center [484, 476] width 164 height 40
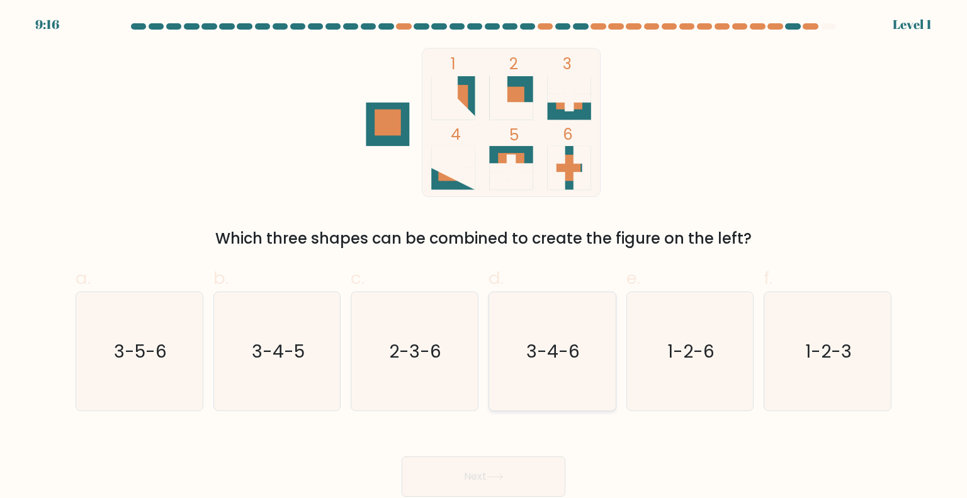
click at [570, 365] on icon "3-4-6" at bounding box center [552, 351] width 118 height 118
click at [484, 258] on input "d. 3-4-6" at bounding box center [484, 253] width 1 height 8
radio input "true"
click at [531, 470] on button "Next" at bounding box center [484, 476] width 164 height 40
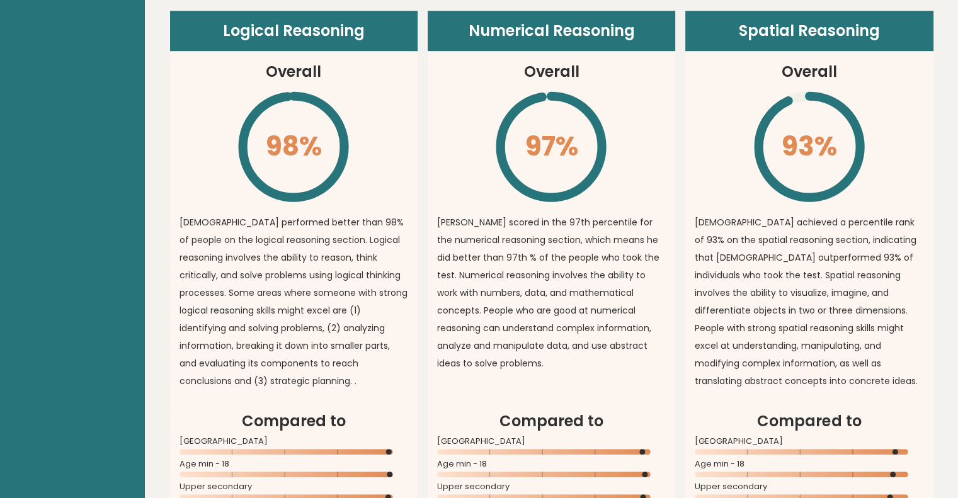
scroll to position [923, 0]
